Goal: Task Accomplishment & Management: Use online tool/utility

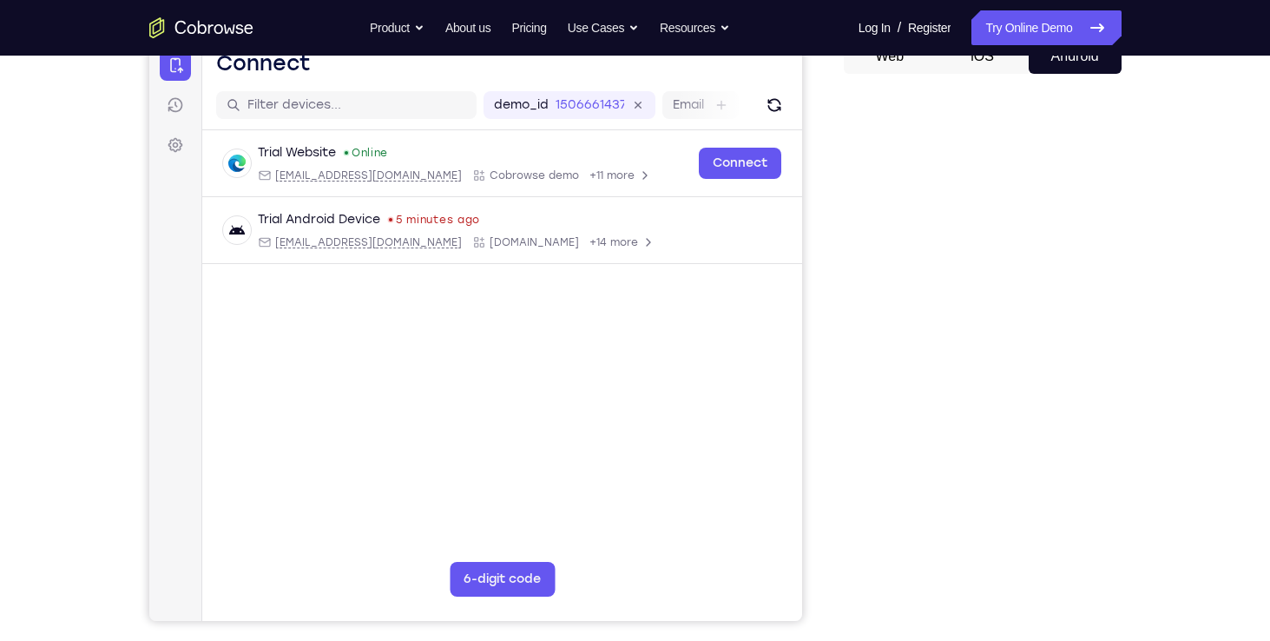
click at [821, 148] on div "Your Support Agent Your Customer Web iOS Android" at bounding box center [635, 300] width 972 height 641
click at [1133, 99] on div "Your Support Agent Your Customer Web iOS Android Next Steps We’d be happy to gi…" at bounding box center [635, 441] width 1111 height 1145
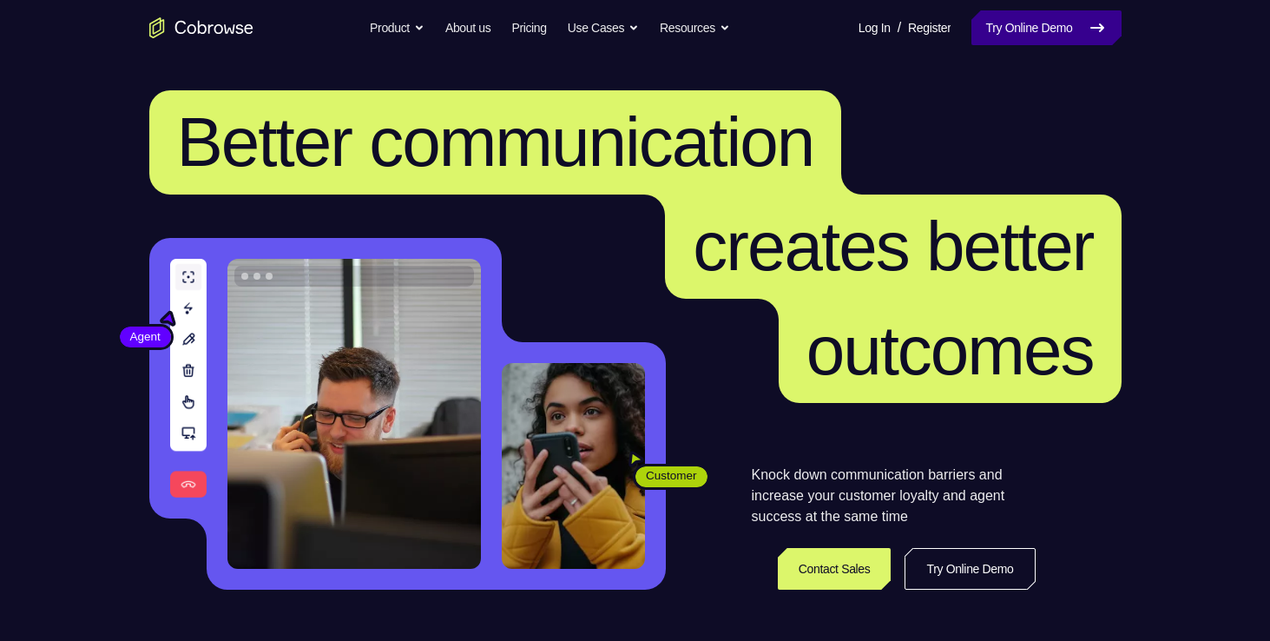
click at [1016, 26] on link "Try Online Demo" at bounding box center [1045, 27] width 149 height 35
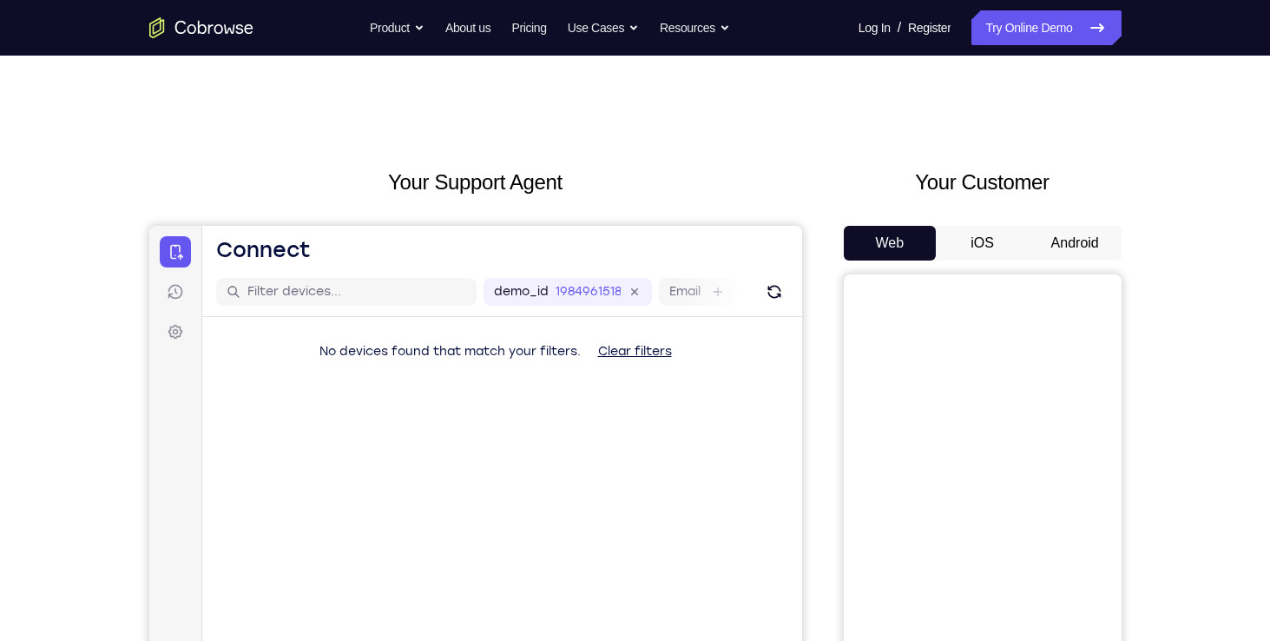
click at [1098, 240] on button "Android" at bounding box center [1074, 243] width 93 height 35
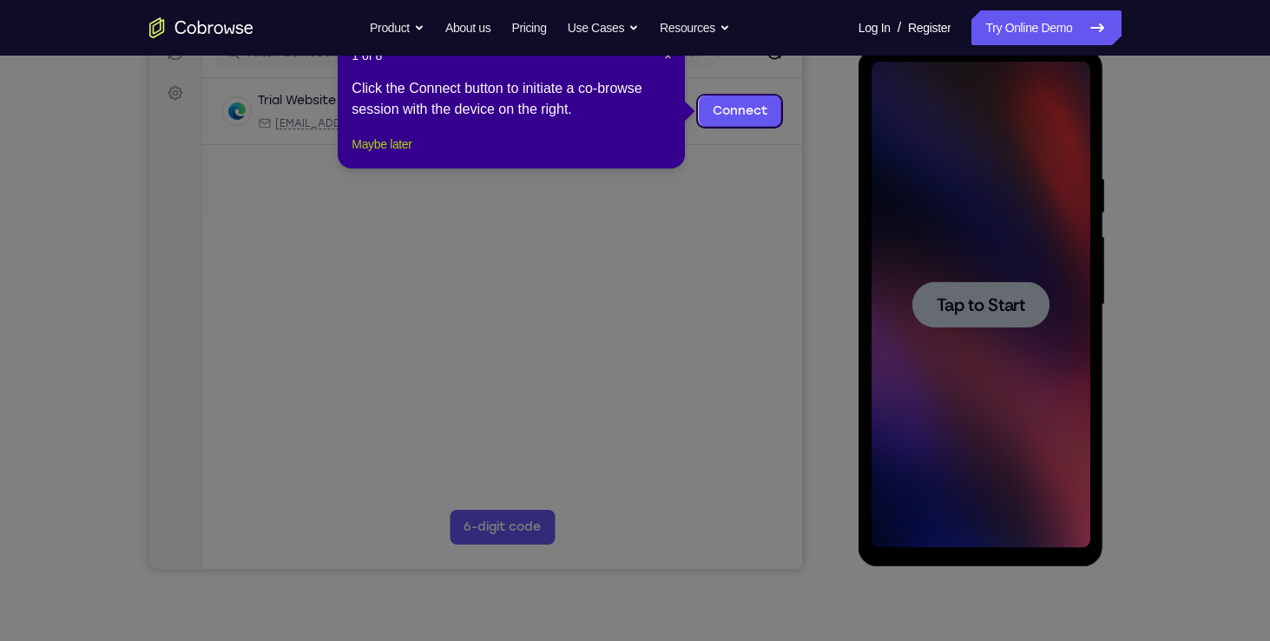
drag, startPoint x: 439, startPoint y: 137, endPoint x: 397, endPoint y: 165, distance: 50.1
click at [397, 154] on button "Maybe later" at bounding box center [381, 144] width 60 height 21
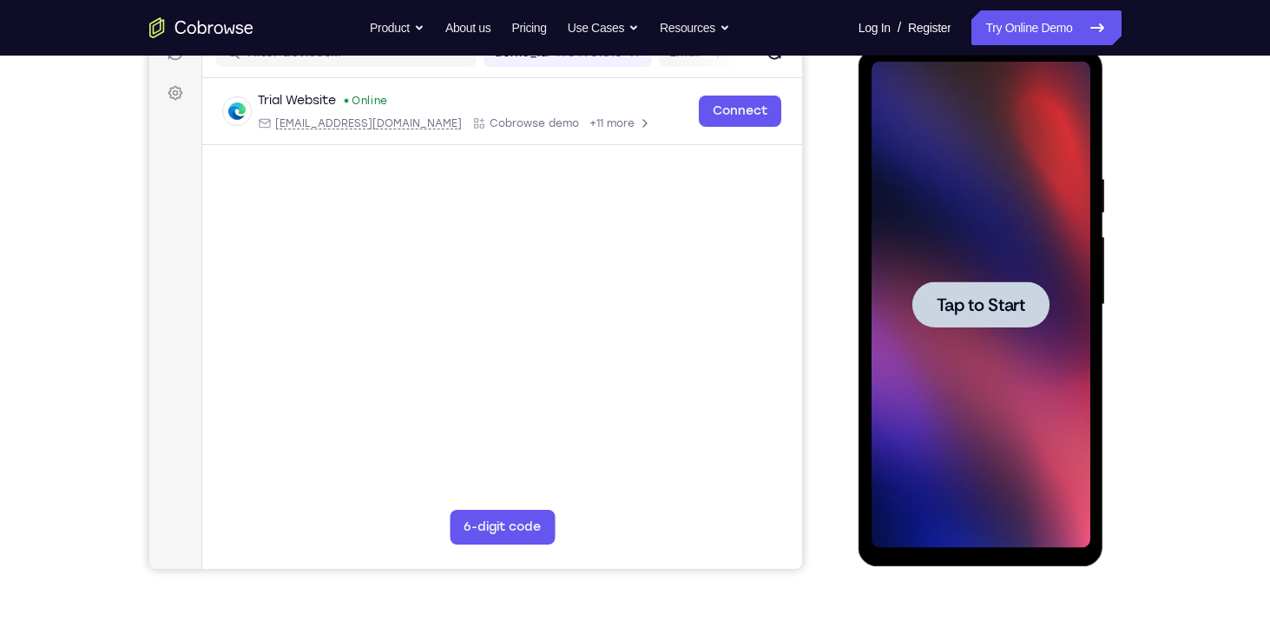
scroll to position [226, 0]
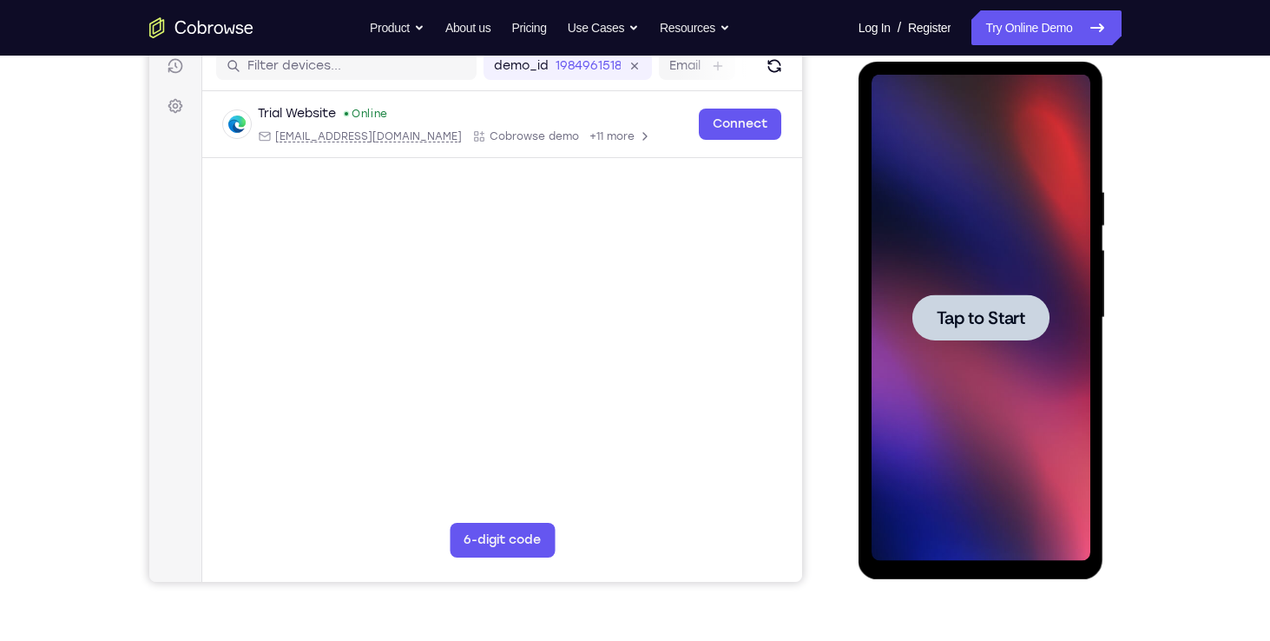
click at [920, 240] on div at bounding box center [980, 318] width 219 height 486
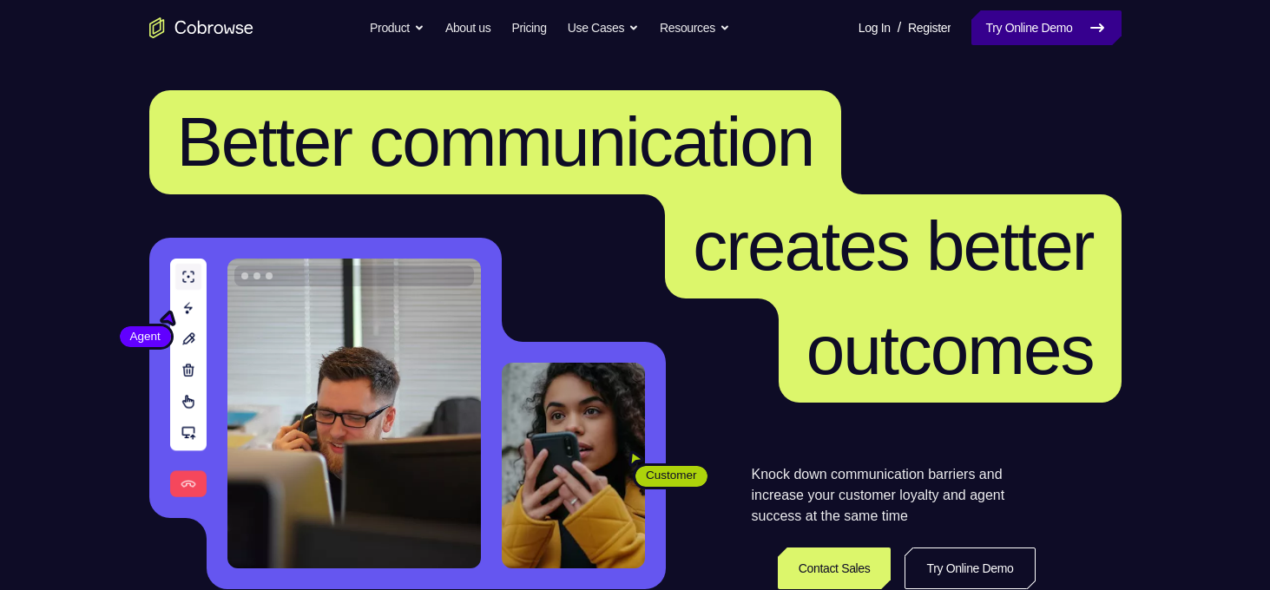
click at [971, 23] on link "Try Online Demo" at bounding box center [1045, 27] width 149 height 35
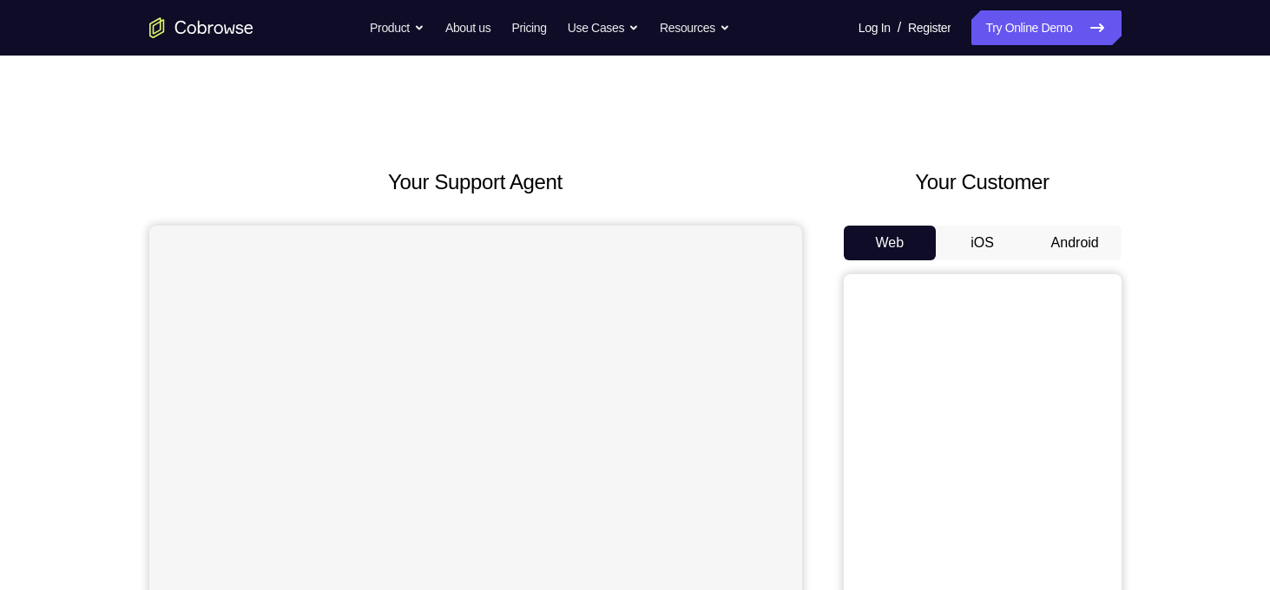
click at [1041, 246] on button "Android" at bounding box center [1074, 243] width 93 height 35
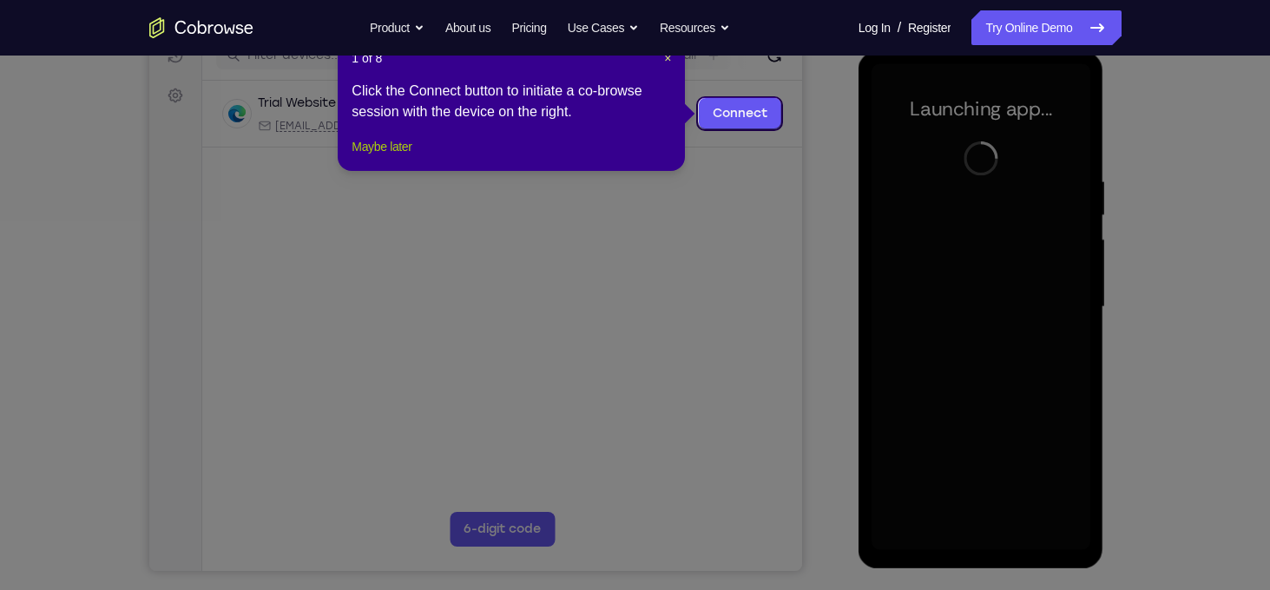
click at [367, 157] on button "Maybe later" at bounding box center [381, 146] width 60 height 21
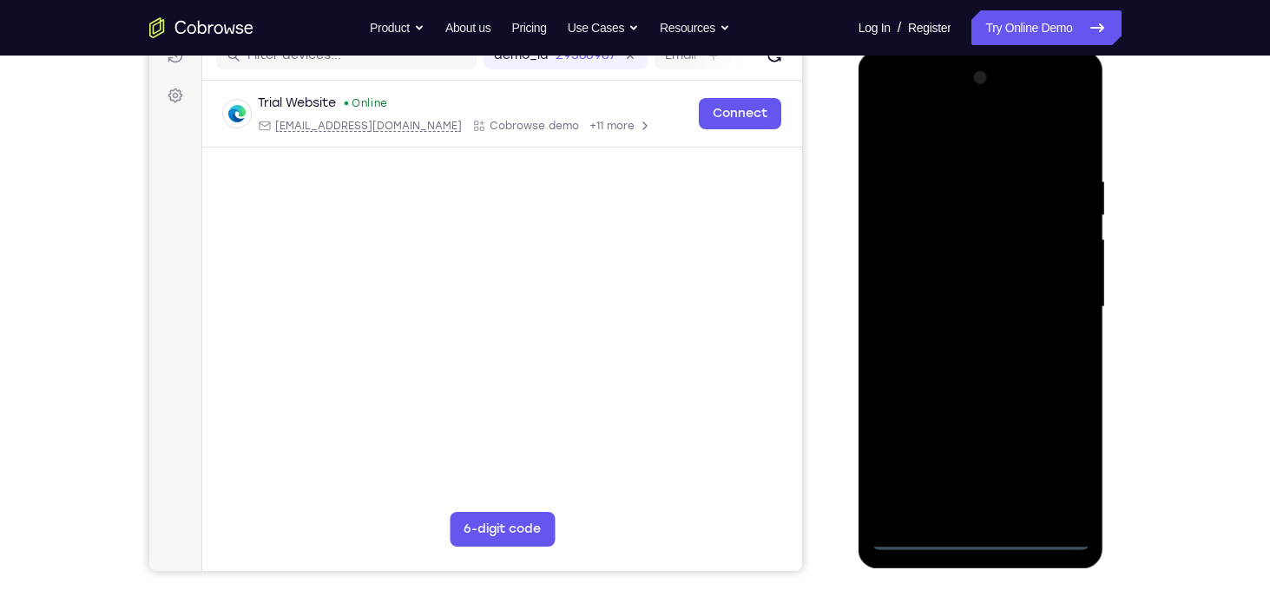
click at [985, 530] on div at bounding box center [980, 307] width 219 height 486
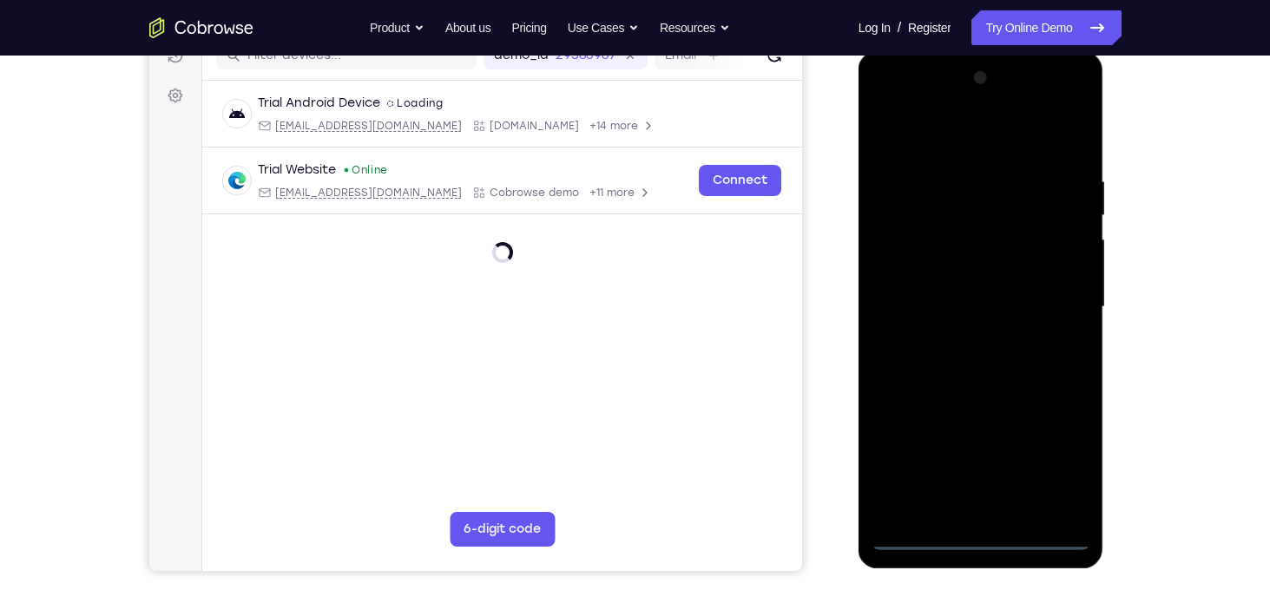
scroll to position [212, 0]
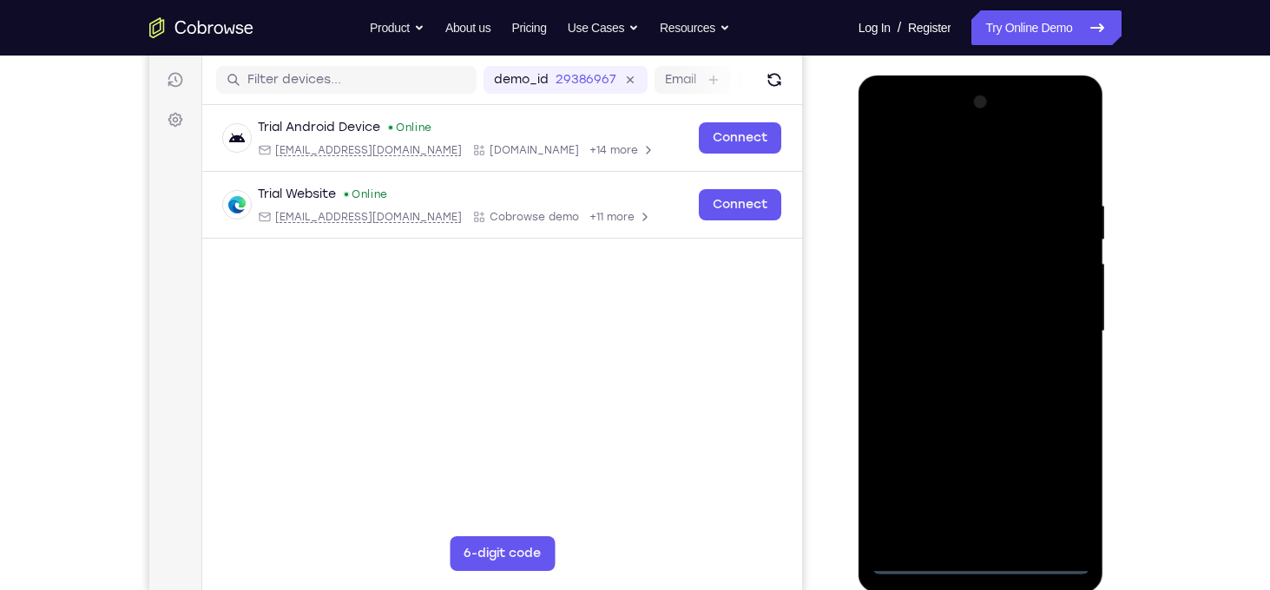
click at [988, 565] on div at bounding box center [980, 332] width 219 height 486
click at [1068, 479] on div at bounding box center [980, 332] width 219 height 486
click at [895, 164] on div at bounding box center [980, 332] width 219 height 486
click at [956, 235] on div at bounding box center [980, 332] width 219 height 486
click at [886, 259] on div at bounding box center [980, 332] width 219 height 486
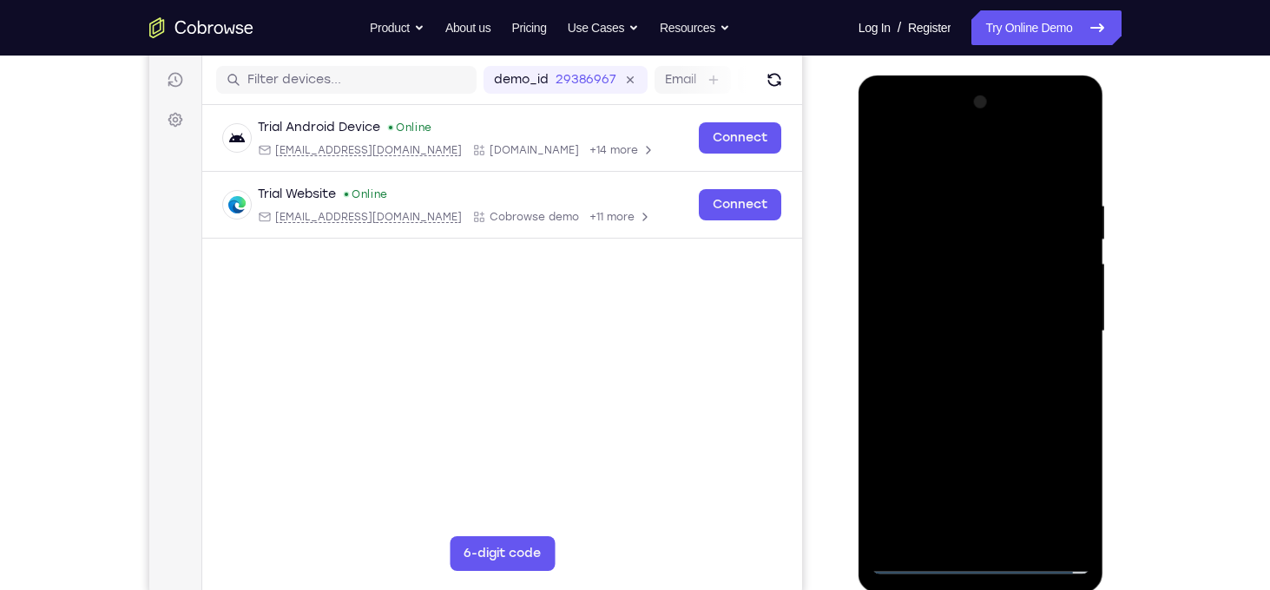
click at [965, 439] on div at bounding box center [980, 332] width 219 height 486
click at [951, 367] on div at bounding box center [980, 332] width 219 height 486
click at [998, 537] on div at bounding box center [980, 332] width 219 height 486
click at [890, 534] on div at bounding box center [980, 332] width 219 height 486
click at [917, 347] on div at bounding box center [980, 332] width 219 height 486
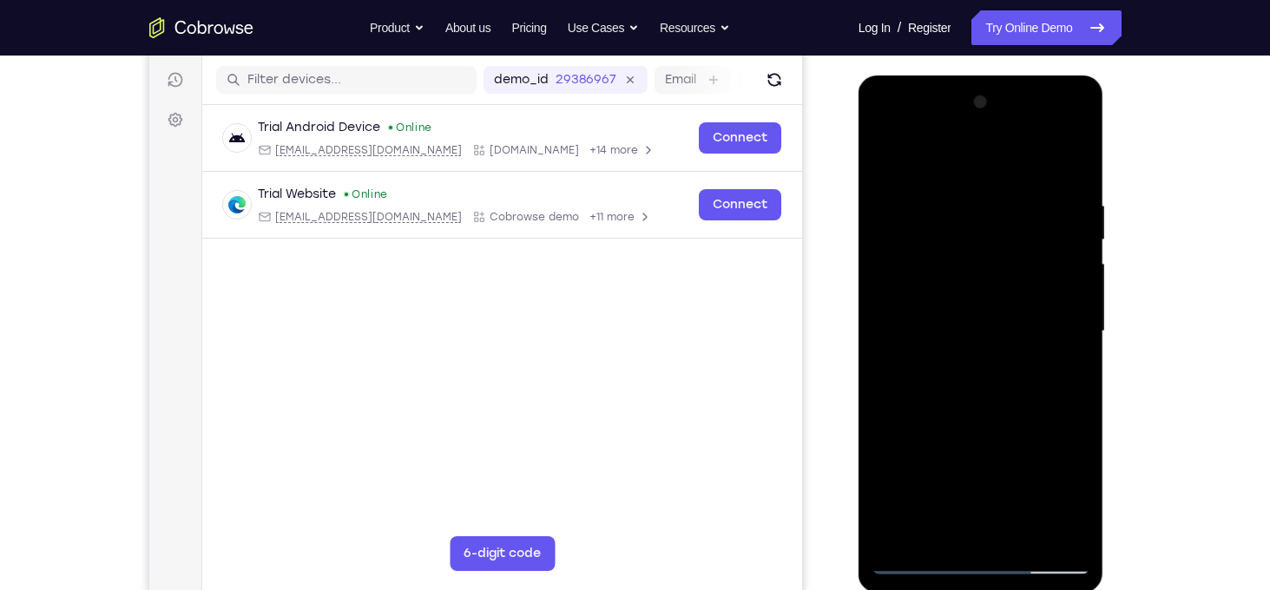
click at [987, 368] on div at bounding box center [980, 332] width 219 height 486
drag, startPoint x: 959, startPoint y: 475, endPoint x: 993, endPoint y: 262, distance: 215.3
click at [993, 262] on div at bounding box center [980, 332] width 219 height 486
click at [922, 420] on div at bounding box center [980, 332] width 219 height 486
drag, startPoint x: 990, startPoint y: 381, endPoint x: 994, endPoint y: 287, distance: 93.8
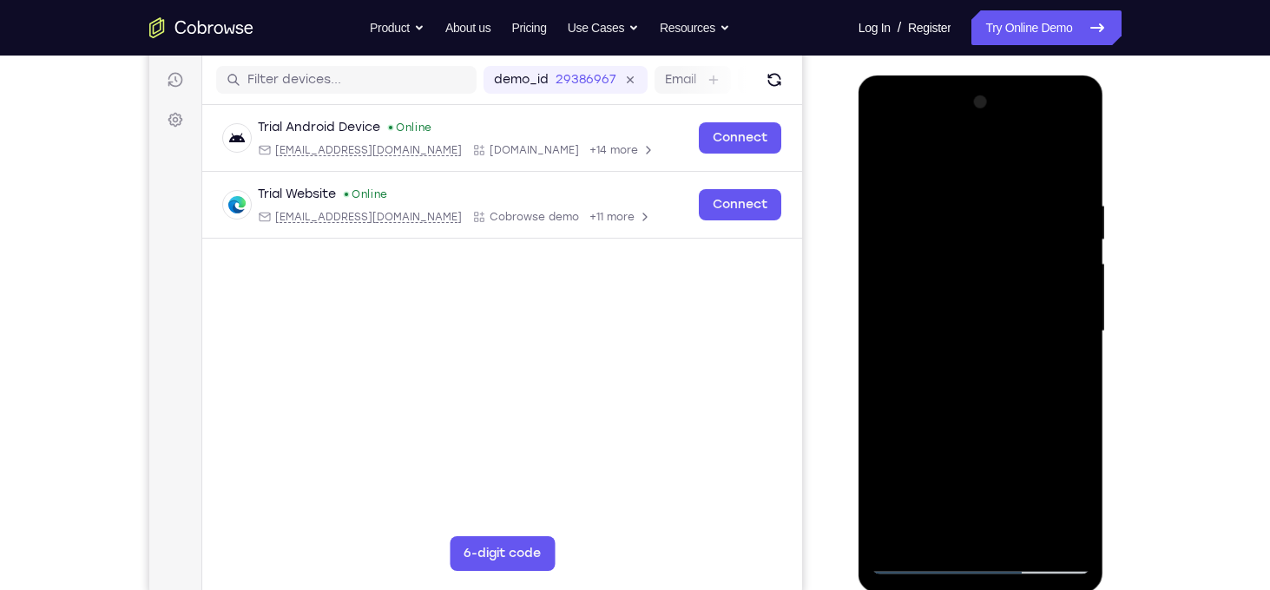
click at [994, 287] on div at bounding box center [980, 332] width 219 height 486
drag, startPoint x: 937, startPoint y: 493, endPoint x: 890, endPoint y: 265, distance: 233.0
click at [890, 265] on div at bounding box center [980, 332] width 219 height 486
drag, startPoint x: 934, startPoint y: 291, endPoint x: 924, endPoint y: 186, distance: 105.4
click at [924, 186] on div at bounding box center [980, 332] width 219 height 486
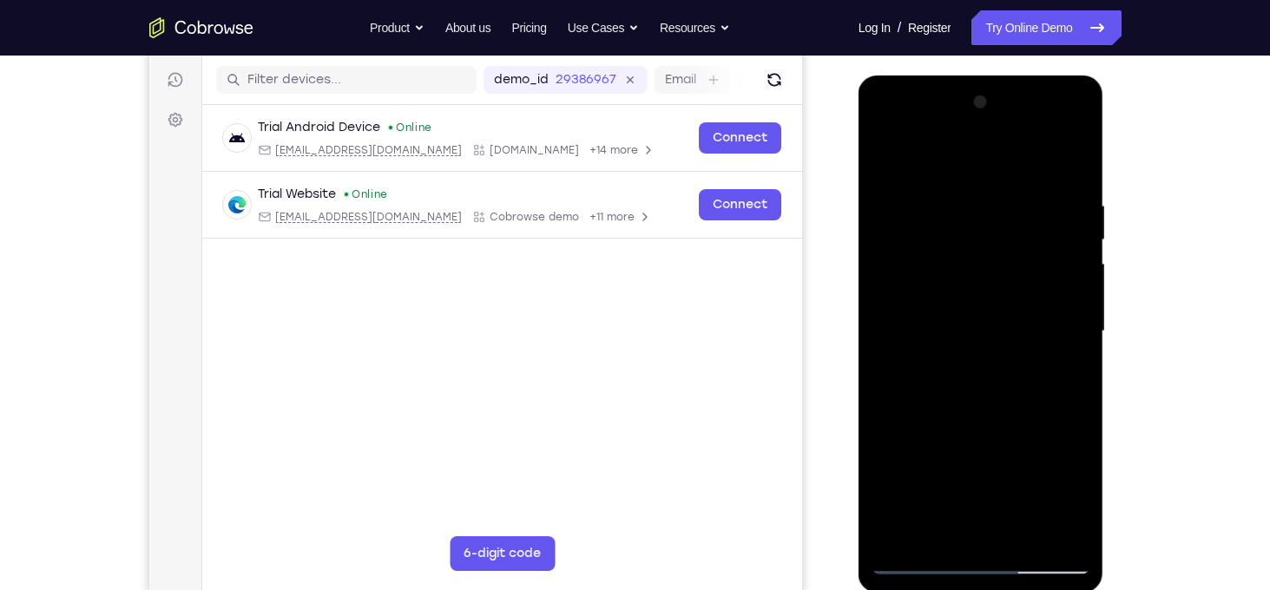
drag, startPoint x: 941, startPoint y: 402, endPoint x: 949, endPoint y: 204, distance: 198.1
click at [949, 204] on div at bounding box center [980, 332] width 219 height 486
drag, startPoint x: 965, startPoint y: 440, endPoint x: 963, endPoint y: 233, distance: 206.6
click at [963, 233] on div at bounding box center [980, 332] width 219 height 486
drag, startPoint x: 965, startPoint y: 442, endPoint x: 965, endPoint y: 263, distance: 178.8
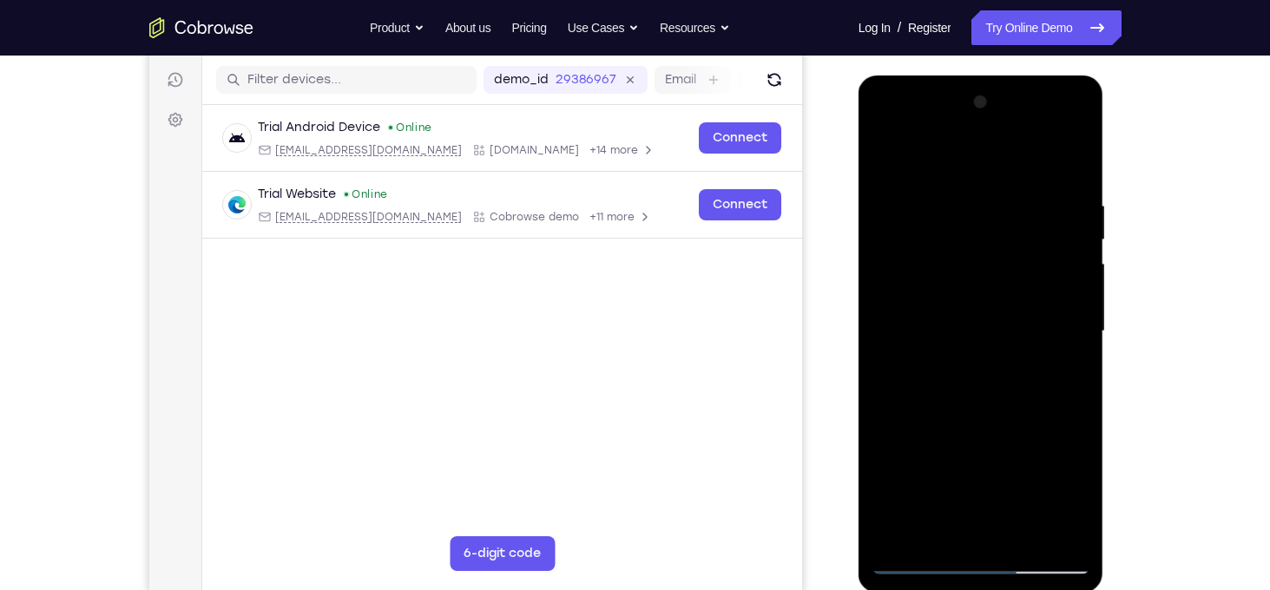
click at [965, 263] on div at bounding box center [980, 332] width 219 height 486
drag, startPoint x: 940, startPoint y: 332, endPoint x: 914, endPoint y: 103, distance: 230.6
click at [914, 103] on div at bounding box center [980, 332] width 219 height 486
drag, startPoint x: 977, startPoint y: 410, endPoint x: 975, endPoint y: 199, distance: 210.9
click at [975, 199] on div at bounding box center [980, 332] width 219 height 486
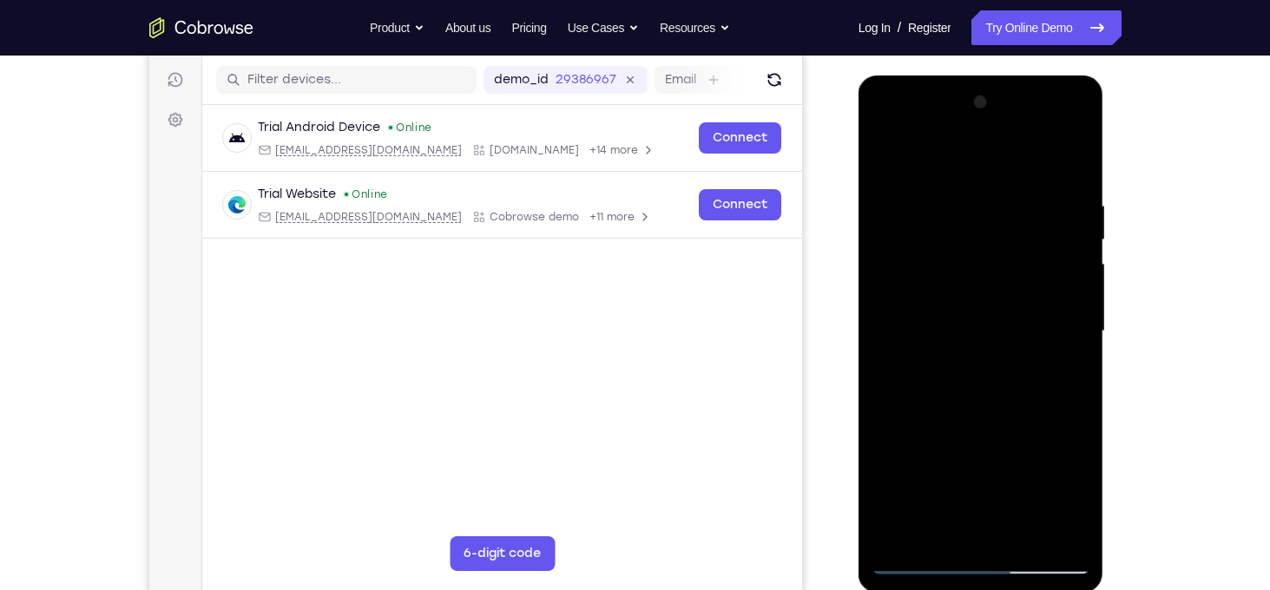
drag, startPoint x: 981, startPoint y: 432, endPoint x: 981, endPoint y: 332, distance: 99.8
click at [981, 332] on div at bounding box center [980, 332] width 219 height 486
drag, startPoint x: 974, startPoint y: 423, endPoint x: 962, endPoint y: 218, distance: 205.1
click at [962, 218] on div at bounding box center [980, 332] width 219 height 486
drag, startPoint x: 917, startPoint y: 305, endPoint x: 928, endPoint y: 155, distance: 149.6
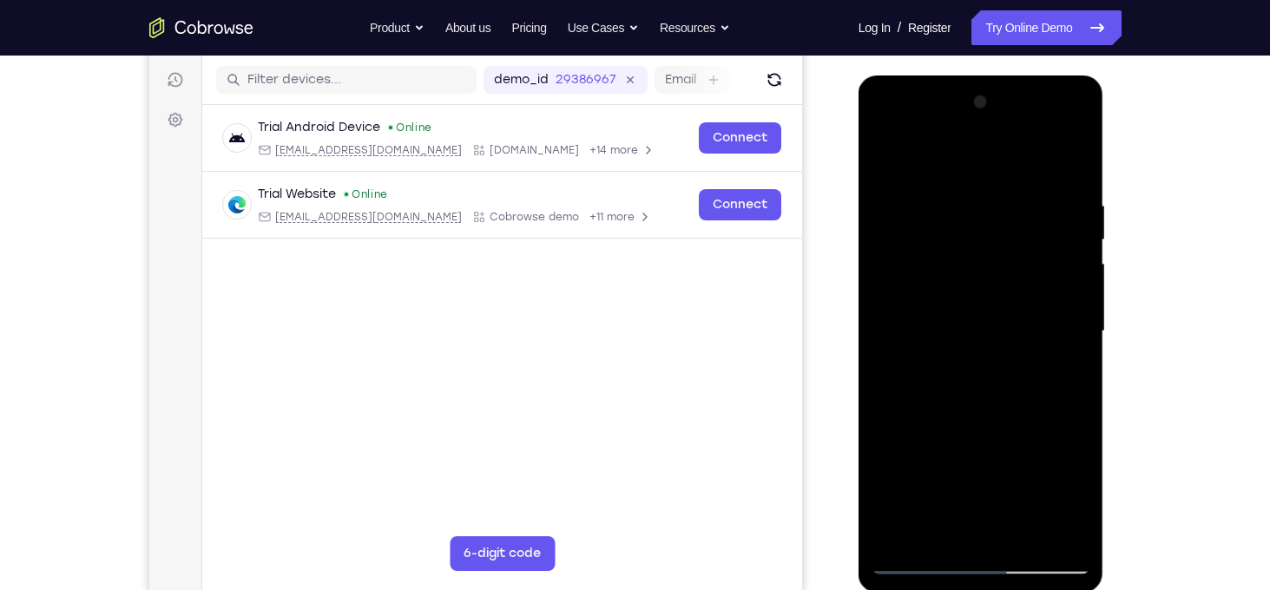
click at [928, 155] on div at bounding box center [980, 332] width 219 height 486
drag, startPoint x: 971, startPoint y: 378, endPoint x: 982, endPoint y: 191, distance: 187.8
click at [982, 191] on div at bounding box center [980, 332] width 219 height 486
drag, startPoint x: 950, startPoint y: 404, endPoint x: 952, endPoint y: 154, distance: 249.1
click at [952, 154] on div at bounding box center [980, 332] width 219 height 486
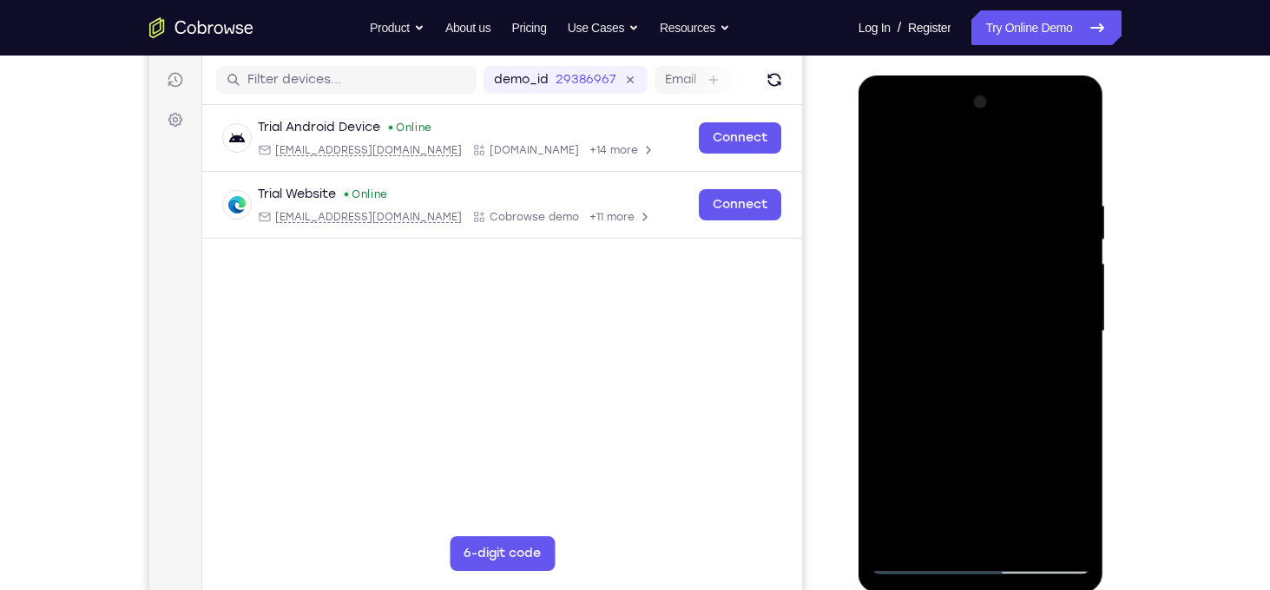
drag, startPoint x: 1000, startPoint y: 452, endPoint x: 982, endPoint y: 235, distance: 217.7
click at [982, 235] on div at bounding box center [980, 332] width 219 height 486
drag, startPoint x: 987, startPoint y: 390, endPoint x: 985, endPoint y: 338, distance: 52.1
click at [985, 338] on div at bounding box center [980, 332] width 219 height 486
drag, startPoint x: 976, startPoint y: 431, endPoint x: 969, endPoint y: 238, distance: 193.6
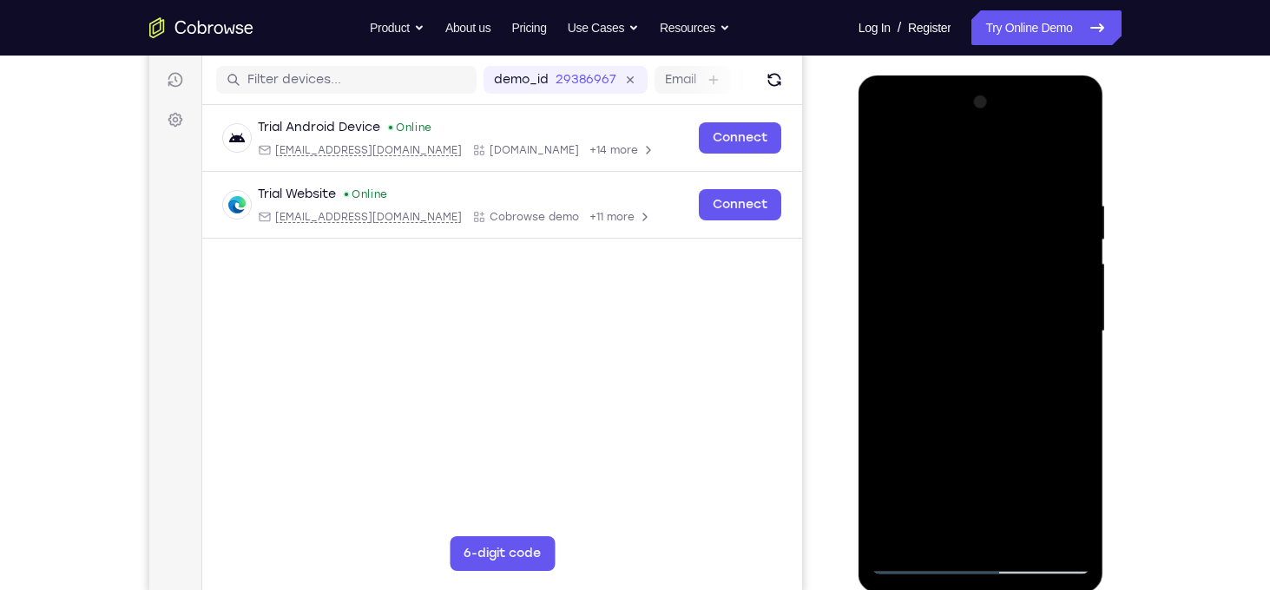
click at [969, 238] on div at bounding box center [980, 332] width 219 height 486
click at [998, 168] on div at bounding box center [980, 332] width 219 height 486
drag, startPoint x: 958, startPoint y: 374, endPoint x: 960, endPoint y: 183, distance: 190.9
click at [960, 183] on div at bounding box center [980, 332] width 219 height 486
drag, startPoint x: 993, startPoint y: 374, endPoint x: 980, endPoint y: 131, distance: 243.4
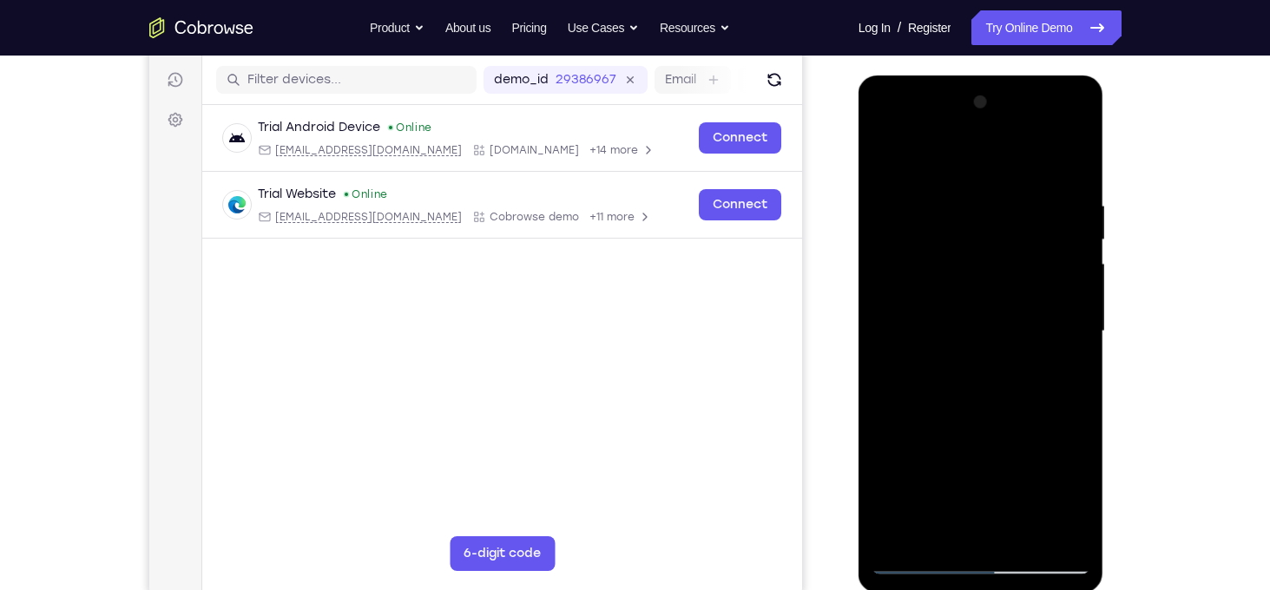
click at [980, 131] on div at bounding box center [980, 332] width 219 height 486
click at [915, 350] on div at bounding box center [980, 332] width 219 height 486
drag, startPoint x: 999, startPoint y: 426, endPoint x: 1006, endPoint y: 213, distance: 213.6
click at [1006, 213] on div at bounding box center [980, 332] width 219 height 486
click at [910, 382] on div at bounding box center [980, 332] width 219 height 486
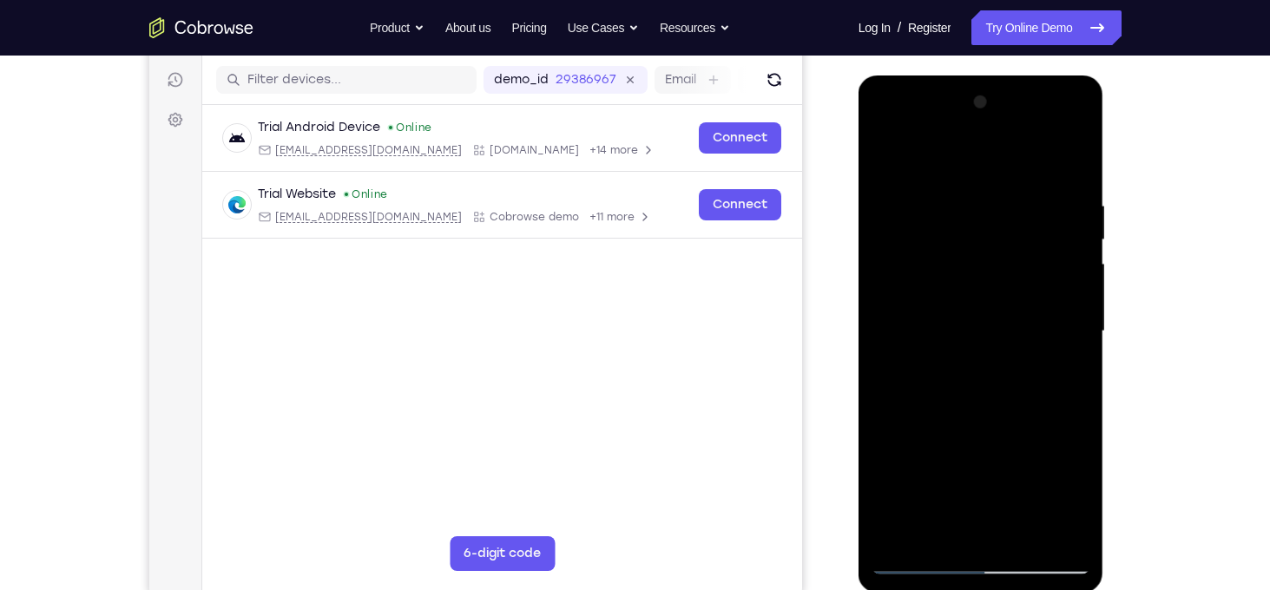
drag, startPoint x: 1009, startPoint y: 431, endPoint x: 1005, endPoint y: 174, distance: 256.9
click at [1005, 174] on div at bounding box center [980, 332] width 219 height 486
drag, startPoint x: 1002, startPoint y: 378, endPoint x: 956, endPoint y: 124, distance: 257.4
click at [956, 124] on div at bounding box center [980, 332] width 219 height 486
drag, startPoint x: 950, startPoint y: 358, endPoint x: 942, endPoint y: 251, distance: 107.1
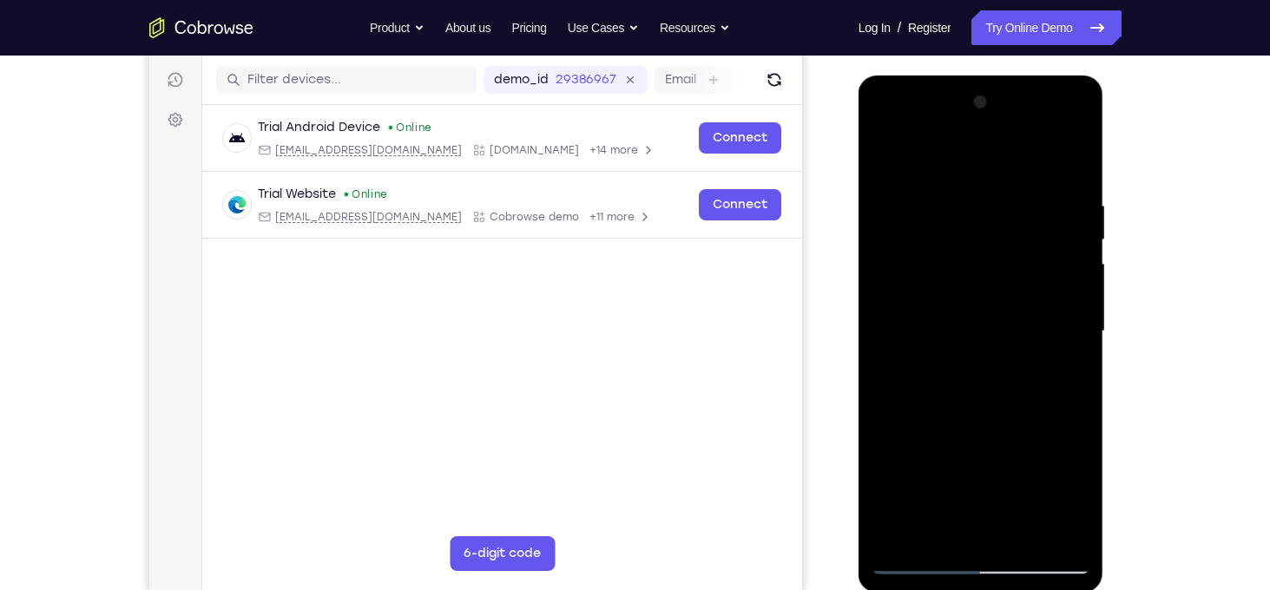
click at [942, 251] on div at bounding box center [980, 332] width 219 height 486
drag, startPoint x: 990, startPoint y: 333, endPoint x: 1002, endPoint y: 187, distance: 147.1
click at [1002, 187] on div at bounding box center [980, 332] width 219 height 486
drag, startPoint x: 973, startPoint y: 372, endPoint x: 973, endPoint y: 191, distance: 181.4
click at [973, 191] on div at bounding box center [980, 332] width 219 height 486
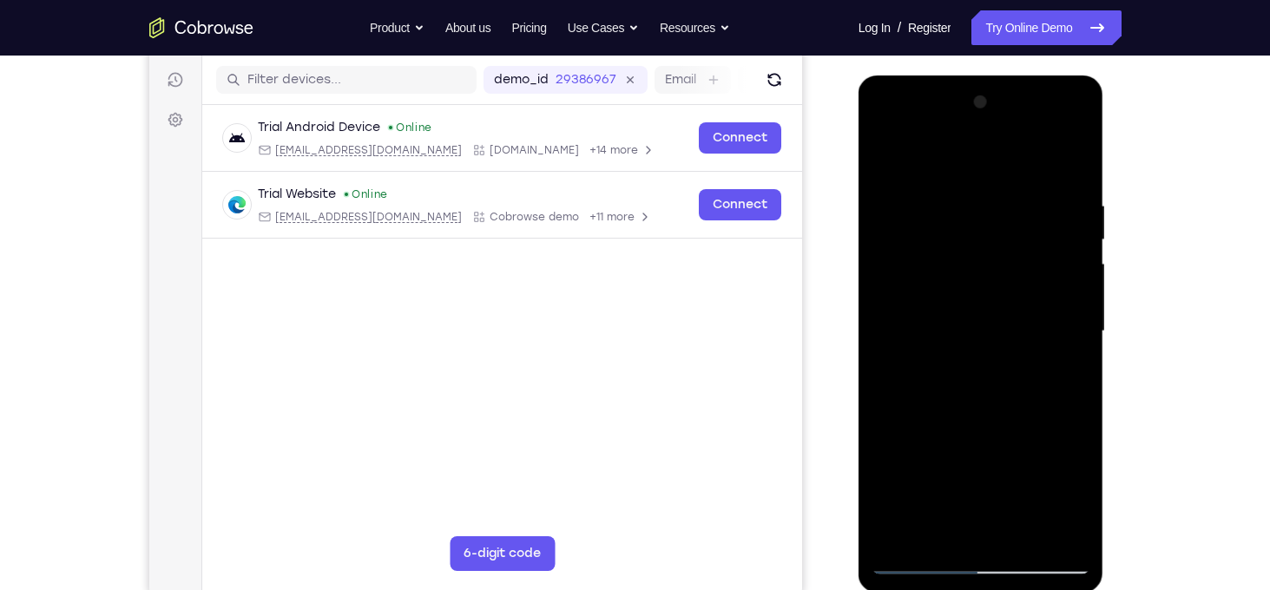
drag, startPoint x: 976, startPoint y: 409, endPoint x: 969, endPoint y: 198, distance: 211.0
click at [969, 198] on div at bounding box center [980, 332] width 219 height 486
drag, startPoint x: 1003, startPoint y: 375, endPoint x: 1006, endPoint y: 148, distance: 226.5
click at [1006, 148] on div at bounding box center [980, 332] width 219 height 486
drag, startPoint x: 1007, startPoint y: 363, endPoint x: 997, endPoint y: 232, distance: 131.4
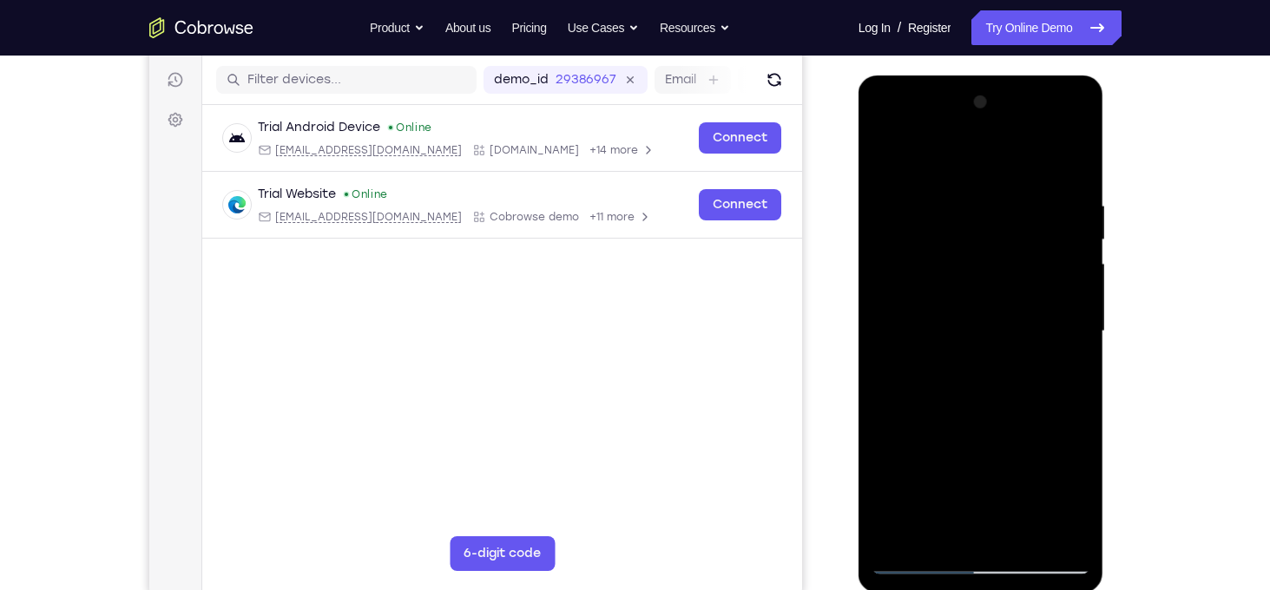
click at [997, 232] on div at bounding box center [980, 332] width 219 height 486
click at [914, 325] on div at bounding box center [980, 332] width 219 height 486
click at [986, 348] on div at bounding box center [980, 332] width 219 height 486
drag, startPoint x: 962, startPoint y: 349, endPoint x: 936, endPoint y: 202, distance: 149.1
click at [936, 202] on div at bounding box center [980, 332] width 219 height 486
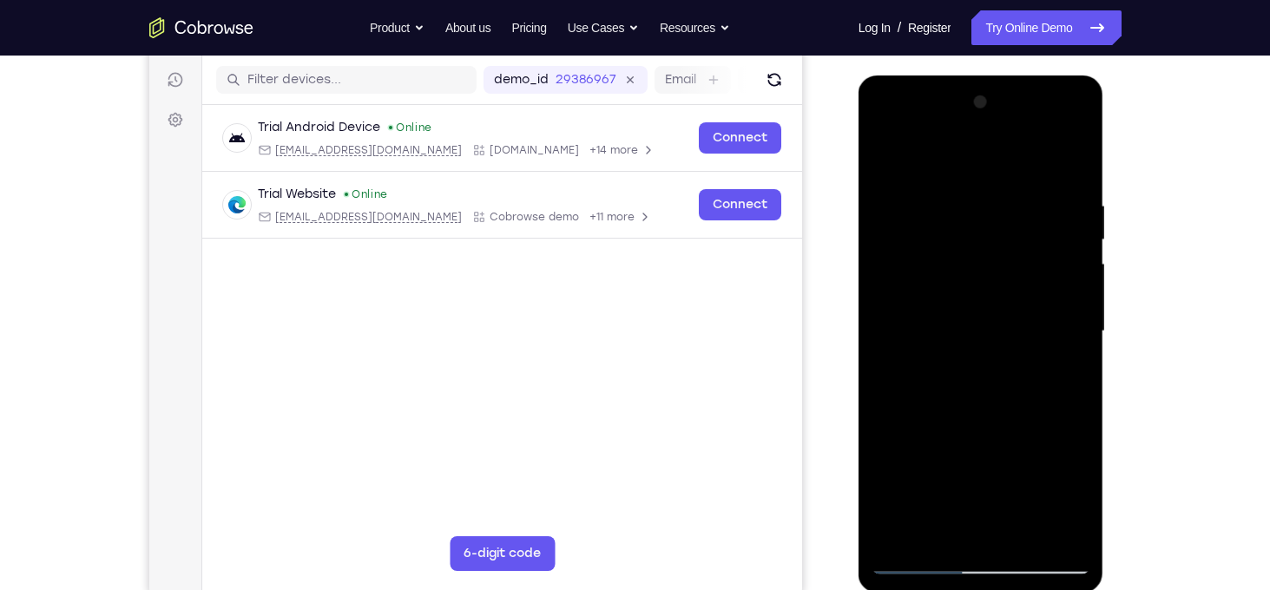
click at [911, 378] on div at bounding box center [980, 332] width 219 height 486
click at [987, 416] on div at bounding box center [980, 332] width 219 height 486
drag, startPoint x: 987, startPoint y: 496, endPoint x: 990, endPoint y: 321, distance: 174.5
click at [990, 321] on div at bounding box center [980, 332] width 219 height 486
drag, startPoint x: 980, startPoint y: 405, endPoint x: 976, endPoint y: 226, distance: 179.7
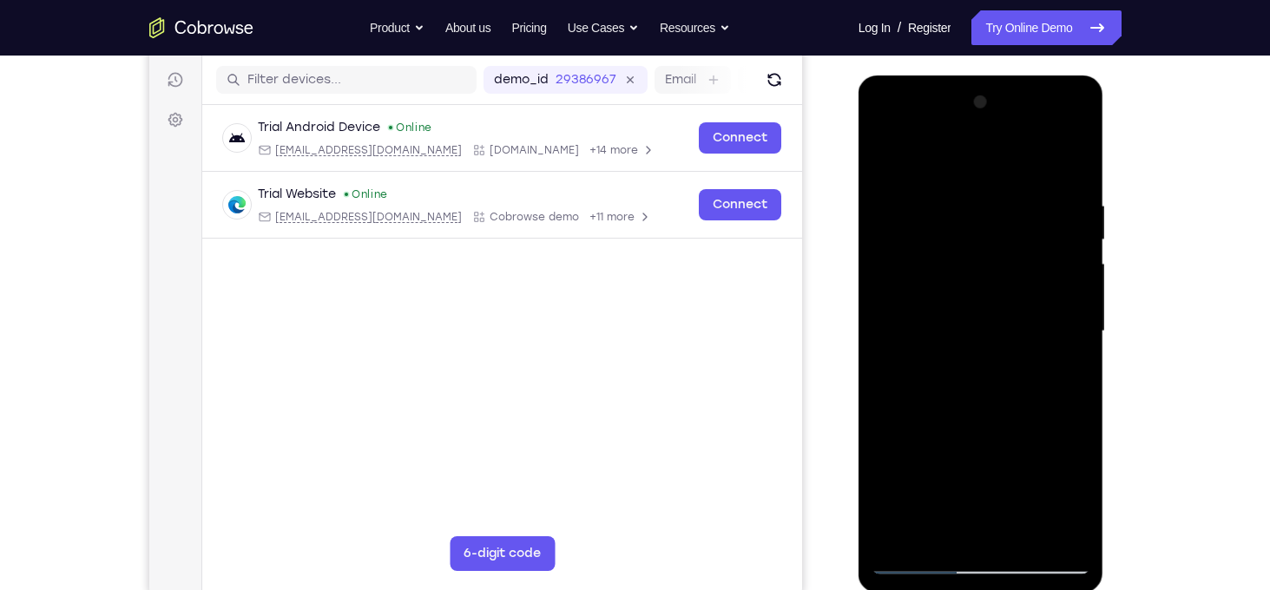
click at [976, 226] on div at bounding box center [980, 332] width 219 height 486
drag, startPoint x: 1004, startPoint y: 412, endPoint x: 995, endPoint y: 219, distance: 193.7
click at [995, 219] on div at bounding box center [980, 332] width 219 height 486
click at [916, 329] on div at bounding box center [980, 332] width 219 height 486
drag, startPoint x: 1008, startPoint y: 423, endPoint x: 1012, endPoint y: 271, distance: 151.9
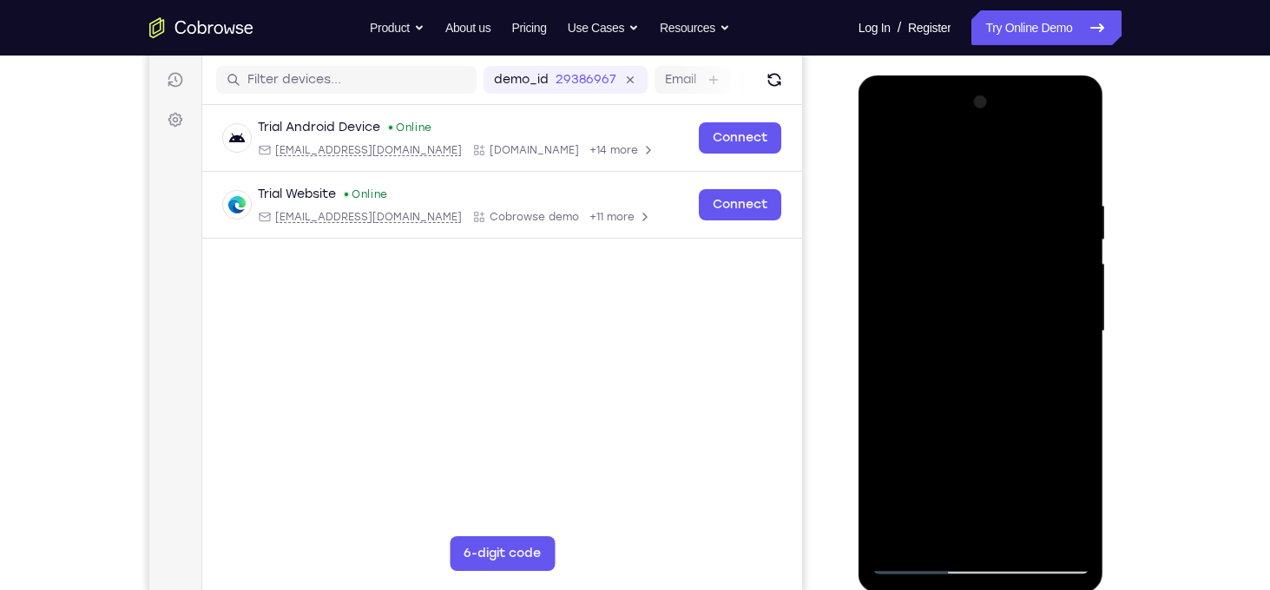
click at [1012, 271] on div at bounding box center [980, 332] width 219 height 486
drag, startPoint x: 971, startPoint y: 437, endPoint x: 969, endPoint y: 238, distance: 199.6
click at [969, 238] on div at bounding box center [980, 332] width 219 height 486
drag, startPoint x: 953, startPoint y: 437, endPoint x: 949, endPoint y: 225, distance: 211.8
click at [949, 225] on div at bounding box center [980, 332] width 219 height 486
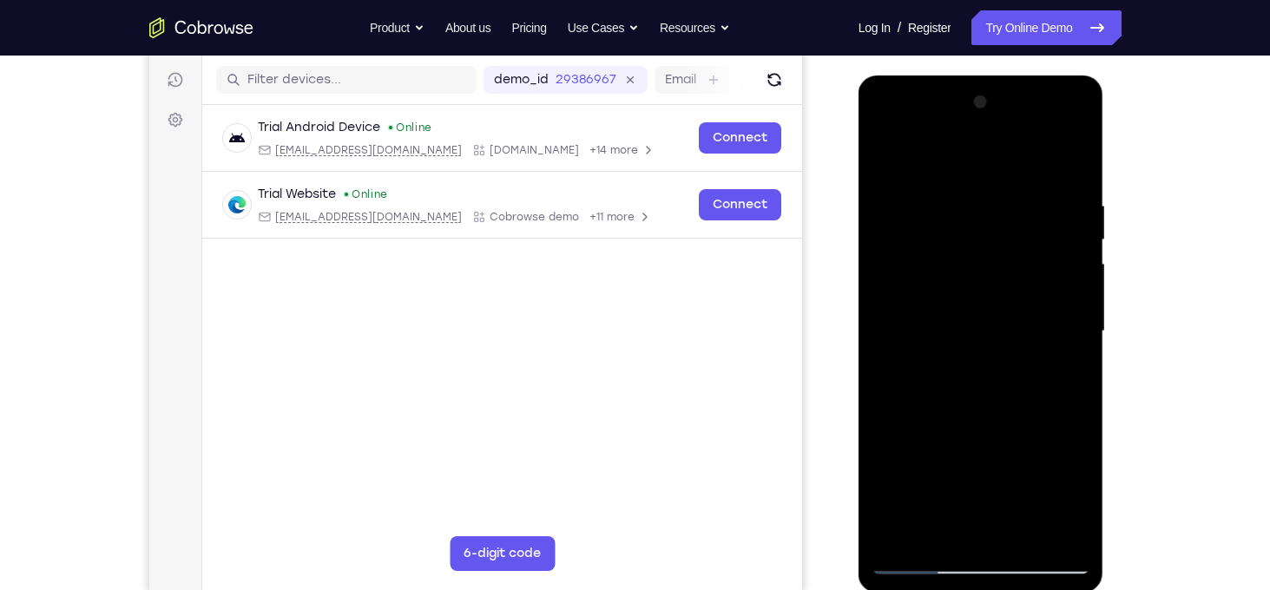
drag, startPoint x: 1002, startPoint y: 436, endPoint x: 976, endPoint y: 260, distance: 178.1
click at [976, 260] on div at bounding box center [980, 332] width 219 height 486
drag, startPoint x: 982, startPoint y: 391, endPoint x: 976, endPoint y: 270, distance: 121.7
click at [976, 270] on div at bounding box center [980, 332] width 219 height 486
click at [917, 392] on div at bounding box center [980, 332] width 219 height 486
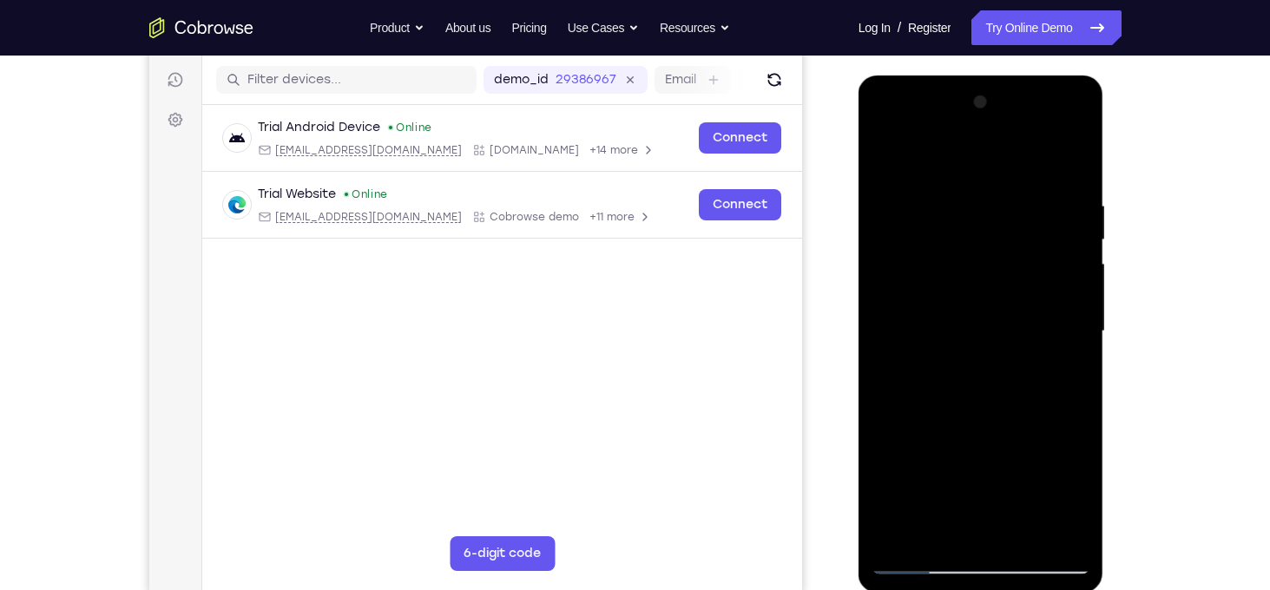
drag, startPoint x: 938, startPoint y: 318, endPoint x: 943, endPoint y: 200, distance: 117.3
click at [943, 200] on div at bounding box center [980, 332] width 219 height 486
click at [915, 504] on div at bounding box center [980, 332] width 219 height 486
drag, startPoint x: 1039, startPoint y: 440, endPoint x: 1039, endPoint y: 324, distance: 116.3
click at [1039, 324] on div at bounding box center [980, 332] width 219 height 486
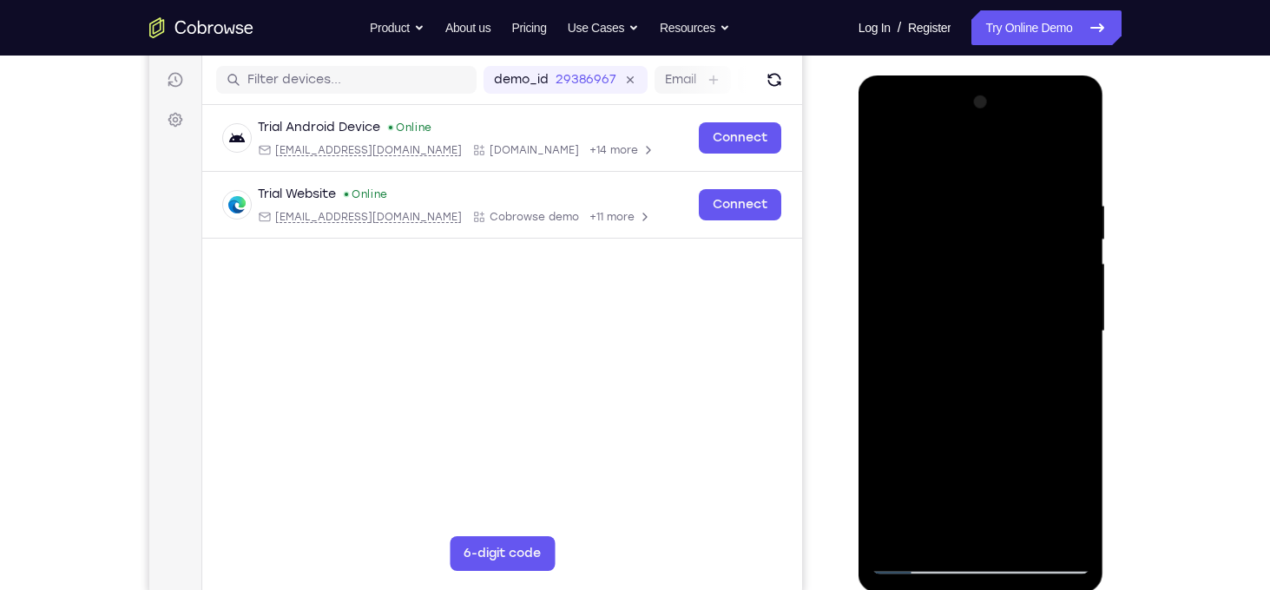
drag, startPoint x: 966, startPoint y: 475, endPoint x: 977, endPoint y: 257, distance: 218.1
click at [977, 257] on div at bounding box center [980, 332] width 219 height 486
drag, startPoint x: 991, startPoint y: 427, endPoint x: 1003, endPoint y: 298, distance: 129.9
click at [1003, 298] on div at bounding box center [980, 332] width 219 height 486
drag, startPoint x: 978, startPoint y: 417, endPoint x: 983, endPoint y: 258, distance: 159.8
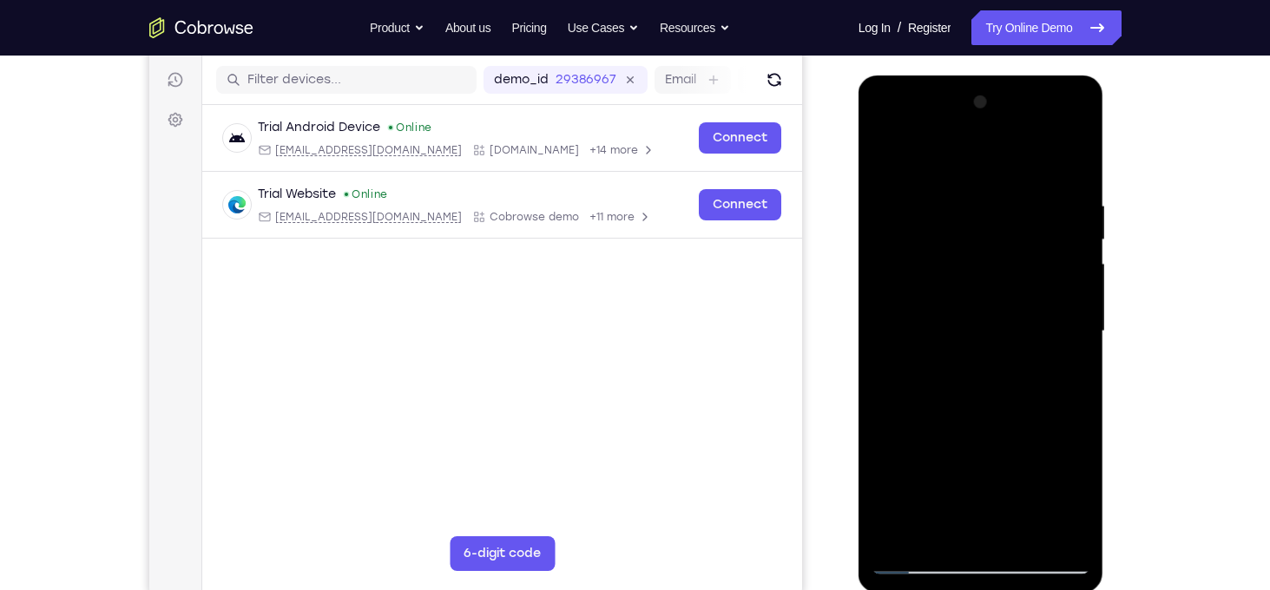
click at [983, 258] on div at bounding box center [980, 332] width 219 height 486
click at [912, 343] on div at bounding box center [980, 332] width 219 height 486
drag, startPoint x: 936, startPoint y: 207, endPoint x: 948, endPoint y: 284, distance: 77.2
click at [948, 284] on div at bounding box center [980, 332] width 219 height 486
click at [886, 152] on div at bounding box center [980, 332] width 219 height 486
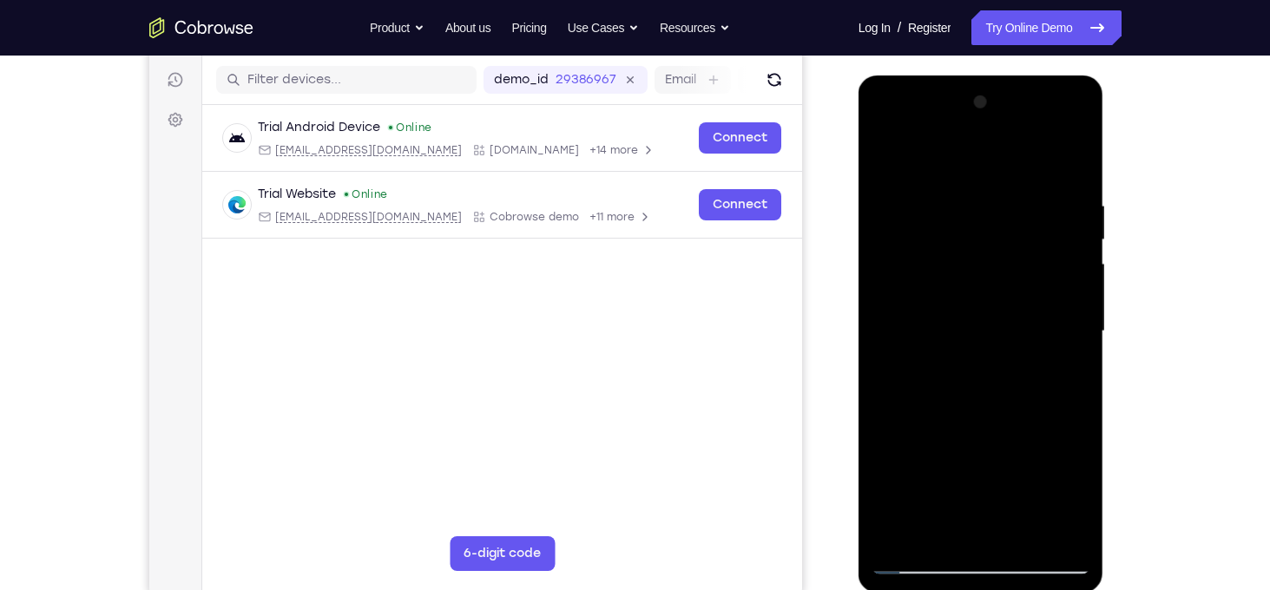
click at [924, 353] on div at bounding box center [980, 332] width 219 height 486
drag, startPoint x: 976, startPoint y: 485, endPoint x: 914, endPoint y: 110, distance: 380.1
click at [932, 76] on html "Online web based iOS Simulators and Android Emulators. Run iPhone, iPad, Mobile…" at bounding box center [981, 336] width 247 height 521
drag, startPoint x: 997, startPoint y: 337, endPoint x: 930, endPoint y: 13, distance: 330.7
click at [930, 76] on html "Online web based iOS Simulators and Android Emulators. Run iPhone, iPad, Mobile…" at bounding box center [981, 336] width 247 height 521
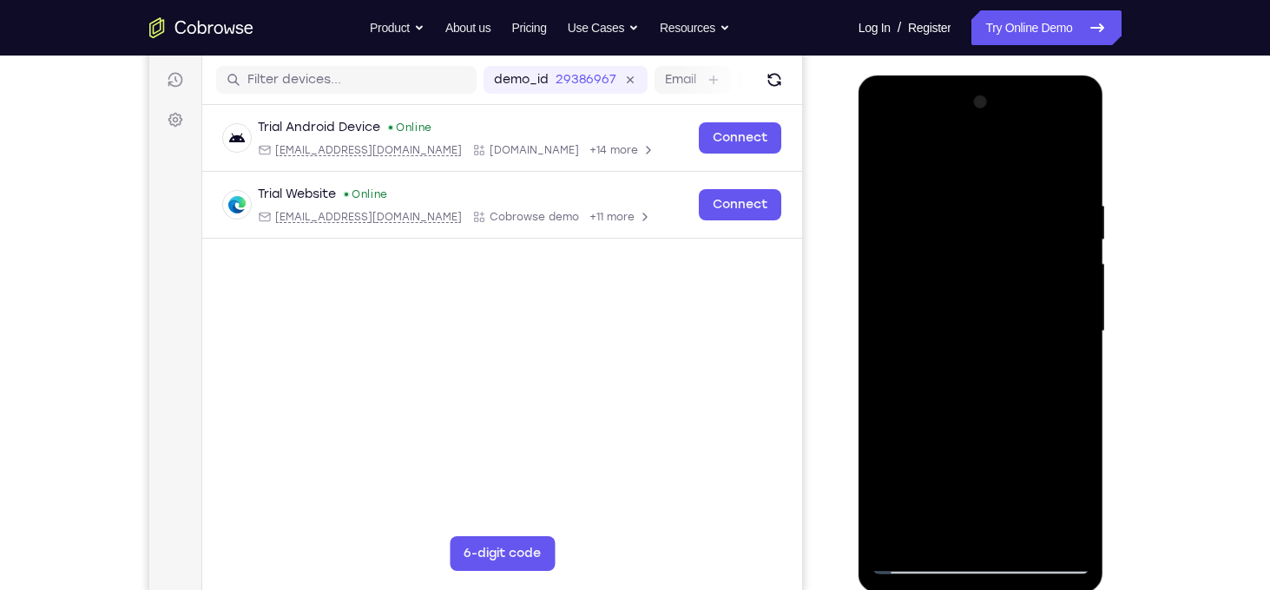
drag, startPoint x: 1041, startPoint y: 332, endPoint x: 1028, endPoint y: 82, distance: 250.3
click at [1028, 82] on div at bounding box center [981, 334] width 246 height 517
drag, startPoint x: 990, startPoint y: 399, endPoint x: 939, endPoint y: 286, distance: 124.7
click at [962, 76] on div at bounding box center [981, 334] width 246 height 517
click at [916, 367] on div at bounding box center [980, 332] width 219 height 486
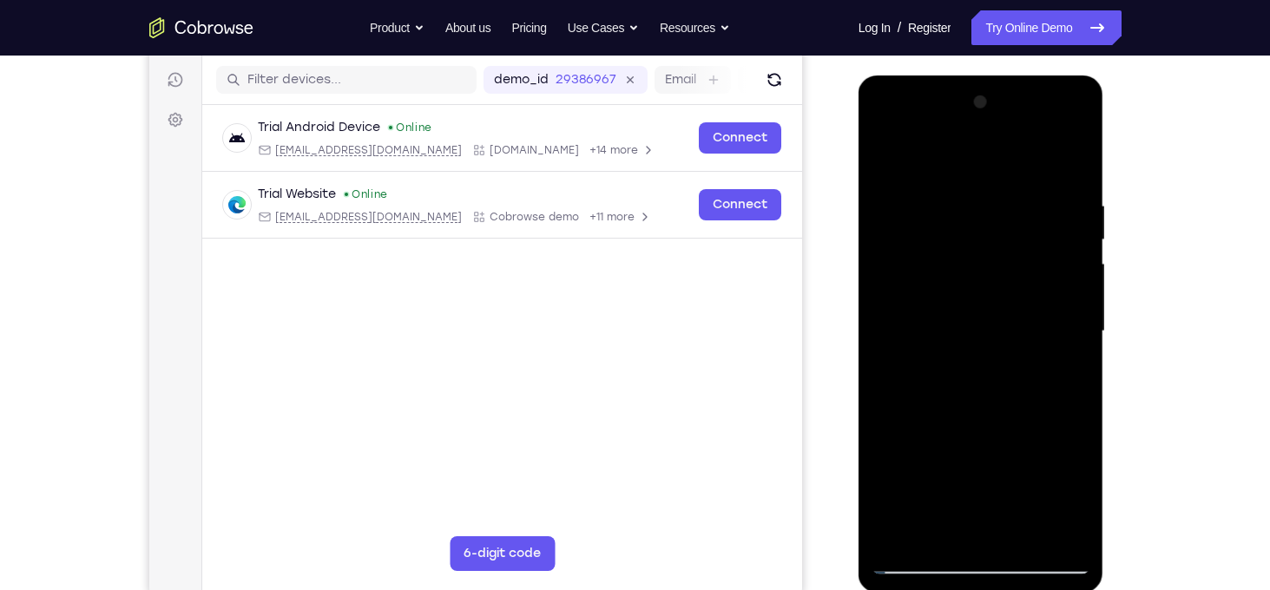
drag, startPoint x: 980, startPoint y: 313, endPoint x: 949, endPoint y: 422, distance: 112.9
click at [949, 422] on div at bounding box center [980, 332] width 219 height 486
drag, startPoint x: 963, startPoint y: 325, endPoint x: 964, endPoint y: 181, distance: 144.1
click at [964, 181] on div at bounding box center [980, 332] width 219 height 486
click at [914, 324] on div at bounding box center [980, 332] width 219 height 486
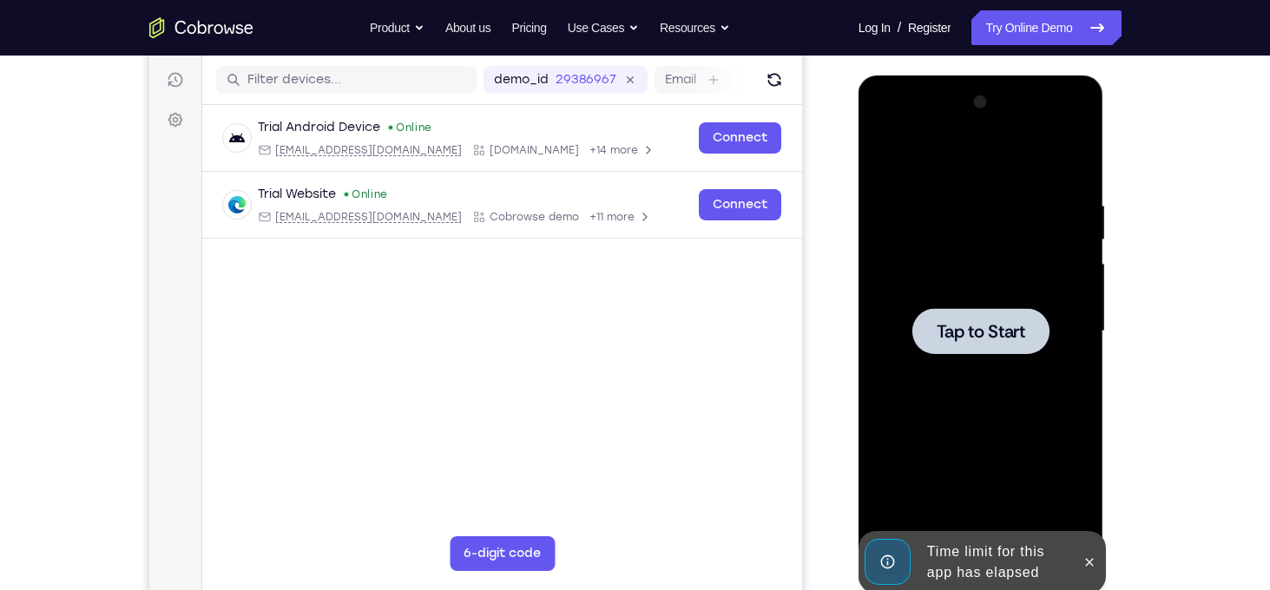
click at [884, 172] on div at bounding box center [980, 332] width 219 height 486
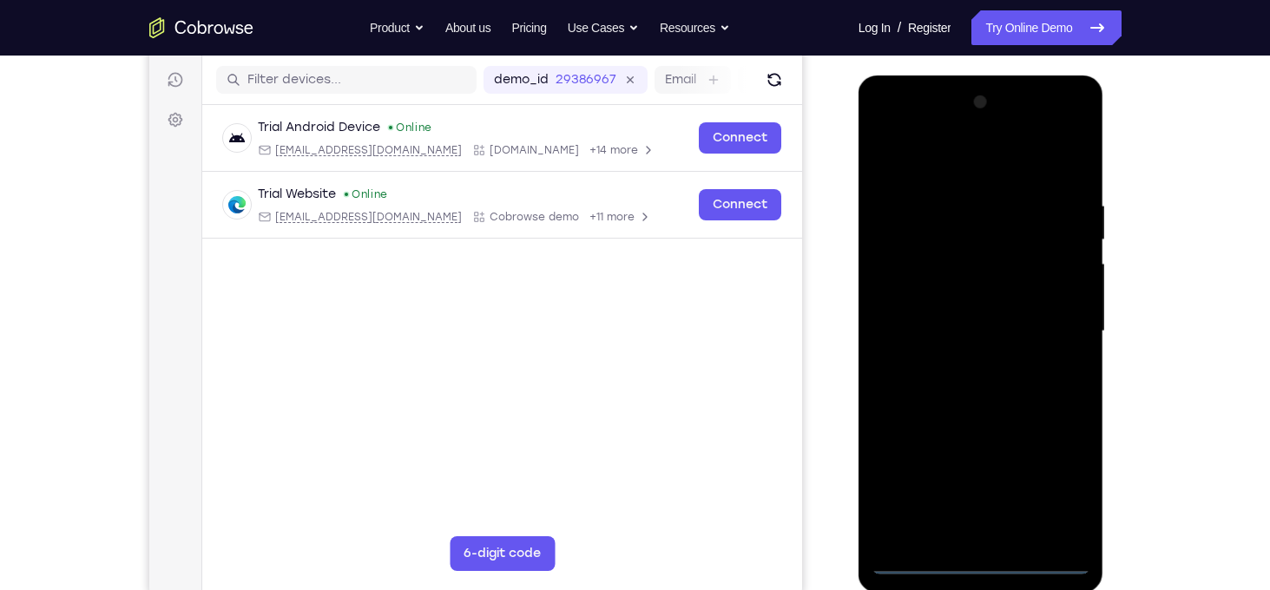
click at [972, 558] on div at bounding box center [980, 332] width 219 height 486
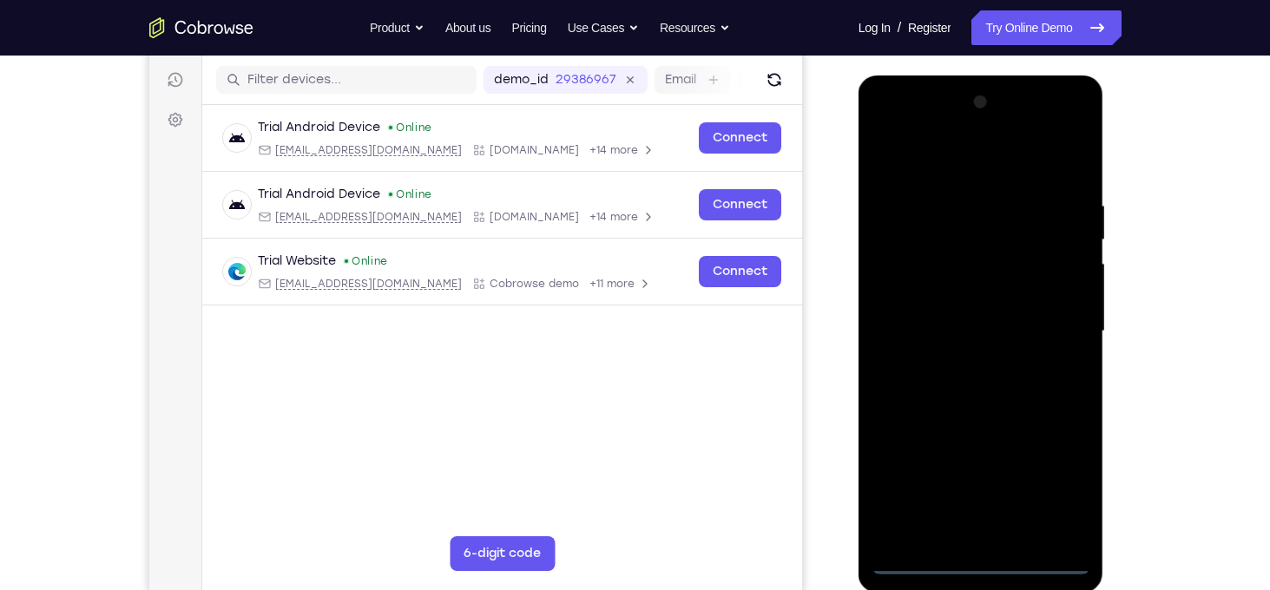
click at [1057, 498] on div at bounding box center [980, 332] width 219 height 486
click at [895, 126] on div at bounding box center [980, 332] width 219 height 486
click at [953, 240] on div at bounding box center [980, 332] width 219 height 486
click at [889, 270] on div at bounding box center [980, 332] width 219 height 486
click at [986, 437] on div at bounding box center [980, 332] width 219 height 486
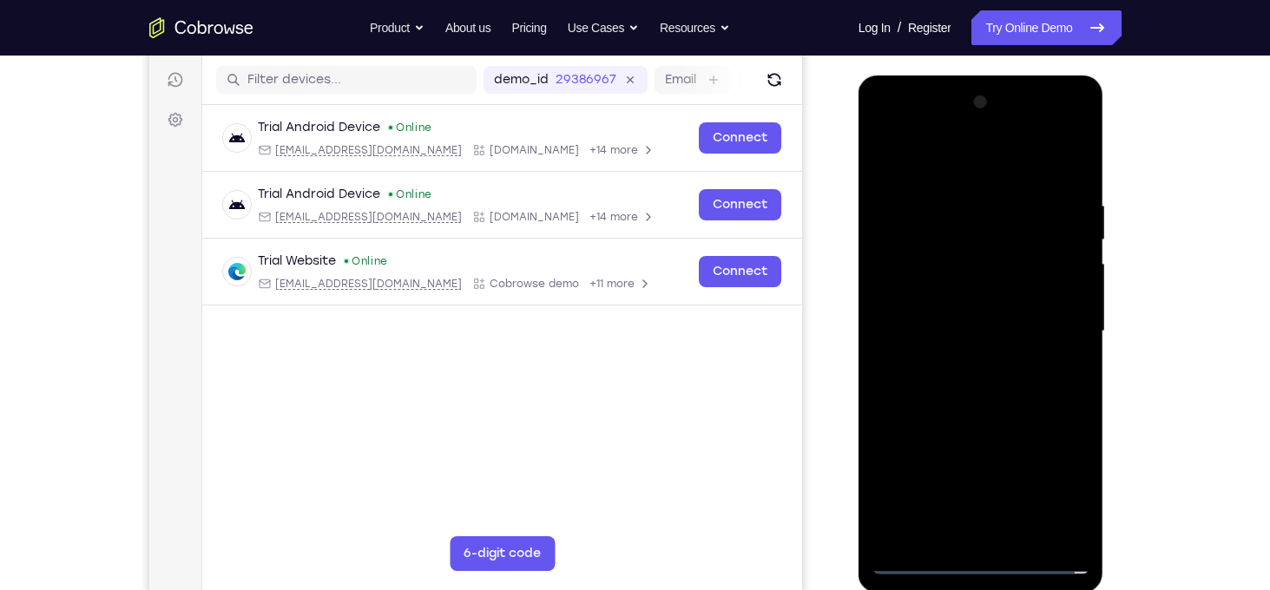
click at [956, 367] on div at bounding box center [980, 332] width 219 height 486
click at [989, 529] on div at bounding box center [980, 332] width 219 height 486
click at [890, 539] on div at bounding box center [980, 332] width 219 height 486
click at [914, 389] on div at bounding box center [980, 332] width 219 height 486
click at [994, 411] on div at bounding box center [980, 332] width 219 height 486
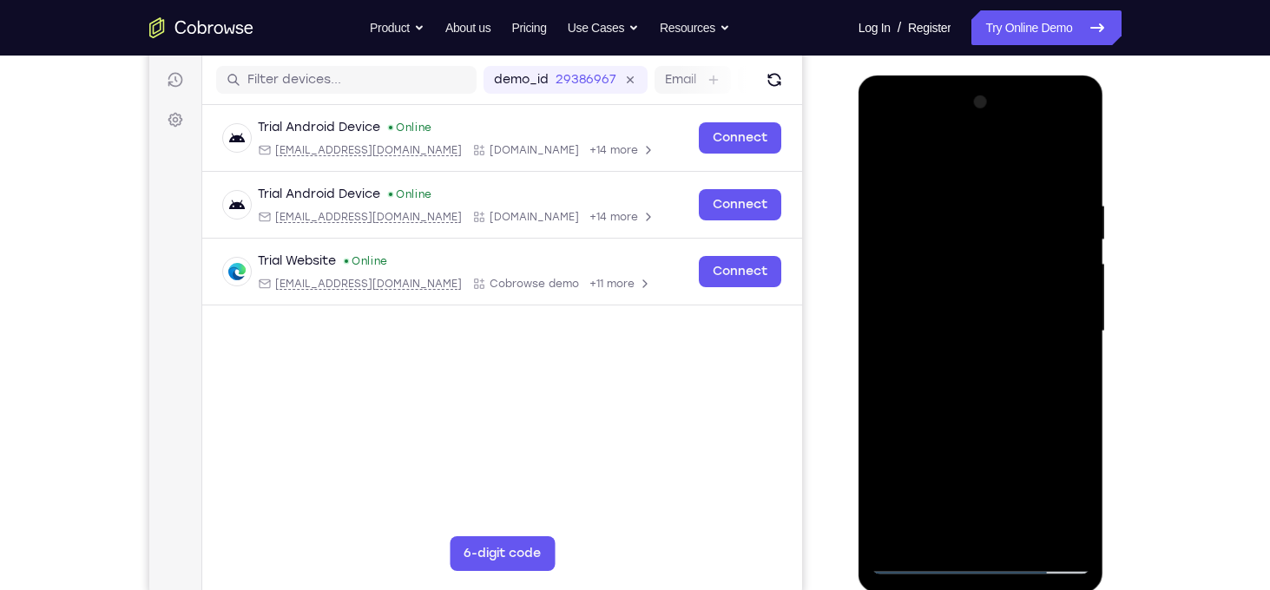
click at [920, 385] on div at bounding box center [980, 332] width 219 height 486
drag, startPoint x: 968, startPoint y: 359, endPoint x: 974, endPoint y: 187, distance: 172.8
click at [974, 187] on div at bounding box center [980, 332] width 219 height 486
drag, startPoint x: 888, startPoint y: 163, endPoint x: 879, endPoint y: 266, distance: 103.6
click at [879, 266] on div at bounding box center [980, 332] width 219 height 486
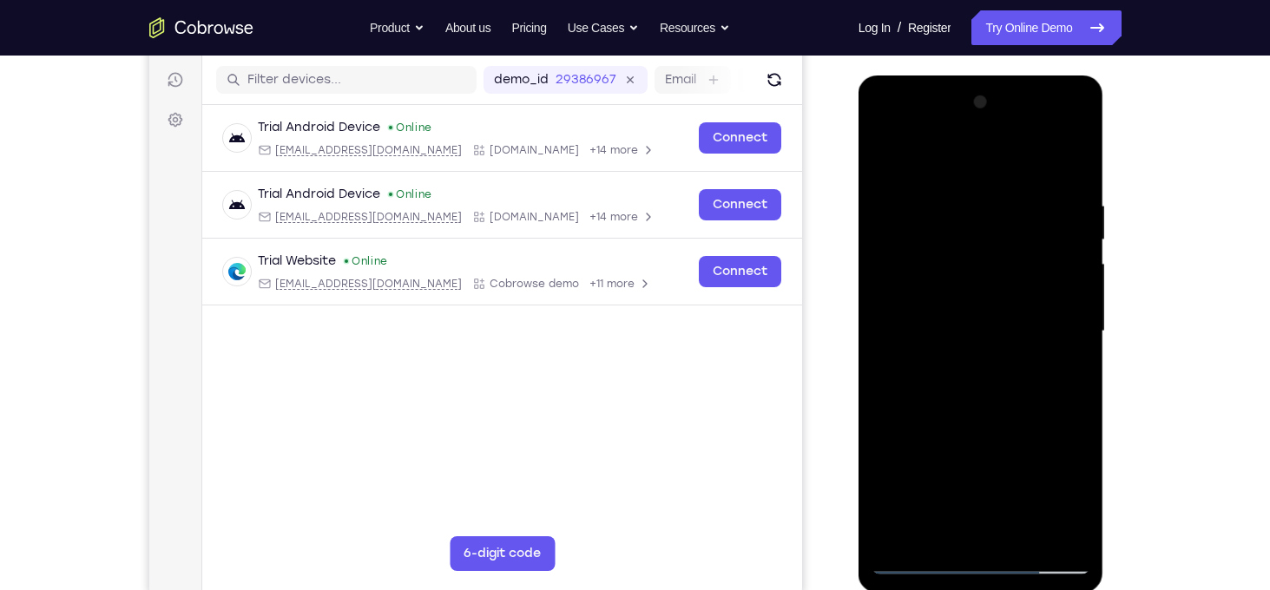
click at [888, 168] on div at bounding box center [980, 332] width 219 height 486
click at [887, 148] on div at bounding box center [980, 332] width 219 height 486
click at [919, 352] on div at bounding box center [980, 332] width 219 height 486
drag, startPoint x: 969, startPoint y: 351, endPoint x: 962, endPoint y: 141, distance: 209.3
click at [962, 141] on div at bounding box center [980, 332] width 219 height 486
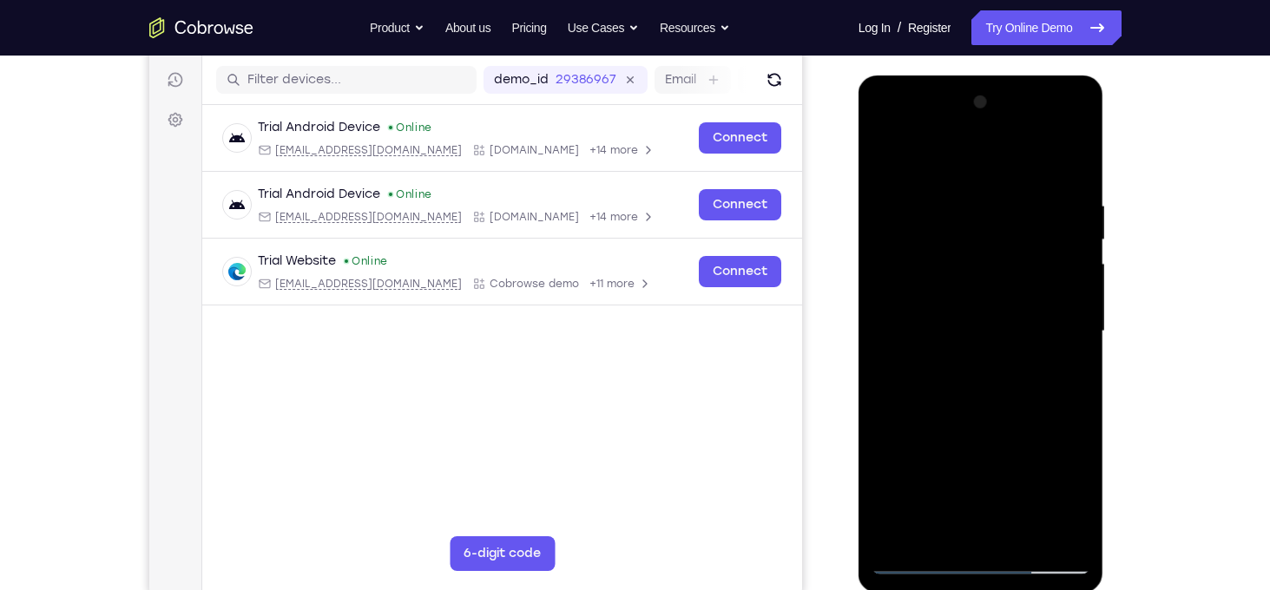
drag, startPoint x: 989, startPoint y: 416, endPoint x: 969, endPoint y: 194, distance: 223.1
click at [969, 194] on div at bounding box center [980, 332] width 219 height 486
drag, startPoint x: 1021, startPoint y: 332, endPoint x: 1035, endPoint y: 191, distance: 142.2
click at [1035, 191] on div at bounding box center [980, 332] width 219 height 486
drag, startPoint x: 987, startPoint y: 380, endPoint x: 969, endPoint y: 115, distance: 266.1
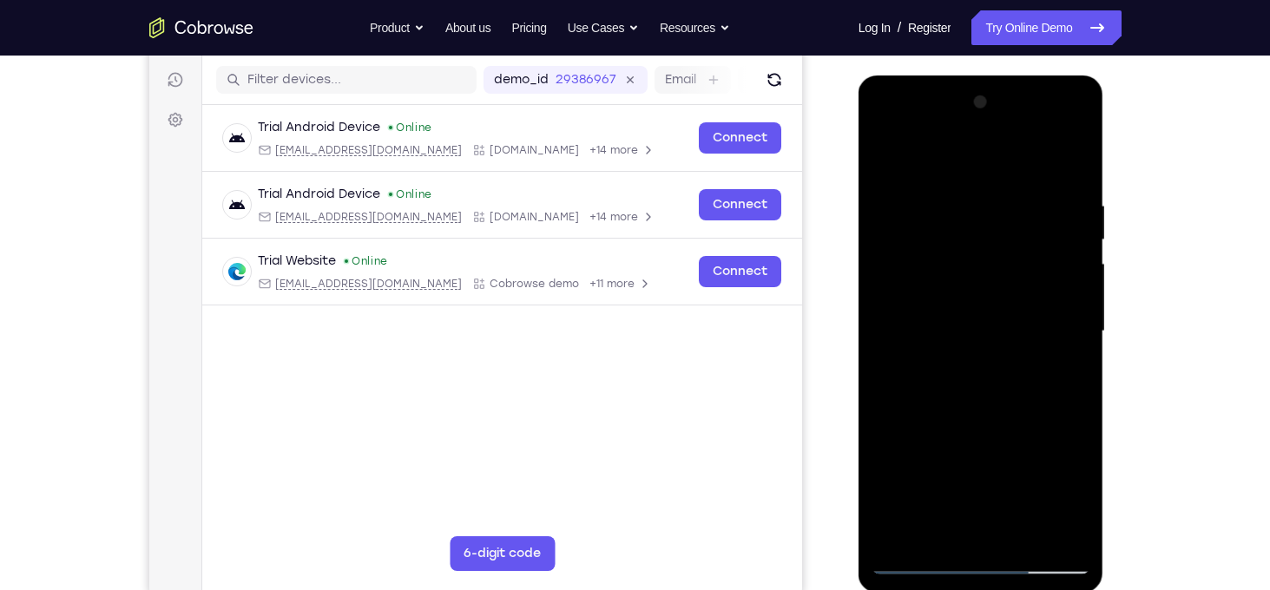
click at [969, 115] on div at bounding box center [980, 332] width 219 height 486
drag, startPoint x: 997, startPoint y: 469, endPoint x: 994, endPoint y: 159, distance: 309.9
click at [994, 159] on div at bounding box center [980, 332] width 219 height 486
drag, startPoint x: 973, startPoint y: 467, endPoint x: 967, endPoint y: 246, distance: 221.4
click at [967, 246] on div at bounding box center [980, 332] width 219 height 486
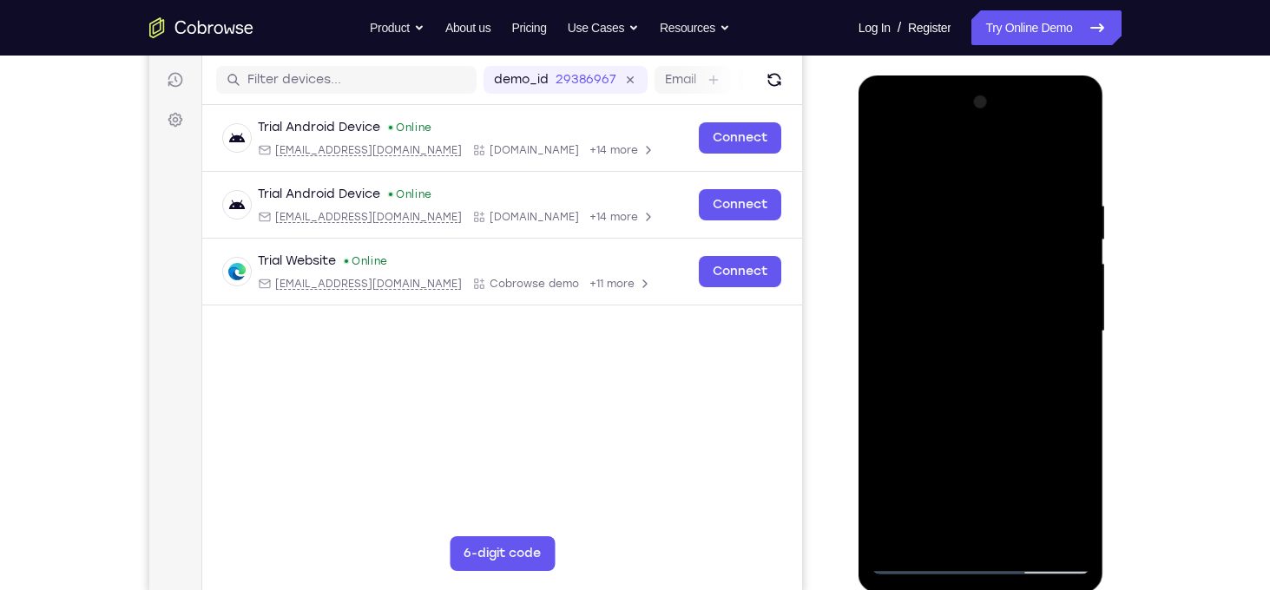
drag, startPoint x: 986, startPoint y: 443, endPoint x: 966, endPoint y: 234, distance: 209.2
click at [983, 186] on div at bounding box center [980, 332] width 219 height 486
drag, startPoint x: 988, startPoint y: 447, endPoint x: 977, endPoint y: 174, distance: 273.6
click at [977, 174] on div at bounding box center [980, 332] width 219 height 486
drag, startPoint x: 998, startPoint y: 447, endPoint x: 976, endPoint y: 202, distance: 245.7
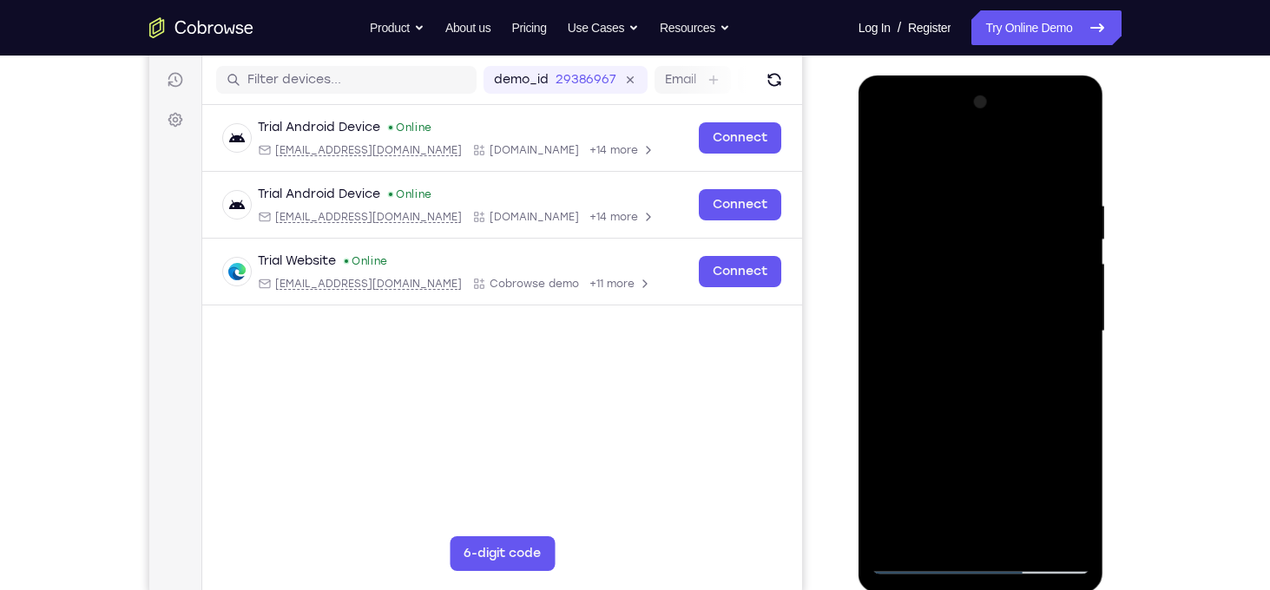
click at [976, 202] on div at bounding box center [980, 332] width 219 height 486
drag, startPoint x: 976, startPoint y: 419, endPoint x: 935, endPoint y: 154, distance: 268.8
click at [935, 154] on div at bounding box center [980, 332] width 219 height 486
drag, startPoint x: 982, startPoint y: 379, endPoint x: 953, endPoint y: 125, distance: 256.0
click at [953, 125] on div at bounding box center [980, 332] width 219 height 486
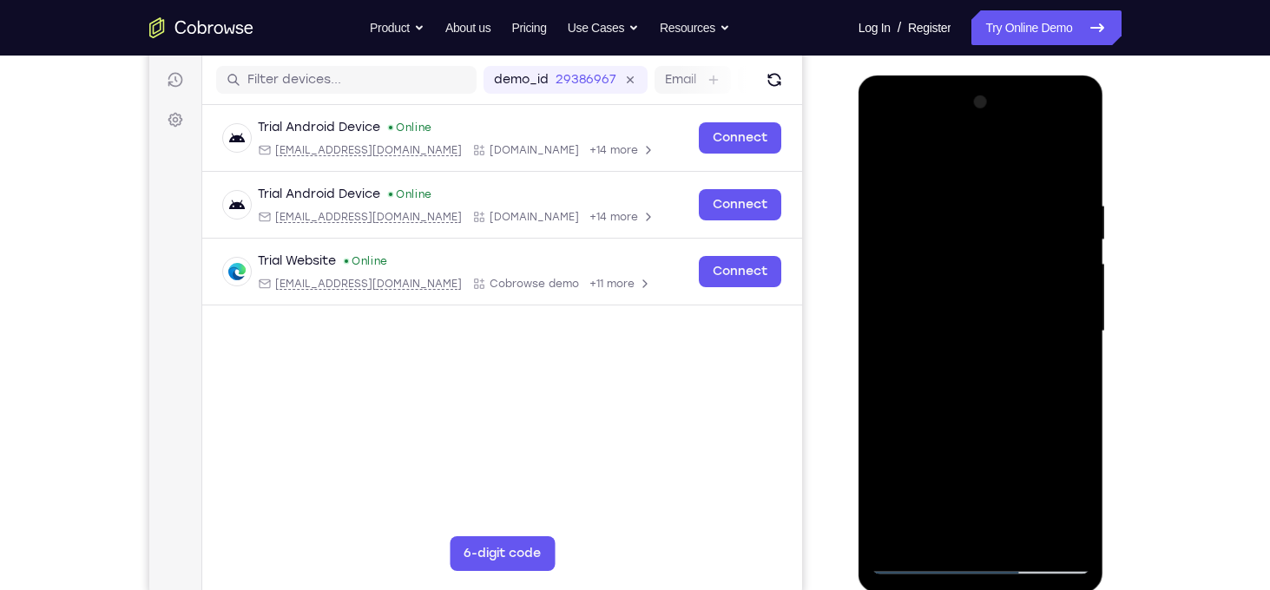
drag, startPoint x: 1005, startPoint y: 388, endPoint x: 969, endPoint y: 129, distance: 261.1
click at [969, 129] on div at bounding box center [980, 332] width 219 height 486
drag, startPoint x: 1009, startPoint y: 342, endPoint x: 969, endPoint y: 180, distance: 167.1
click at [998, 121] on div at bounding box center [980, 332] width 219 height 486
drag, startPoint x: 997, startPoint y: 376, endPoint x: 870, endPoint y: 10, distance: 387.8
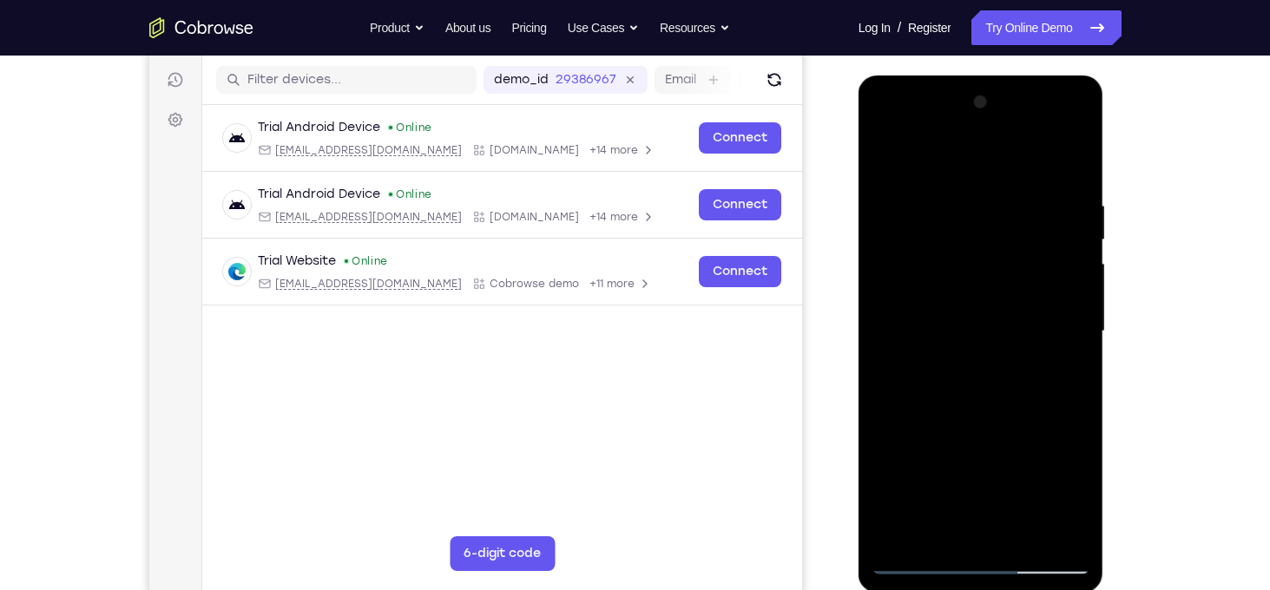
click at [870, 76] on html "Online web based iOS Simulators and Android Emulators. Run iPhone, iPad, Mobile…" at bounding box center [981, 336] width 247 height 521
drag, startPoint x: 999, startPoint y: 271, endPoint x: 966, endPoint y: 407, distance: 140.2
click at [966, 407] on div at bounding box center [980, 332] width 219 height 486
drag, startPoint x: 973, startPoint y: 287, endPoint x: 923, endPoint y: 440, distance: 160.6
click at [923, 464] on div at bounding box center [980, 332] width 219 height 486
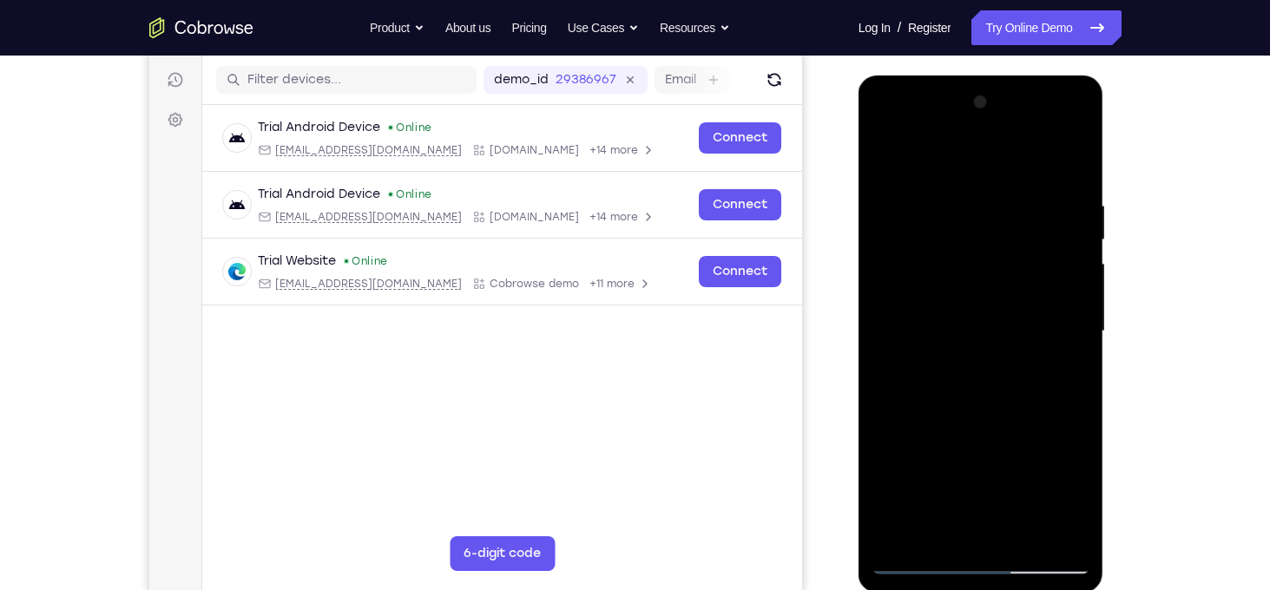
click at [917, 332] on div at bounding box center [980, 332] width 219 height 486
click at [928, 357] on div at bounding box center [980, 332] width 219 height 486
click at [897, 179] on div at bounding box center [980, 332] width 219 height 486
click at [1039, 412] on div at bounding box center [980, 332] width 219 height 486
drag, startPoint x: 958, startPoint y: 352, endPoint x: 950, endPoint y: 286, distance: 66.4
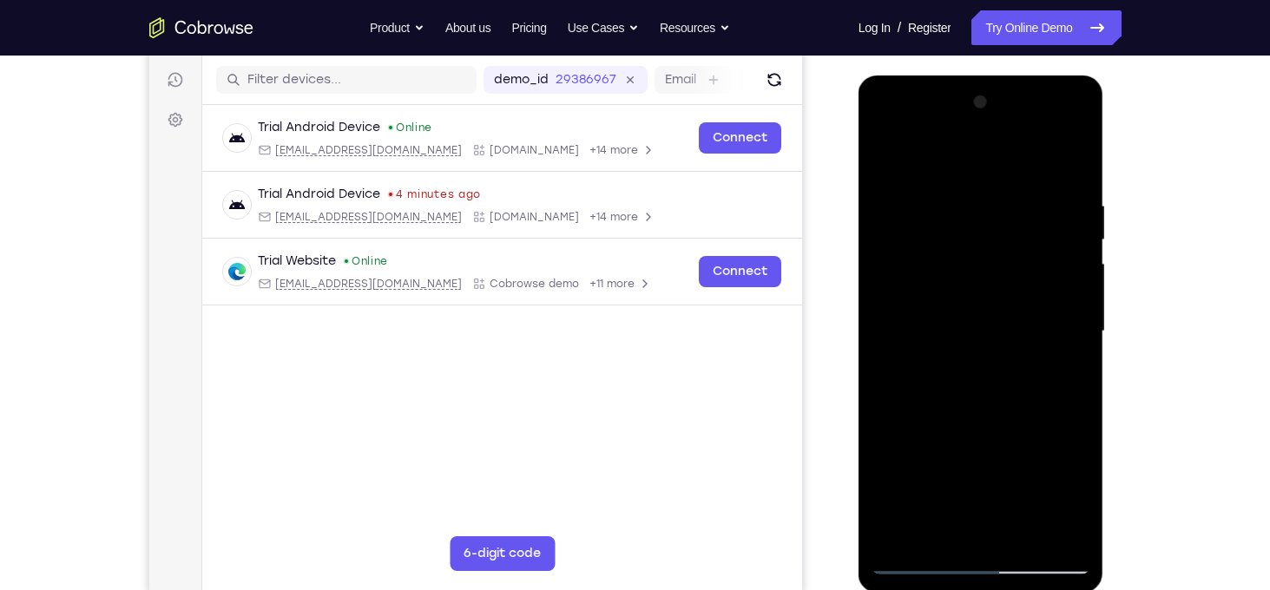
click at [950, 206] on div at bounding box center [980, 332] width 219 height 486
click at [1046, 384] on div at bounding box center [980, 332] width 219 height 486
click at [885, 158] on div at bounding box center [980, 332] width 219 height 486
drag, startPoint x: 936, startPoint y: 388, endPoint x: 950, endPoint y: 285, distance: 104.2
click at [950, 285] on div at bounding box center [980, 332] width 219 height 486
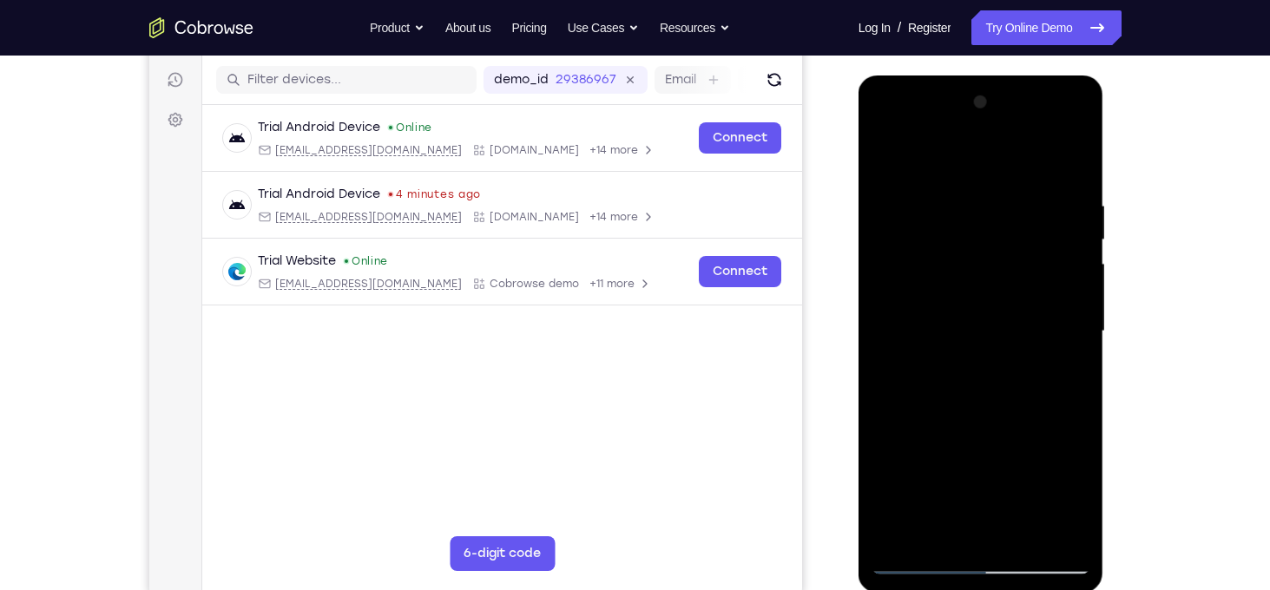
click at [982, 370] on div at bounding box center [980, 332] width 219 height 486
click at [879, 153] on div at bounding box center [980, 332] width 219 height 486
drag, startPoint x: 941, startPoint y: 411, endPoint x: 903, endPoint y: 252, distance: 163.4
click at [903, 252] on div at bounding box center [980, 332] width 219 height 486
click at [923, 424] on div at bounding box center [980, 332] width 219 height 486
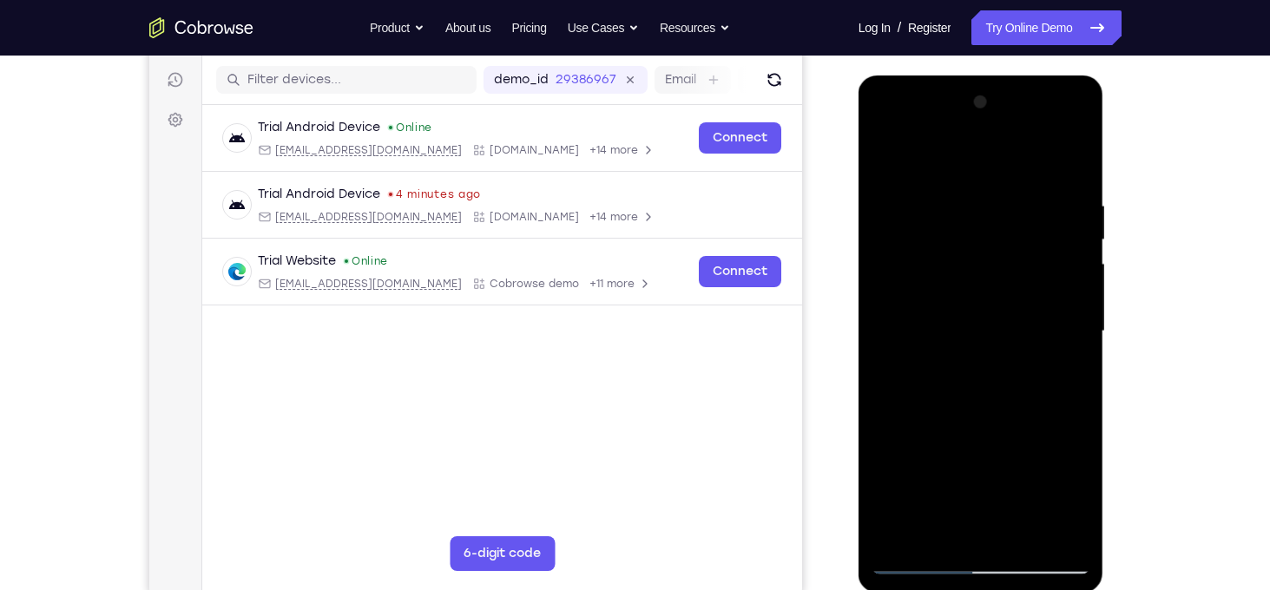
click at [883, 160] on div at bounding box center [980, 332] width 219 height 486
click at [989, 369] on div at bounding box center [980, 332] width 219 height 486
click at [887, 155] on div at bounding box center [980, 332] width 219 height 486
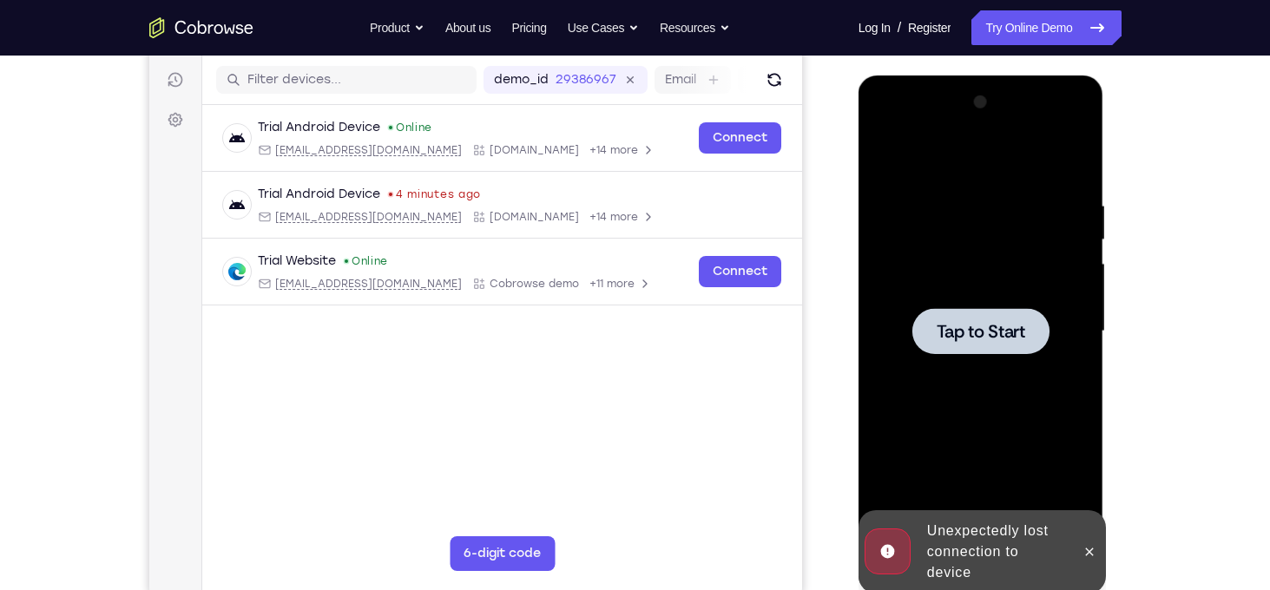
drag, startPoint x: 989, startPoint y: 391, endPoint x: 981, endPoint y: 344, distance: 47.5
click at [981, 344] on div "Tap to Start" at bounding box center [980, 332] width 219 height 486
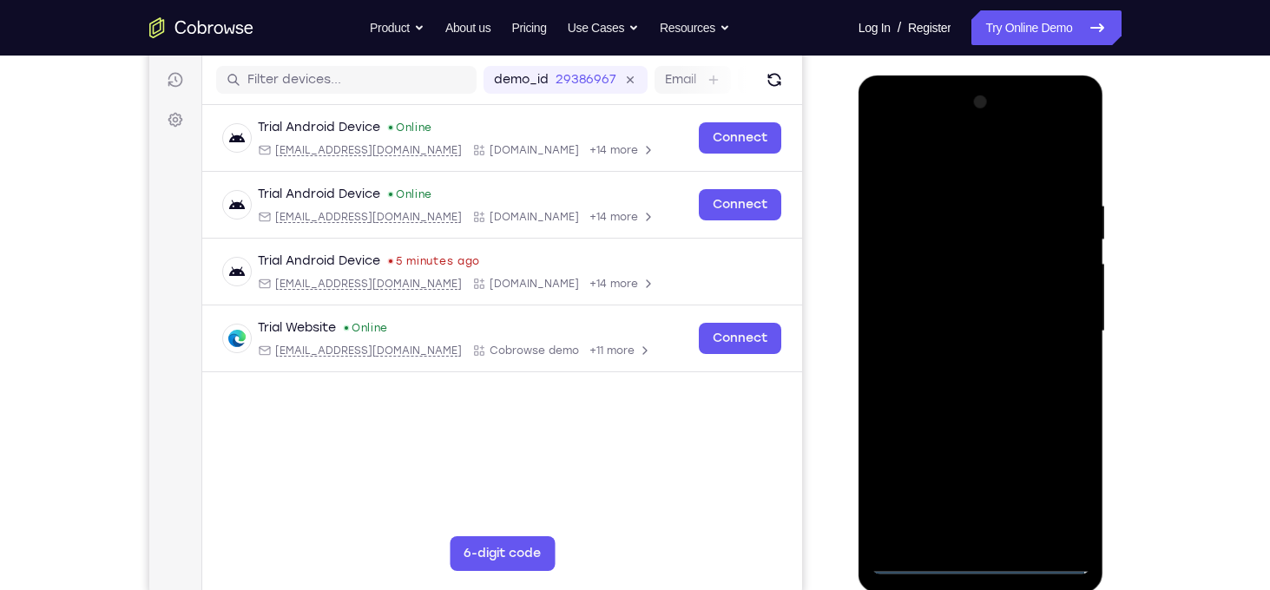
click at [990, 558] on div at bounding box center [980, 332] width 219 height 486
click at [1053, 491] on div at bounding box center [980, 332] width 219 height 486
click at [910, 150] on div at bounding box center [980, 332] width 219 height 486
click at [909, 233] on div at bounding box center [980, 332] width 219 height 486
click at [894, 270] on div at bounding box center [980, 332] width 219 height 486
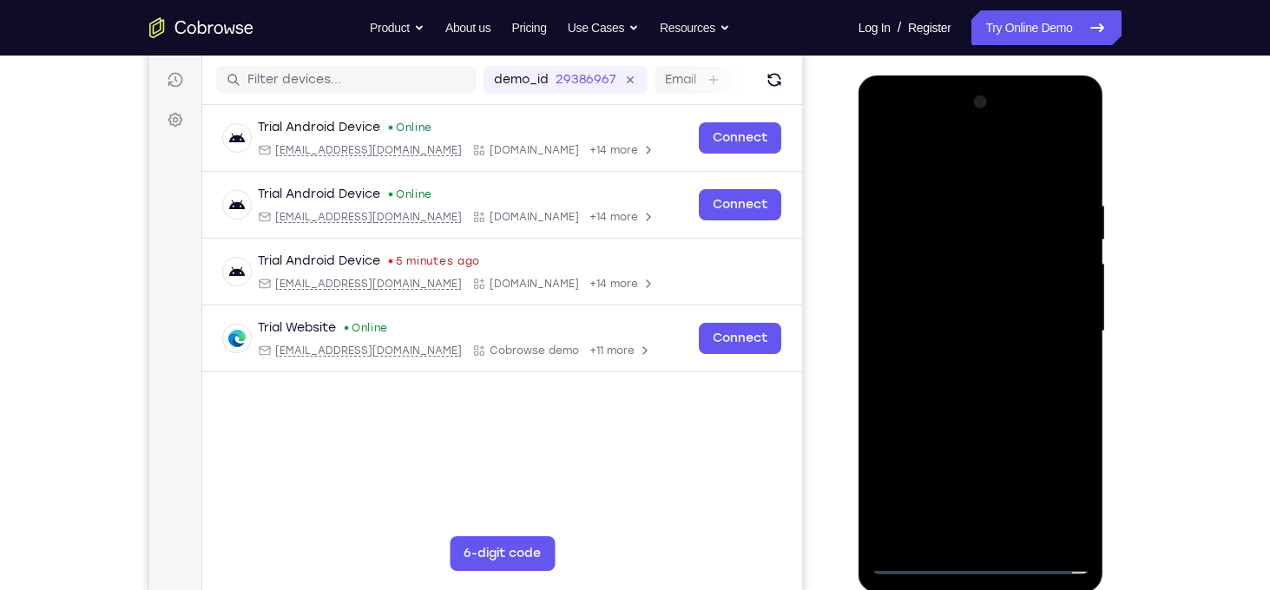
click at [960, 437] on div at bounding box center [980, 332] width 219 height 486
click at [966, 371] on div at bounding box center [980, 332] width 219 height 486
click at [881, 161] on div at bounding box center [980, 332] width 219 height 486
click at [1048, 457] on div at bounding box center [980, 332] width 219 height 486
click at [999, 537] on div at bounding box center [980, 332] width 219 height 486
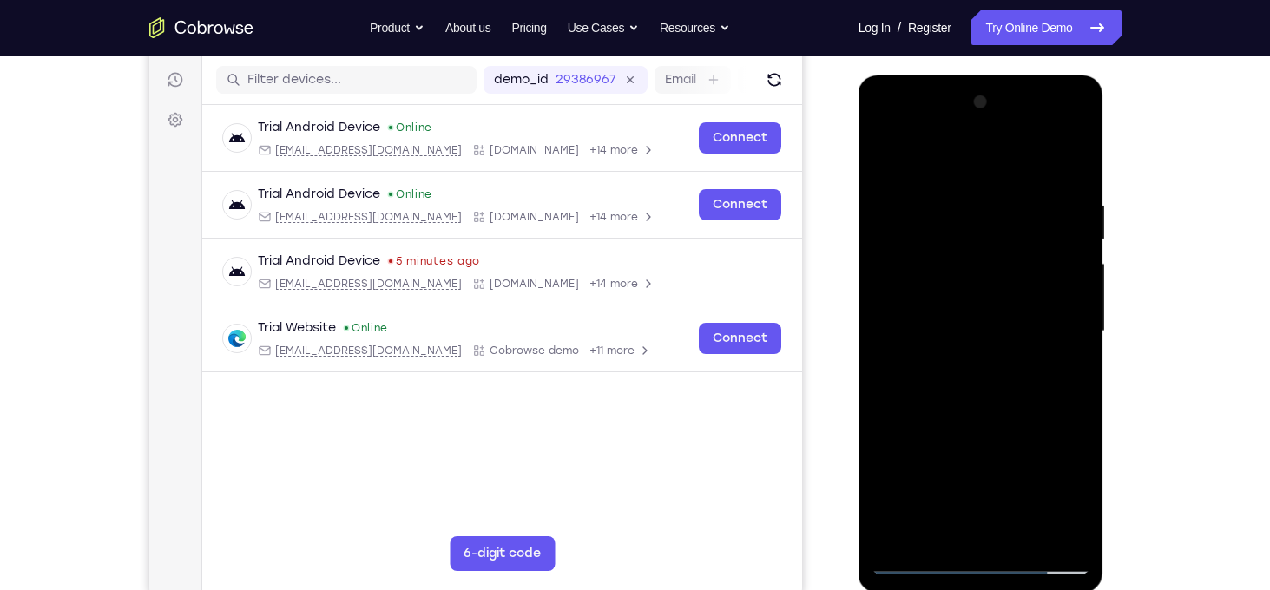
click at [882, 542] on div at bounding box center [980, 332] width 219 height 486
click at [960, 287] on div at bounding box center [980, 332] width 219 height 486
click at [982, 367] on div at bounding box center [980, 332] width 219 height 486
click at [886, 214] on div at bounding box center [980, 332] width 219 height 486
click at [1046, 380] on div at bounding box center [980, 332] width 219 height 486
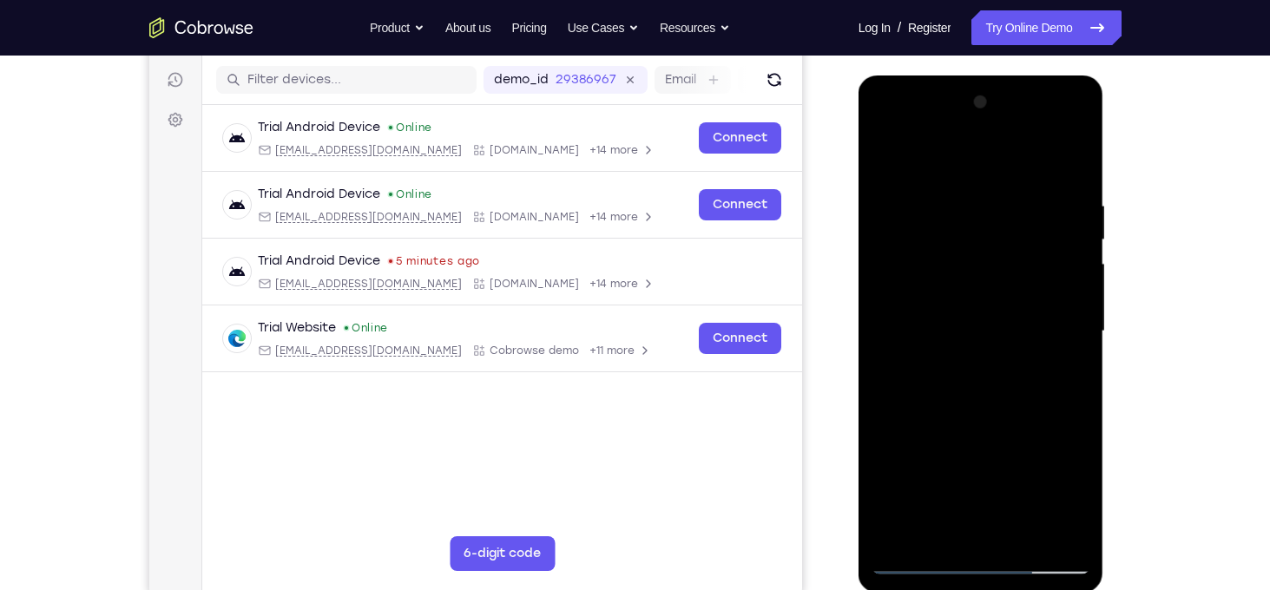
drag, startPoint x: 1009, startPoint y: 393, endPoint x: 1029, endPoint y: 221, distance: 173.0
click at [1029, 221] on div at bounding box center [980, 332] width 219 height 486
drag, startPoint x: 952, startPoint y: 374, endPoint x: 945, endPoint y: 247, distance: 126.9
click at [945, 247] on div at bounding box center [980, 332] width 219 height 486
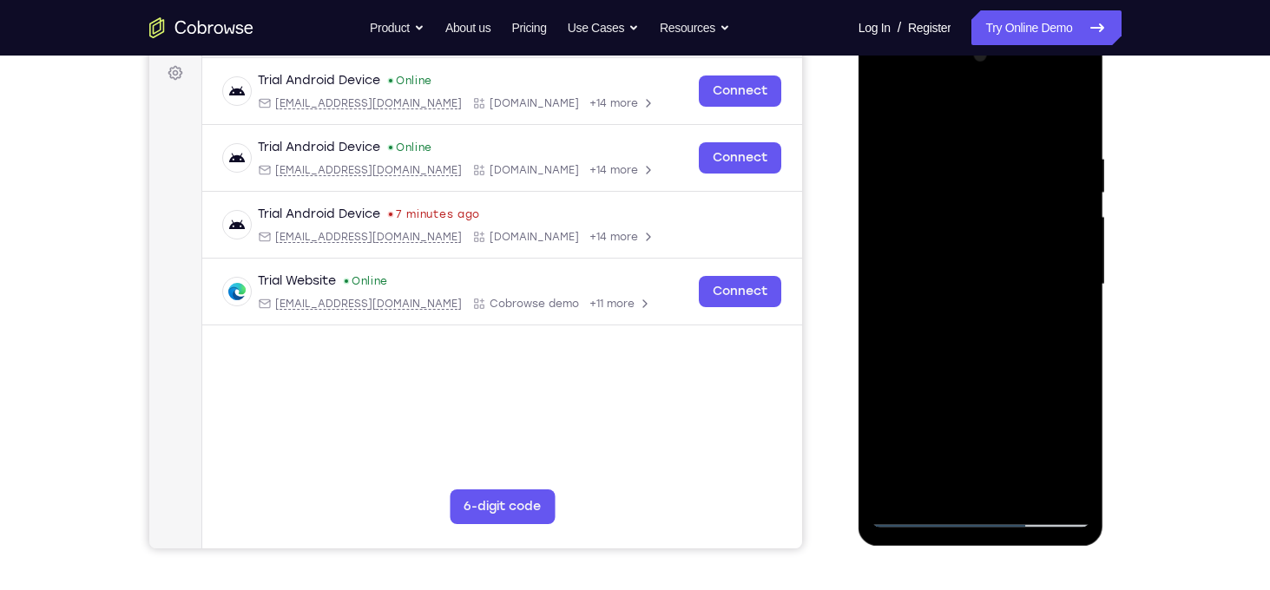
scroll to position [260, 0]
click at [913, 516] on div at bounding box center [980, 284] width 219 height 486
click at [878, 109] on div at bounding box center [980, 284] width 219 height 486
click at [884, 114] on div at bounding box center [980, 284] width 219 height 486
click at [916, 189] on div at bounding box center [980, 284] width 219 height 486
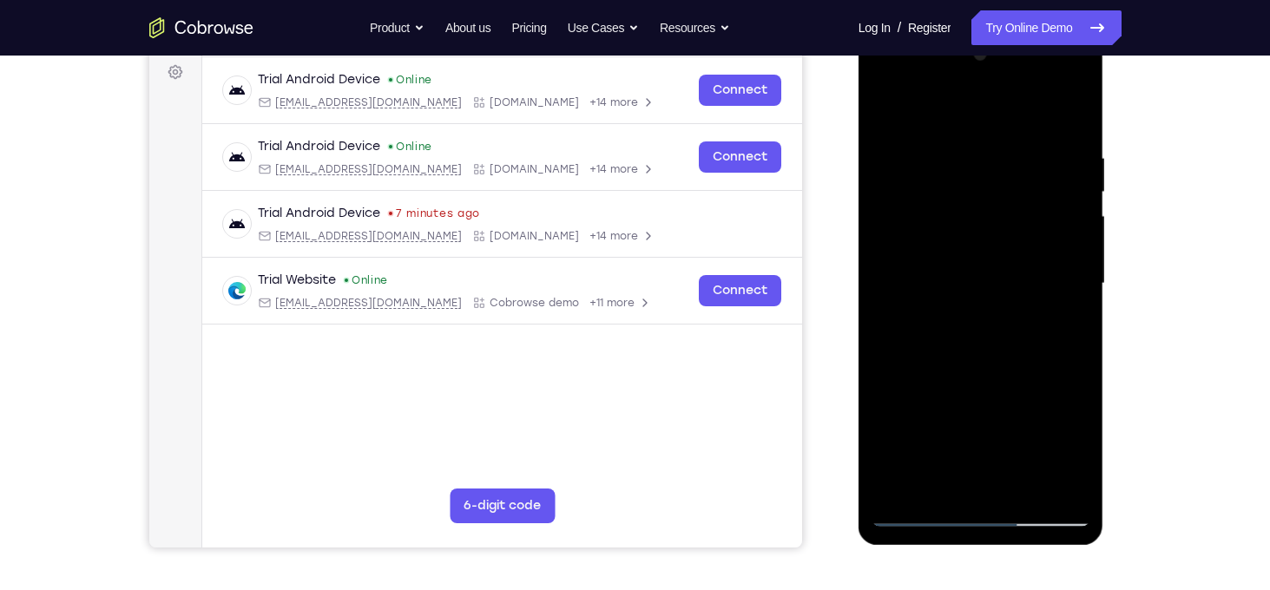
drag, startPoint x: 1062, startPoint y: 417, endPoint x: 975, endPoint y: 417, distance: 87.7
click at [975, 417] on div at bounding box center [980, 284] width 219 height 486
click at [1077, 424] on div at bounding box center [980, 284] width 219 height 486
click at [1083, 424] on div at bounding box center [980, 284] width 219 height 486
drag, startPoint x: 957, startPoint y: 441, endPoint x: 975, endPoint y: 246, distance: 196.0
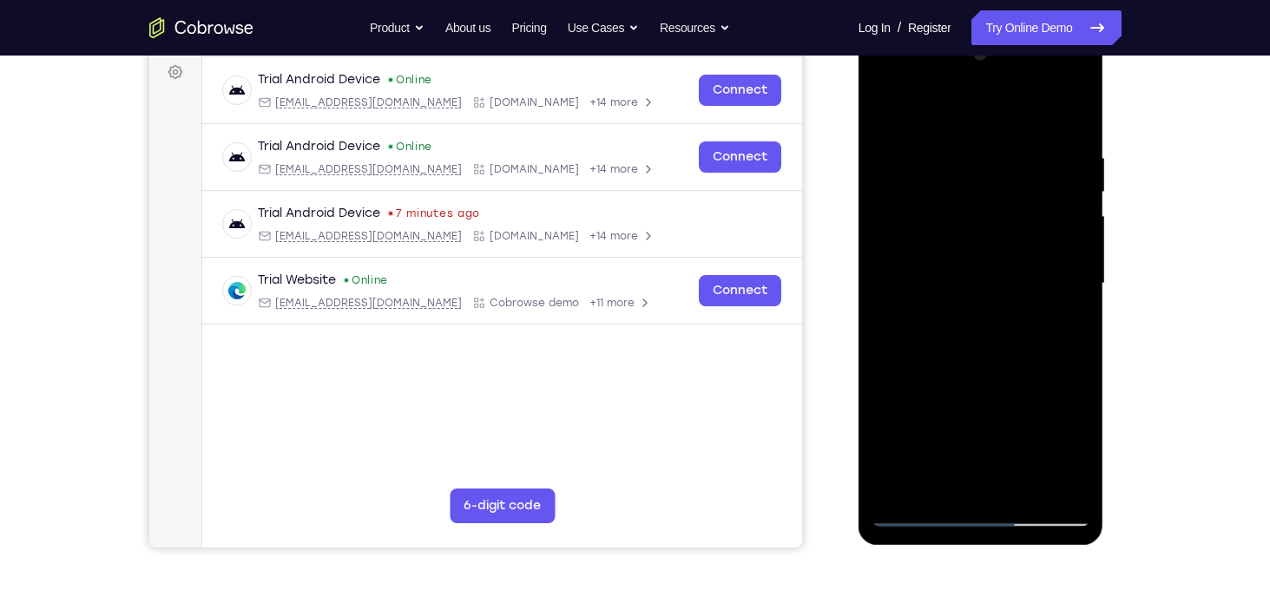
click at [975, 246] on div at bounding box center [980, 284] width 219 height 486
drag, startPoint x: 933, startPoint y: 371, endPoint x: 923, endPoint y: 200, distance: 170.4
click at [923, 200] on div at bounding box center [980, 284] width 219 height 486
drag, startPoint x: 959, startPoint y: 355, endPoint x: 930, endPoint y: 216, distance: 142.0
click at [930, 216] on div at bounding box center [980, 284] width 219 height 486
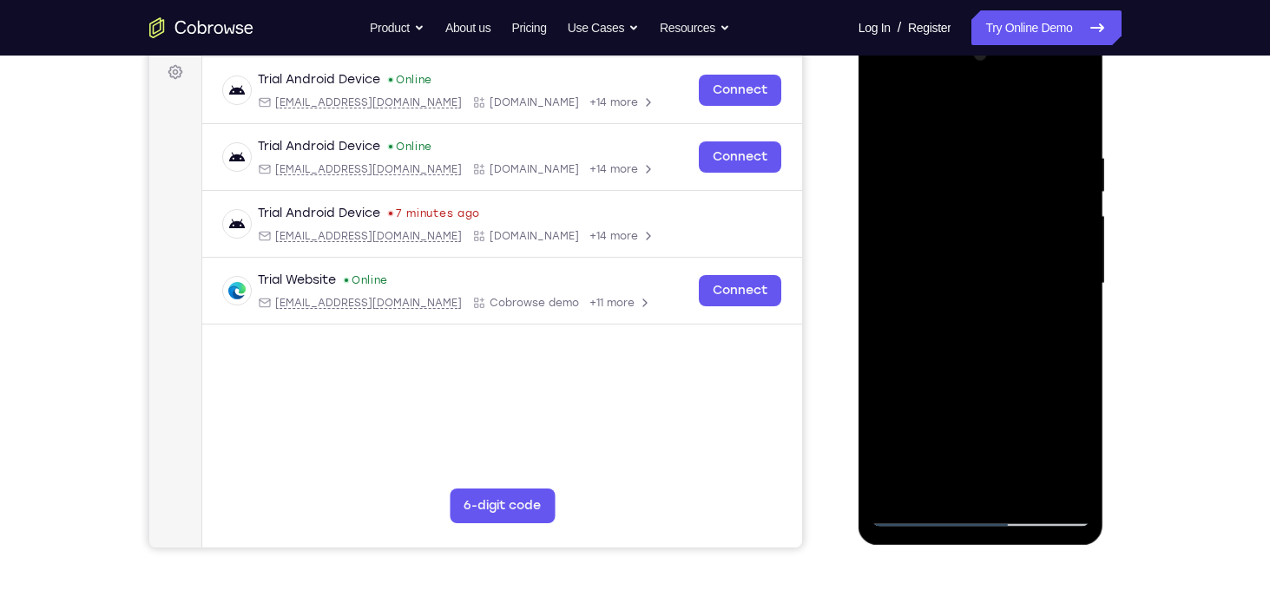
drag, startPoint x: 961, startPoint y: 311, endPoint x: 980, endPoint y: 187, distance: 124.7
click at [980, 187] on div at bounding box center [980, 284] width 219 height 486
drag, startPoint x: 1002, startPoint y: 394, endPoint x: 957, endPoint y: 165, distance: 233.5
click at [957, 165] on div at bounding box center [980, 284] width 219 height 486
drag, startPoint x: 963, startPoint y: 142, endPoint x: 940, endPoint y: 259, distance: 118.6
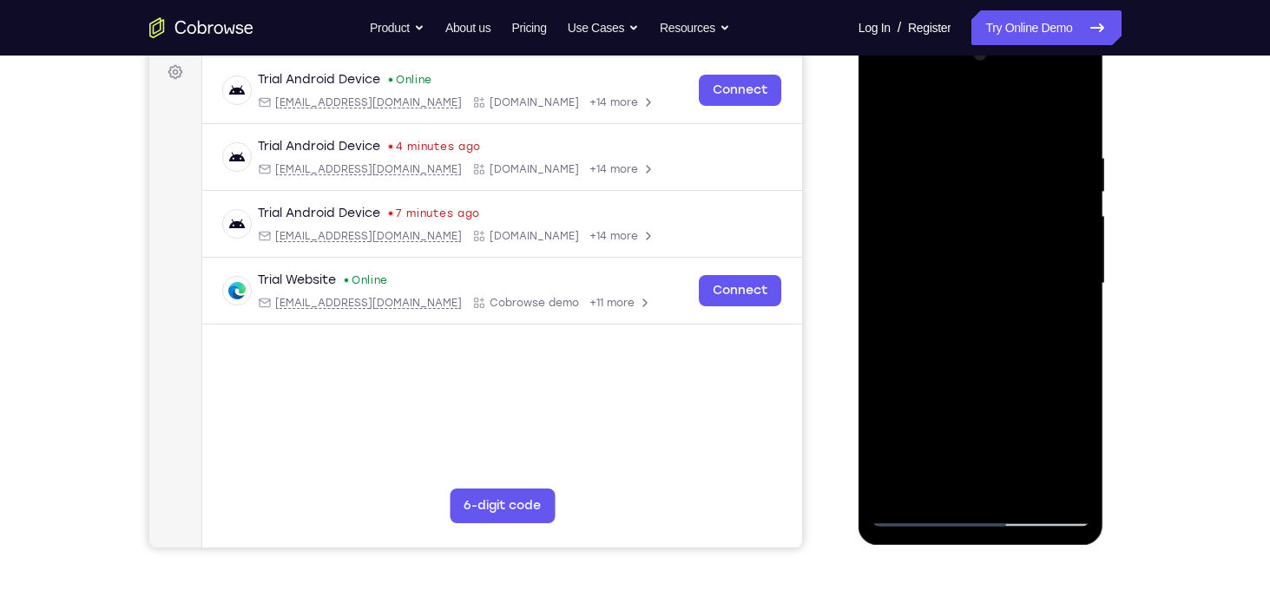
click at [940, 259] on div at bounding box center [980, 284] width 219 height 486
click at [886, 109] on div at bounding box center [980, 284] width 219 height 486
click at [889, 115] on div at bounding box center [980, 284] width 219 height 486
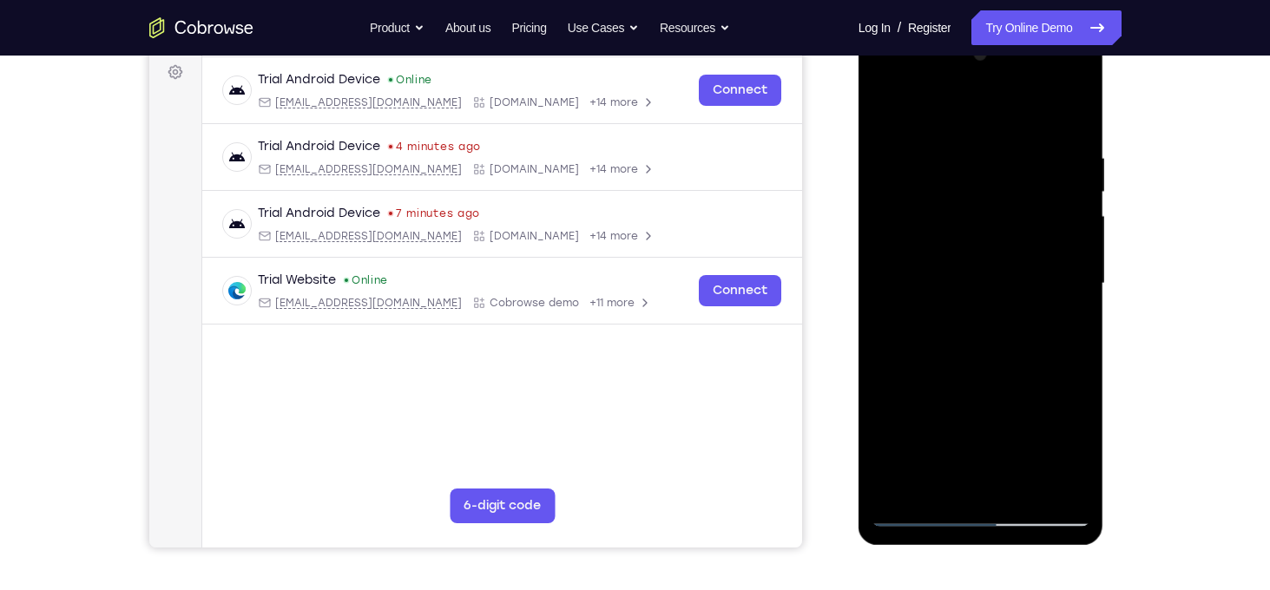
click at [924, 298] on div at bounding box center [980, 284] width 219 height 486
drag, startPoint x: 930, startPoint y: 363, endPoint x: 887, endPoint y: 11, distance: 354.2
click at [887, 28] on html "Online web based iOS Simulators and Android Emulators. Run iPhone, iPad, Mobile…" at bounding box center [981, 288] width 247 height 521
drag, startPoint x: 967, startPoint y: 350, endPoint x: 957, endPoint y: 116, distance: 233.7
click at [957, 116] on div at bounding box center [980, 284] width 219 height 486
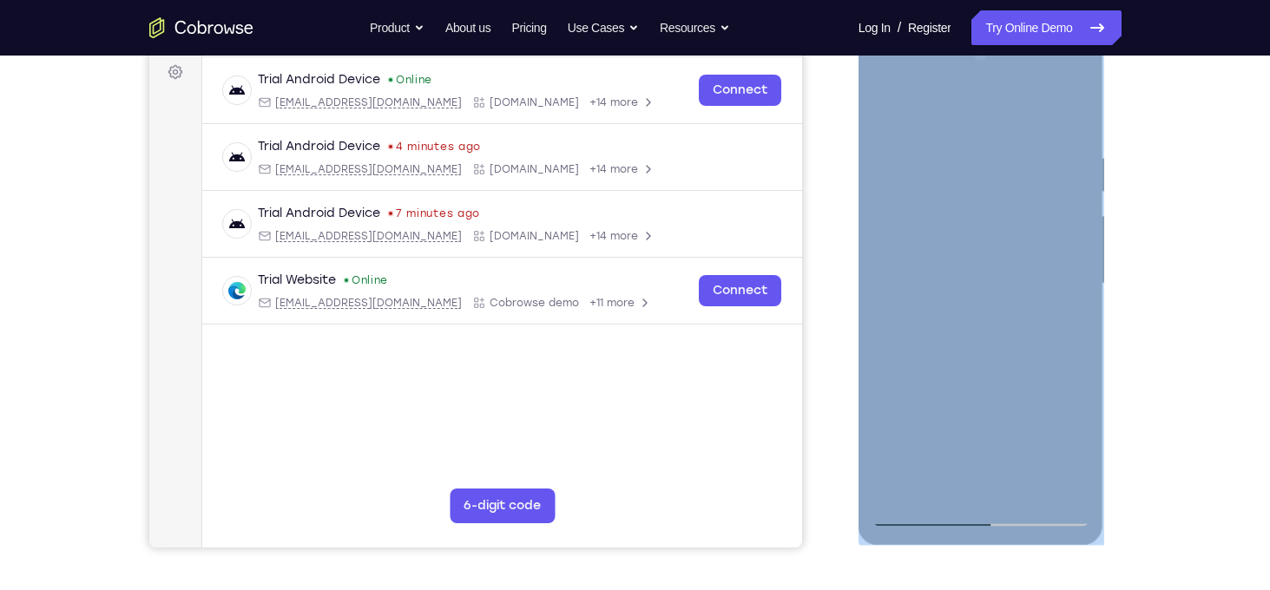
drag, startPoint x: 866, startPoint y: 285, endPoint x: 891, endPoint y: 159, distance: 128.3
click at [891, 159] on div at bounding box center [981, 286] width 246 height 517
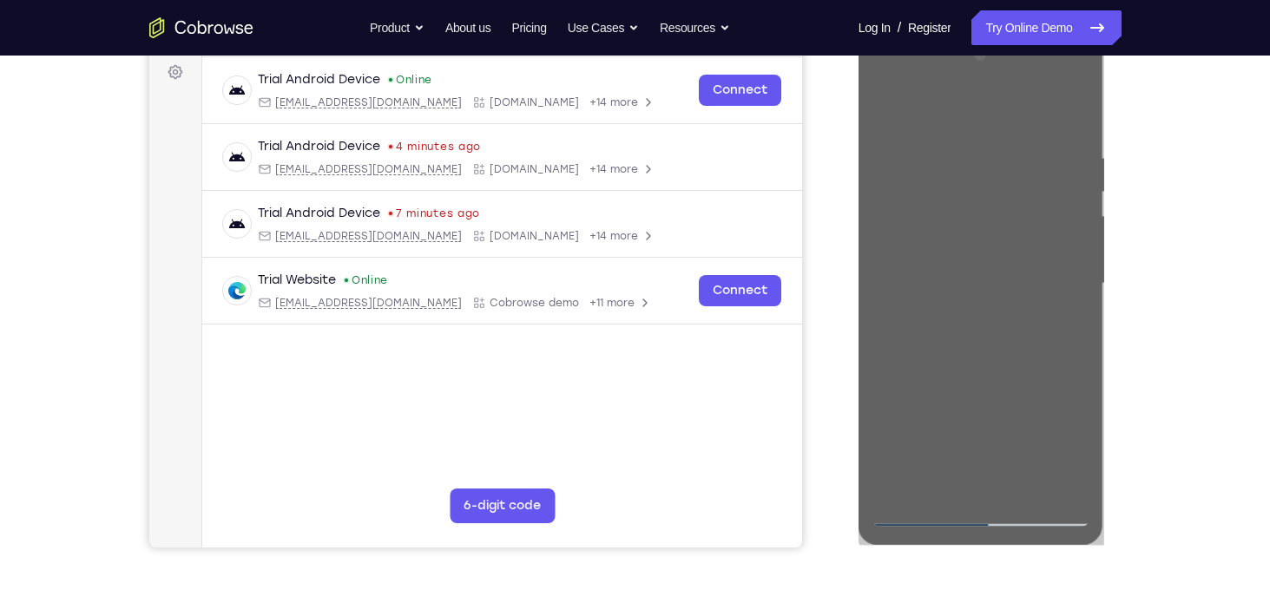
click at [1144, 292] on div "Your Support Agent Your Customer Web iOS Android Next Steps We’d be happy to gi…" at bounding box center [635, 368] width 1111 height 1145
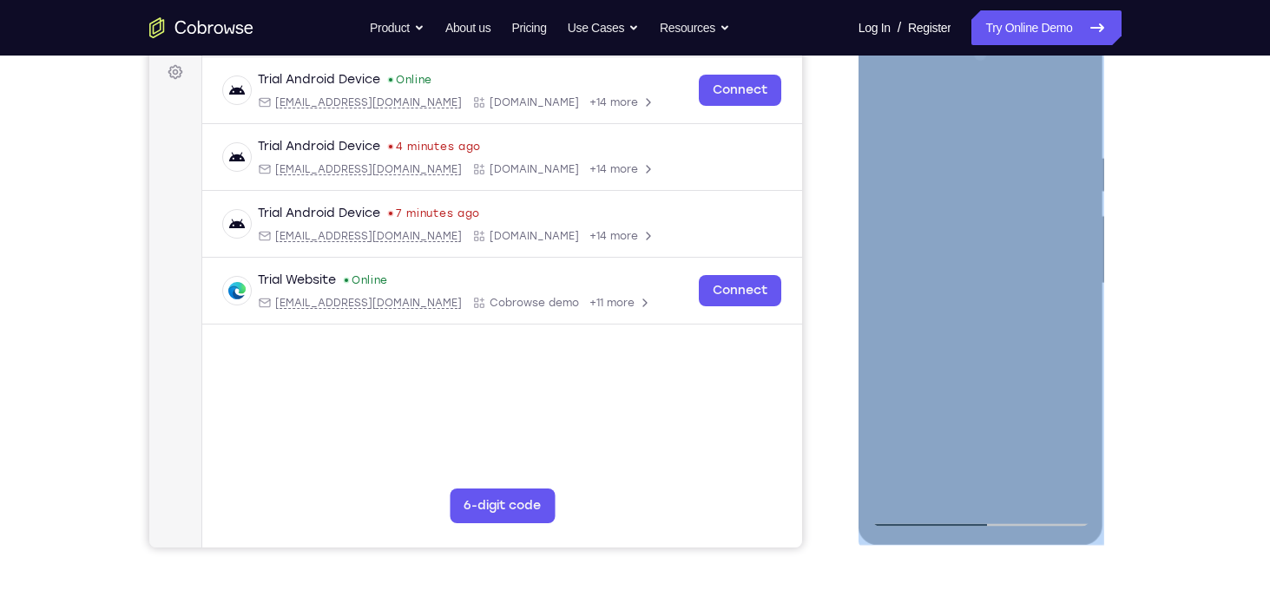
click at [893, 227] on div at bounding box center [980, 284] width 219 height 486
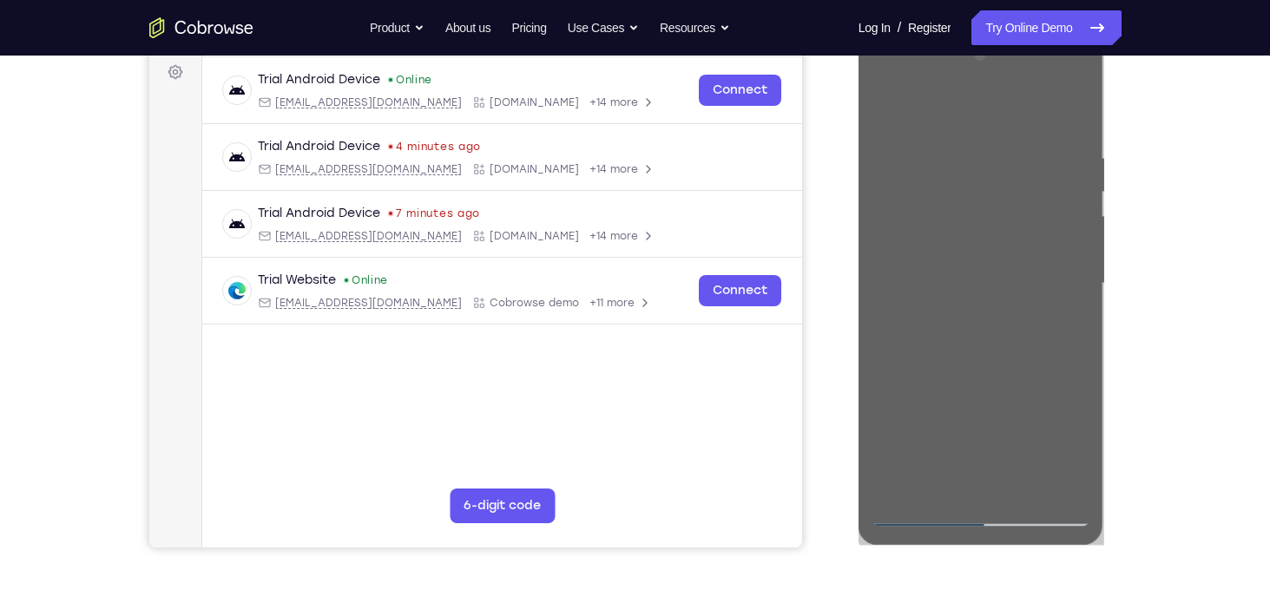
click at [1160, 169] on div "Your Support Agent Your Customer Web iOS Android Next Steps We’d be happy to gi…" at bounding box center [635, 368] width 1111 height 1145
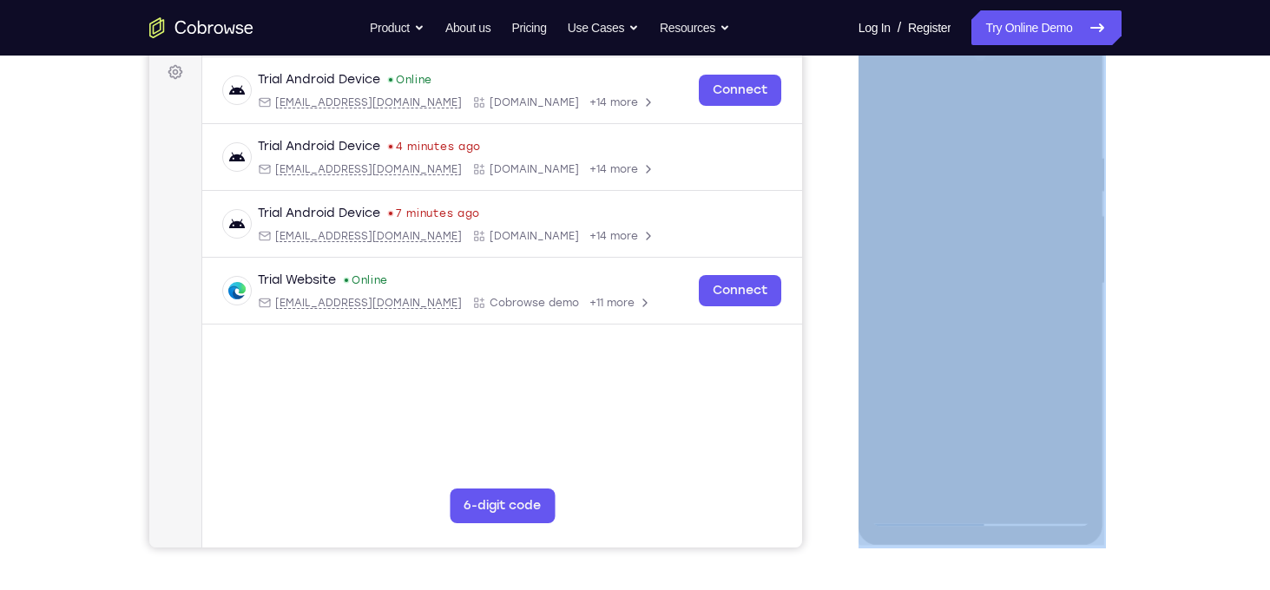
click at [1160, 169] on div "Your Support Agent Your Customer Web iOS Android Next Steps We’d be happy to gi…" at bounding box center [635, 368] width 1111 height 1145
click at [1152, 169] on div "Your Support Agent Your Customer Web iOS Android Next Steps We’d be happy to gi…" at bounding box center [635, 368] width 1111 height 1145
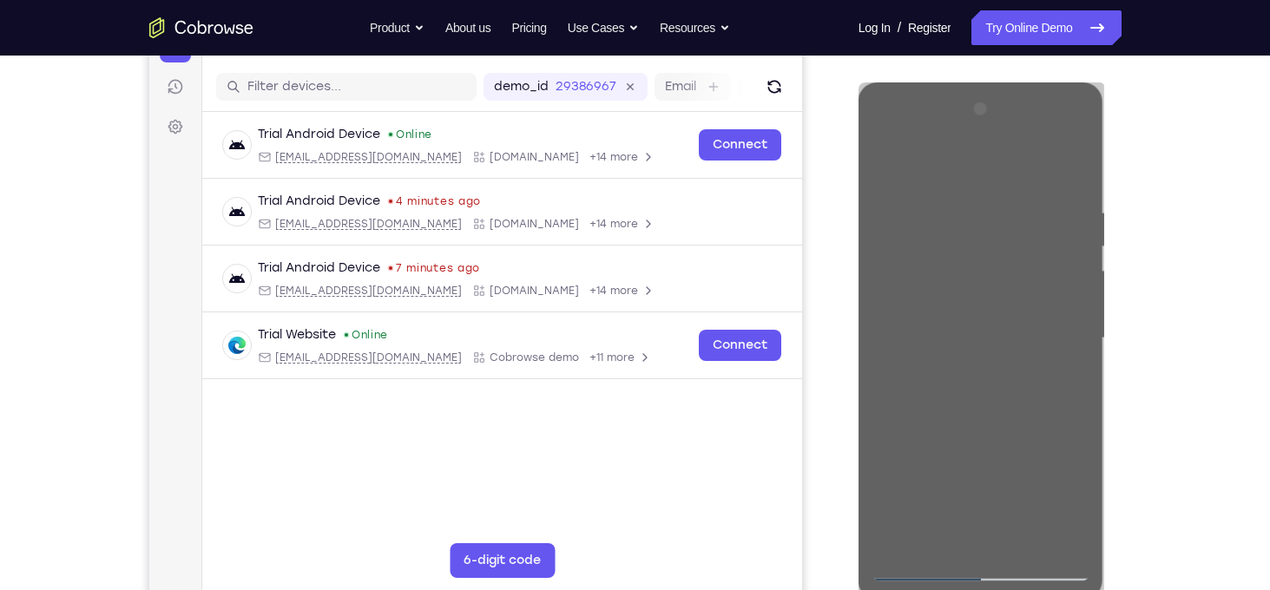
scroll to position [204, 0]
click at [1178, 18] on div "Go back Powerful, Flexible and Trustworthy. Avoid all extra friction for both A…" at bounding box center [635, 27] width 1111 height 35
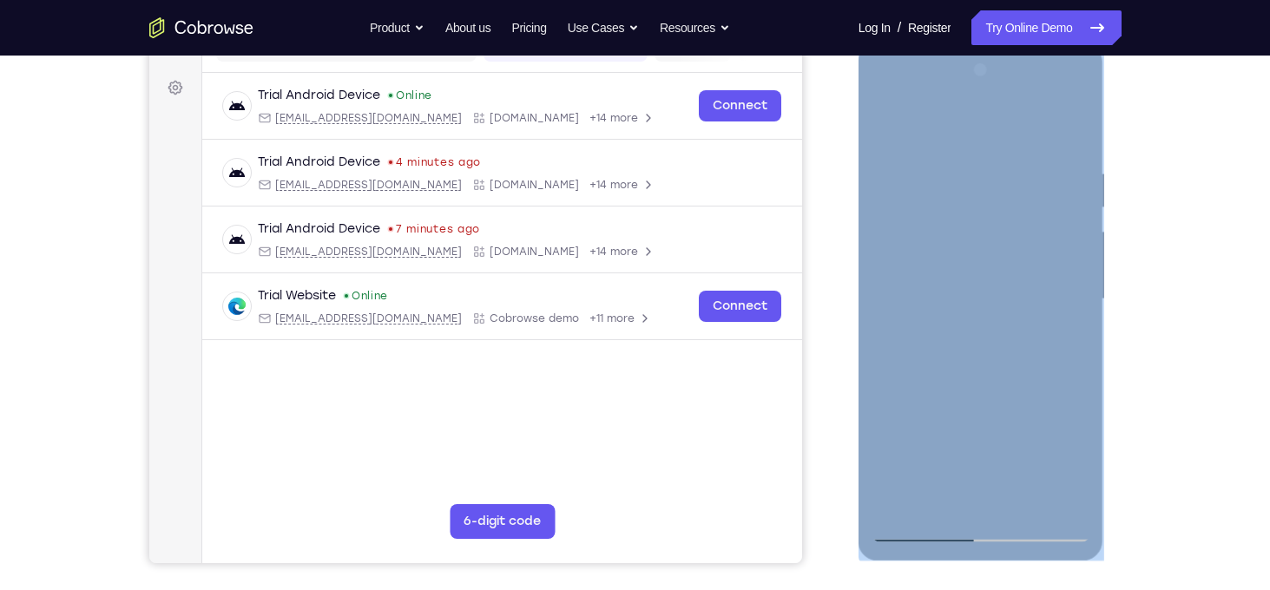
scroll to position [256, 0]
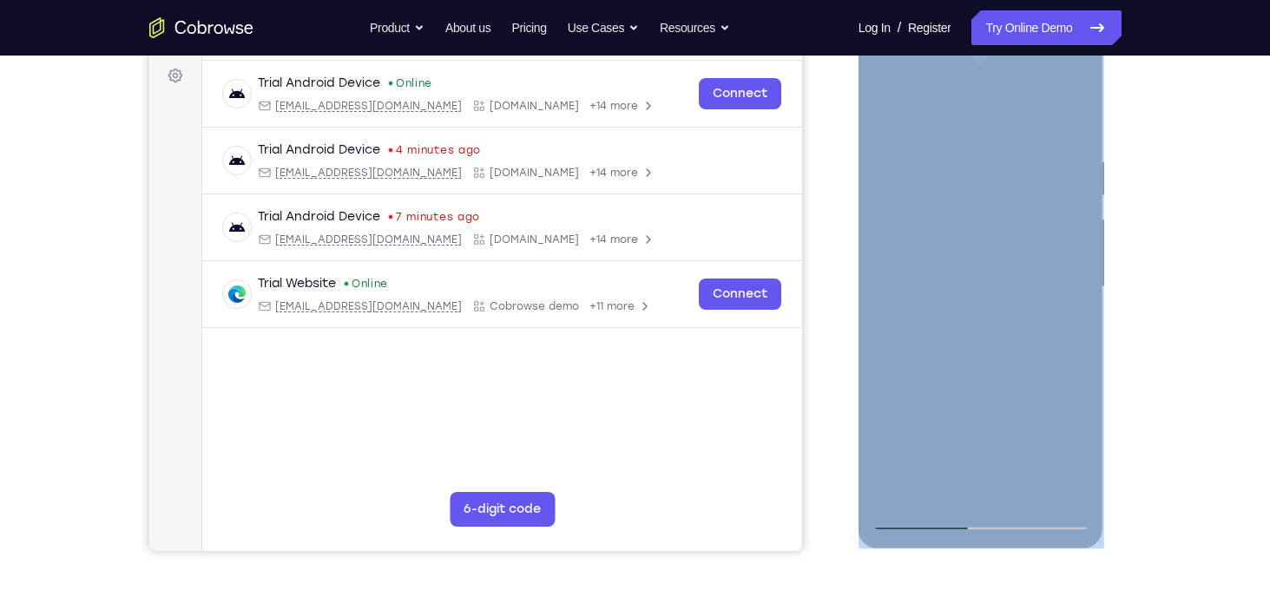
click at [978, 261] on div at bounding box center [980, 287] width 219 height 486
click at [916, 161] on div at bounding box center [980, 287] width 219 height 486
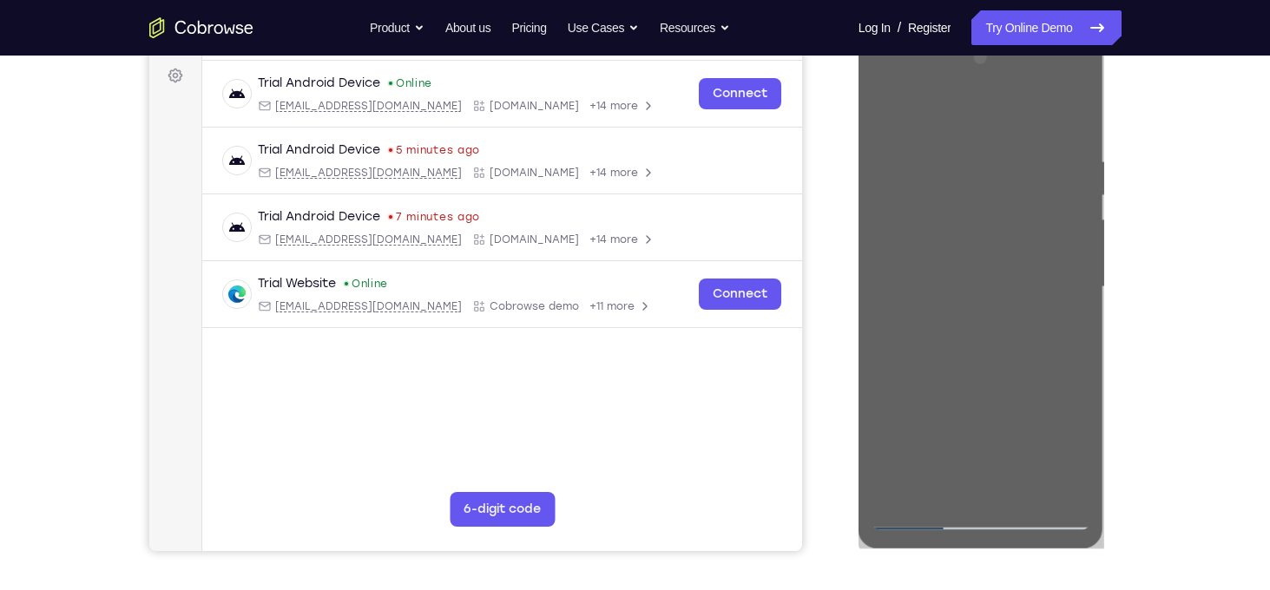
click at [1154, 292] on div "Your Support Agent Your Customer Web iOS Android Next Steps We’d be happy to gi…" at bounding box center [635, 372] width 1111 height 1145
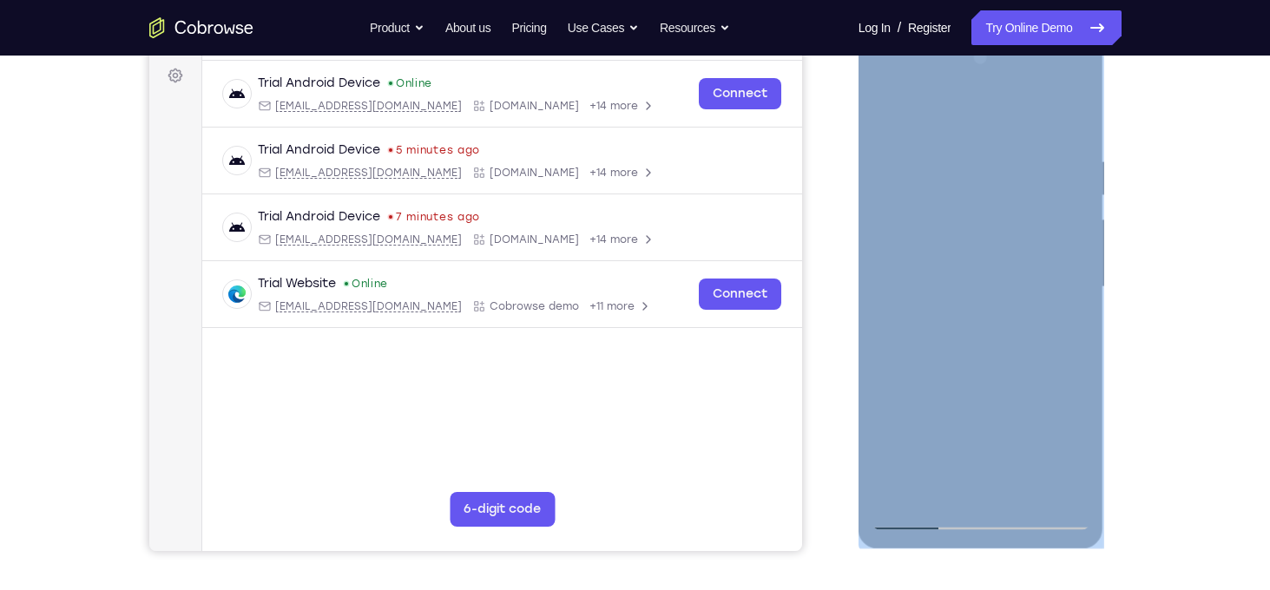
click at [915, 253] on div at bounding box center [980, 287] width 219 height 486
click at [911, 266] on div at bounding box center [980, 287] width 219 height 486
click at [916, 470] on div at bounding box center [980, 287] width 219 height 486
click at [883, 318] on div at bounding box center [980, 287] width 219 height 486
click at [919, 204] on div at bounding box center [980, 287] width 219 height 486
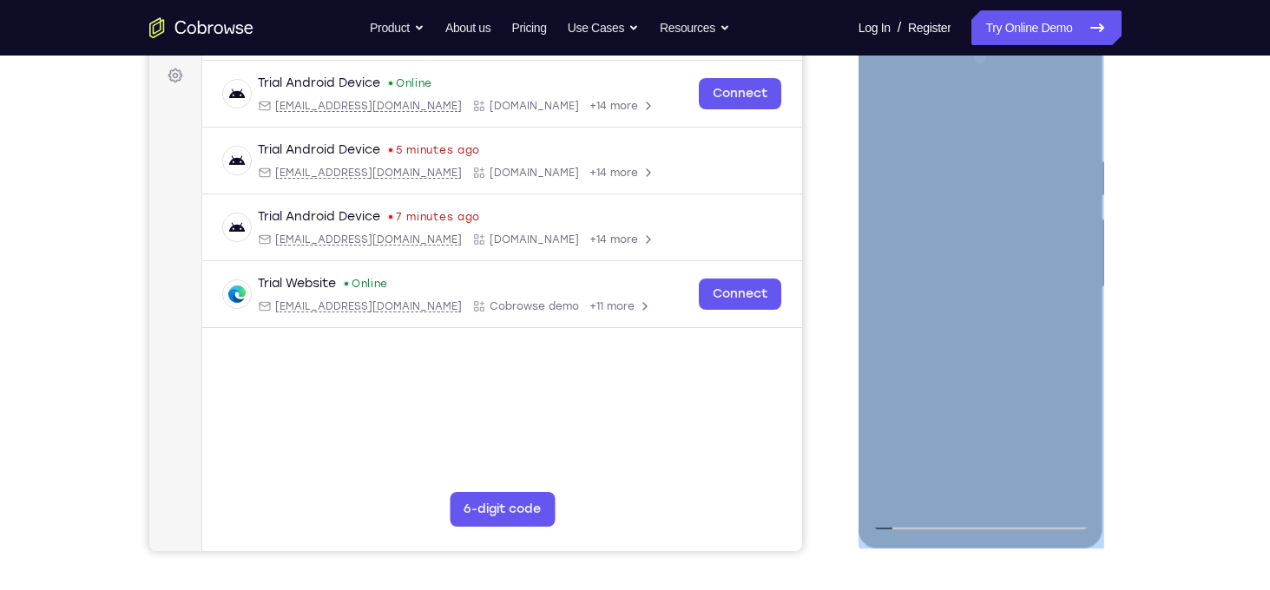
click at [919, 204] on div at bounding box center [980, 287] width 219 height 486
click at [1013, 62] on div at bounding box center [980, 287] width 219 height 486
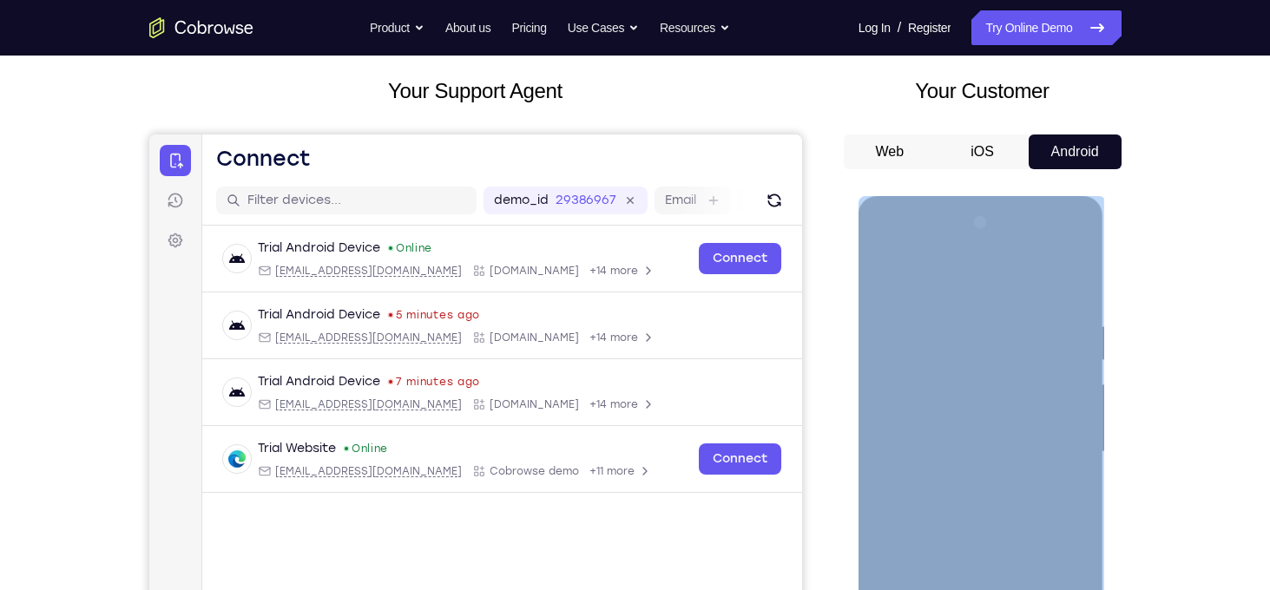
scroll to position [64, 0]
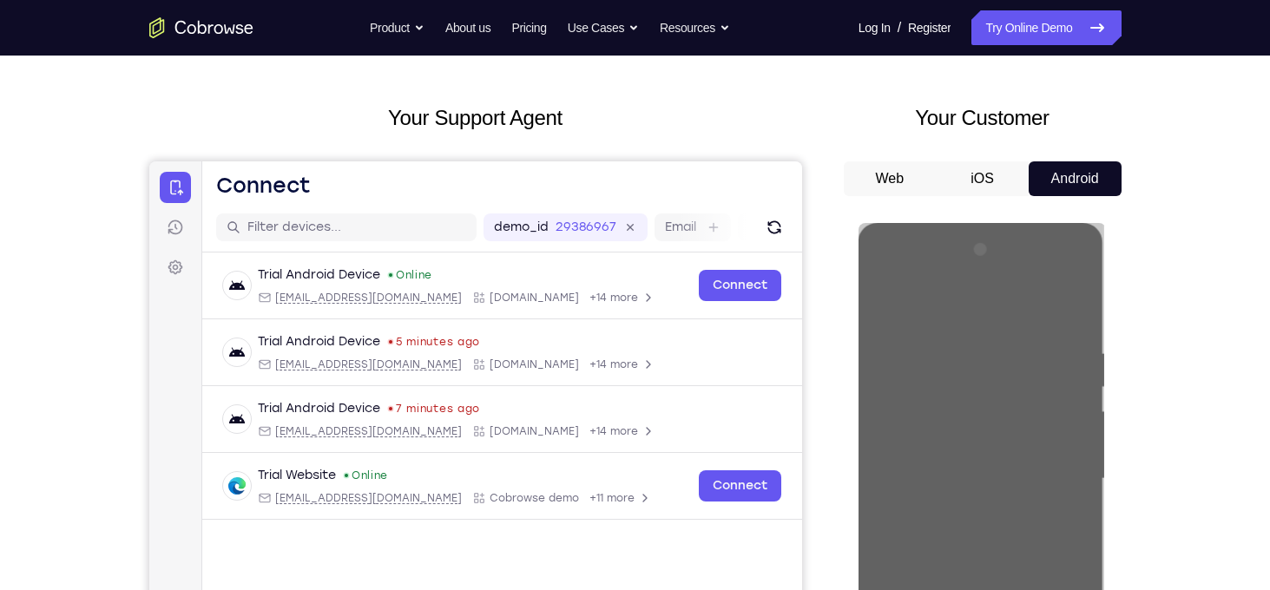
click at [0, 0] on h2 "Your Customer" at bounding box center [0, 0] width 0 height 0
click at [1129, 65] on div "Your Support Agent Your Customer Web iOS Android Next Steps We’d be happy to gi…" at bounding box center [635, 563] width 1111 height 1145
click at [0, 0] on button "Web" at bounding box center [0, 0] width 0 height 0
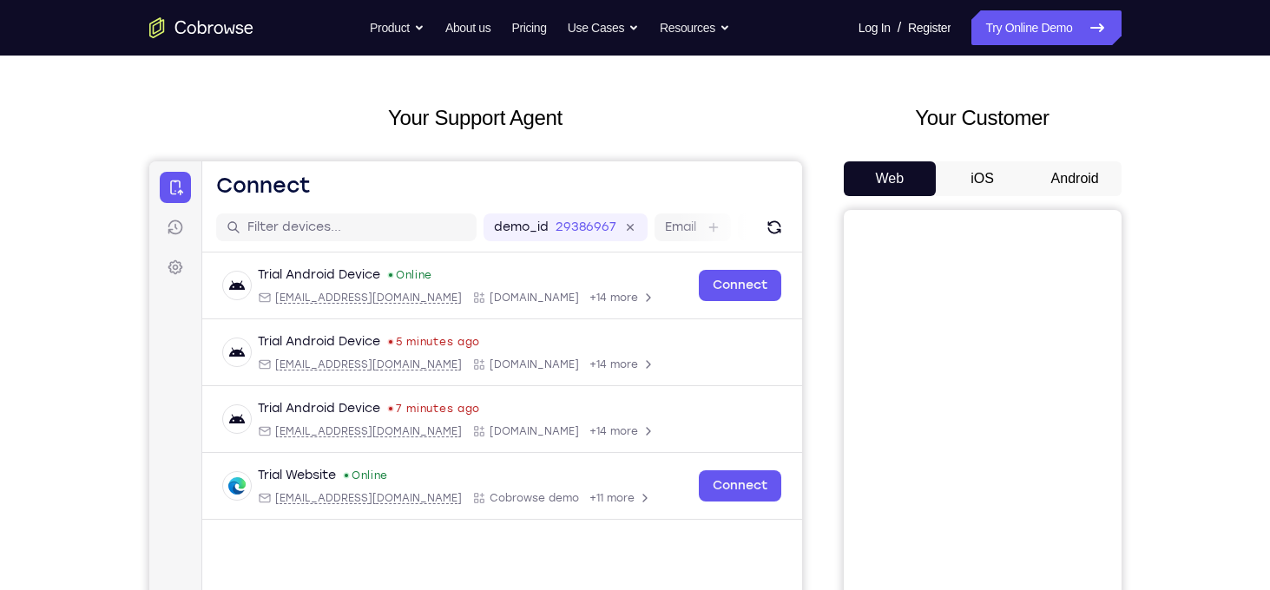
click at [632, 143] on button "Android" at bounding box center [590, 124] width 82 height 38
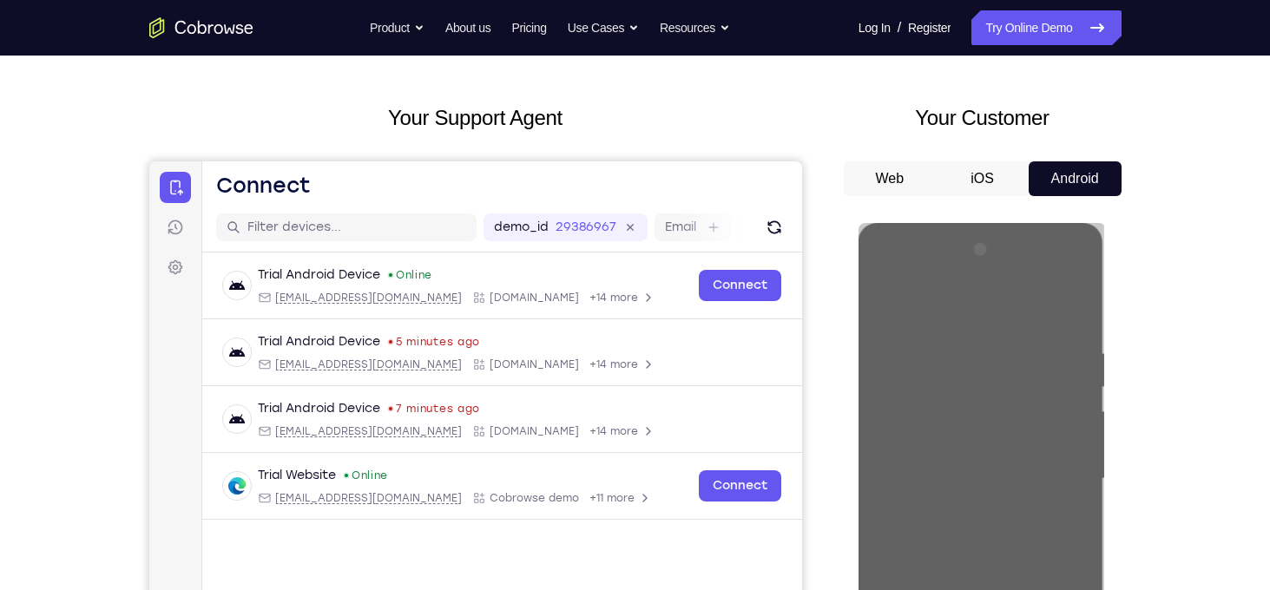
click at [1195, 171] on div "Your Support Agent Your Customer Web iOS Android Next Steps We’d be happy to gi…" at bounding box center [635, 563] width 1270 height 1145
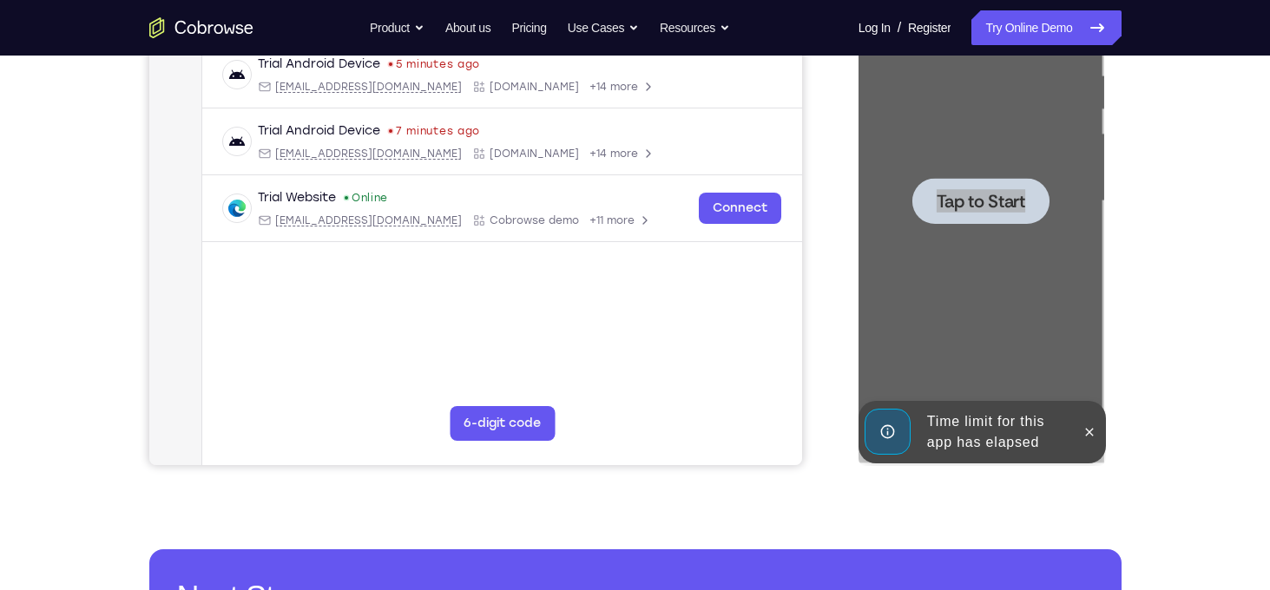
scroll to position [345, 0]
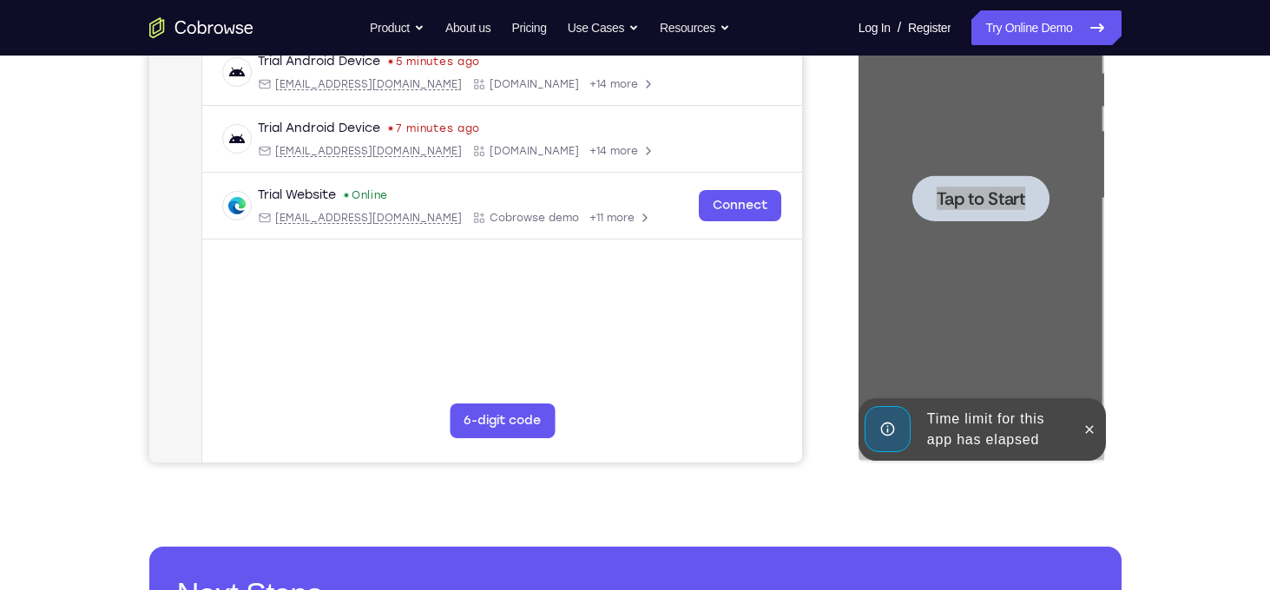
click at [1136, 230] on div "Your Support Agent Your Customer Web iOS Android Next Steps We’d be happy to gi…" at bounding box center [635, 283] width 1111 height 1145
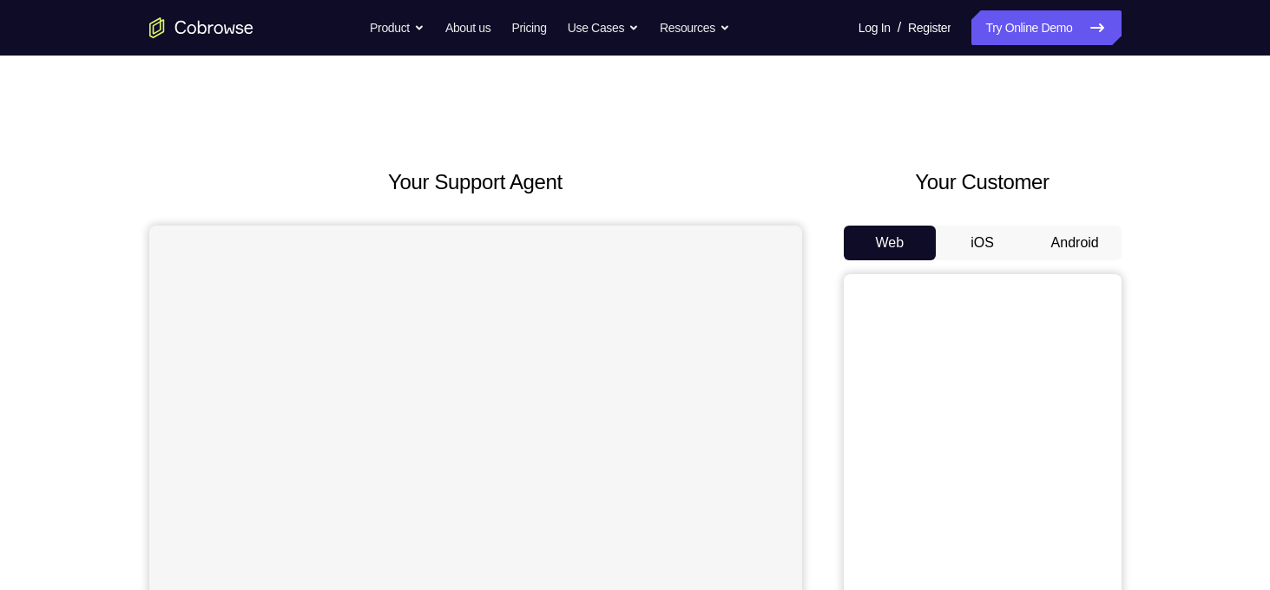
scroll to position [345, 0]
